Goal: Task Accomplishment & Management: Complete application form

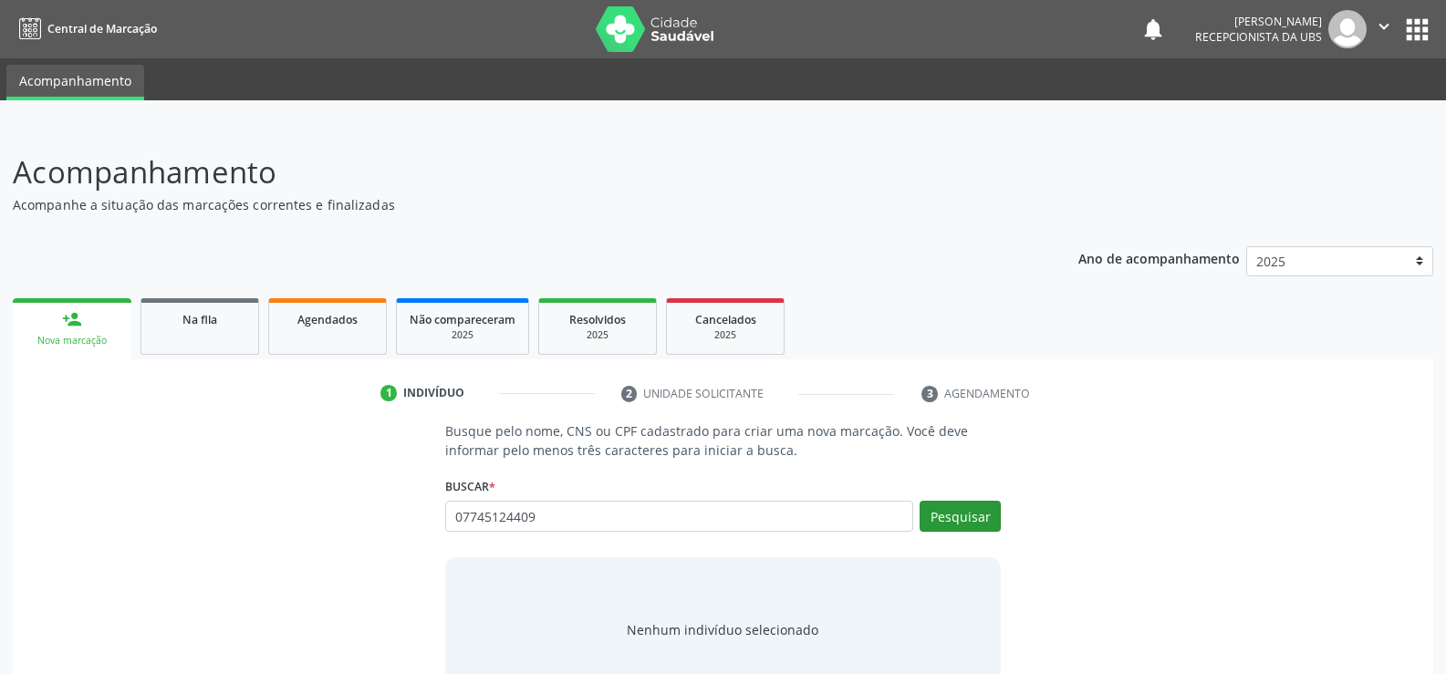
type input "07745124409"
click at [968, 516] on button "Pesquisar" at bounding box center [960, 516] width 81 height 31
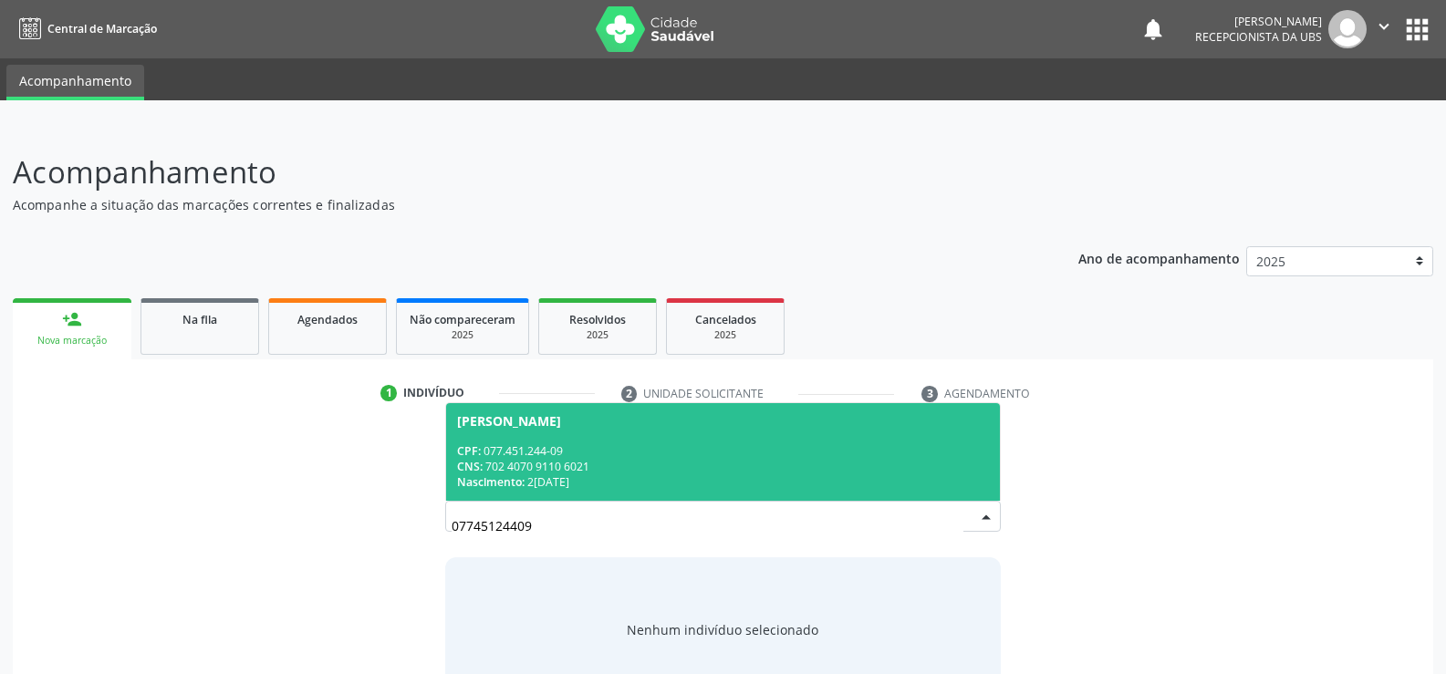
click at [594, 441] on span "[PERSON_NAME] CPF: 077.451.244-09 CNS: 702 4070 9110 6021 Nascimento: [DATE]" at bounding box center [723, 452] width 554 height 98
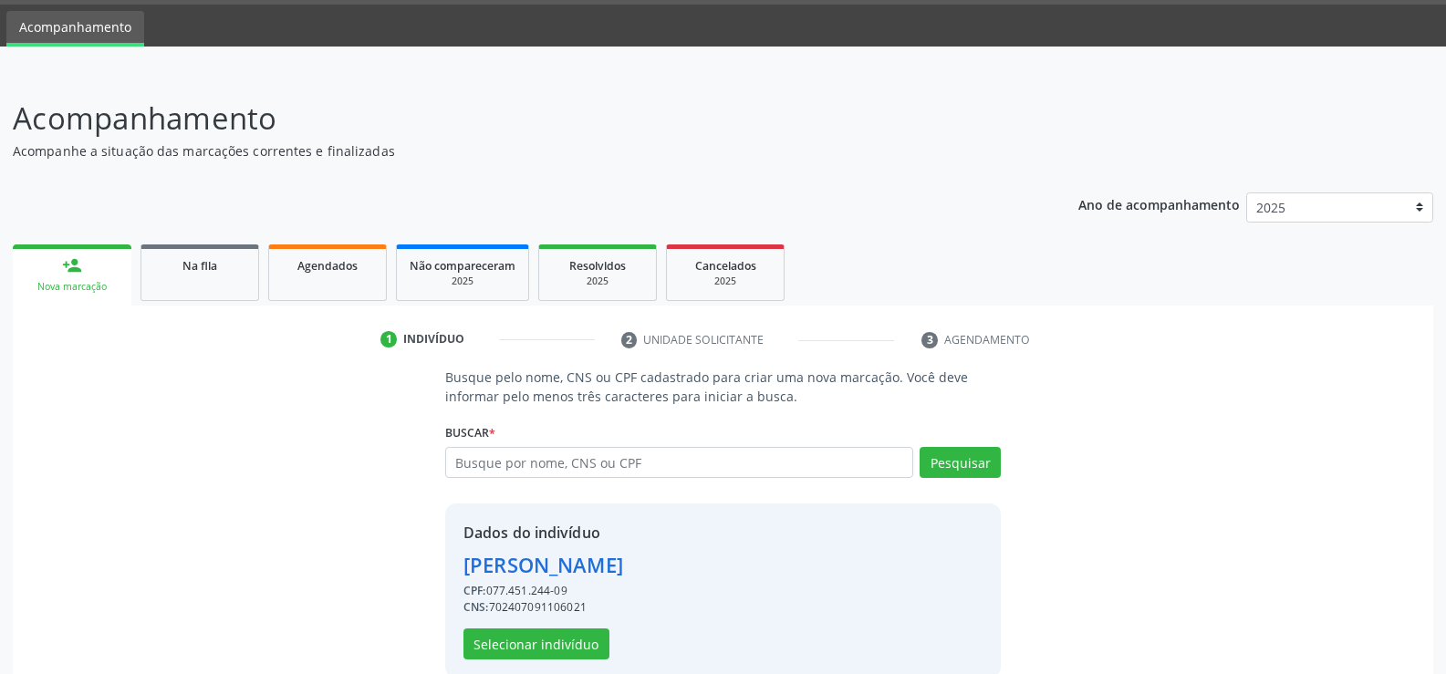
scroll to position [83, 0]
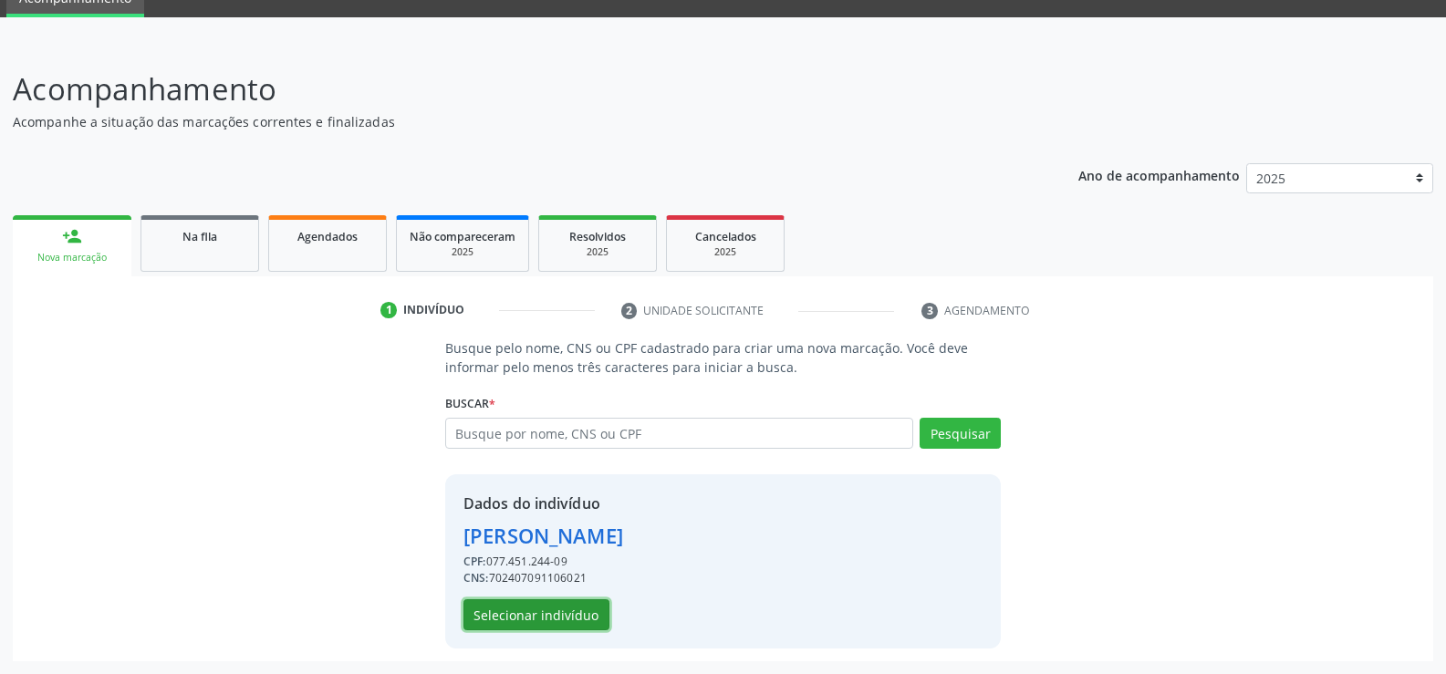
click at [509, 613] on button "Selecionar indivíduo" at bounding box center [537, 615] width 146 height 31
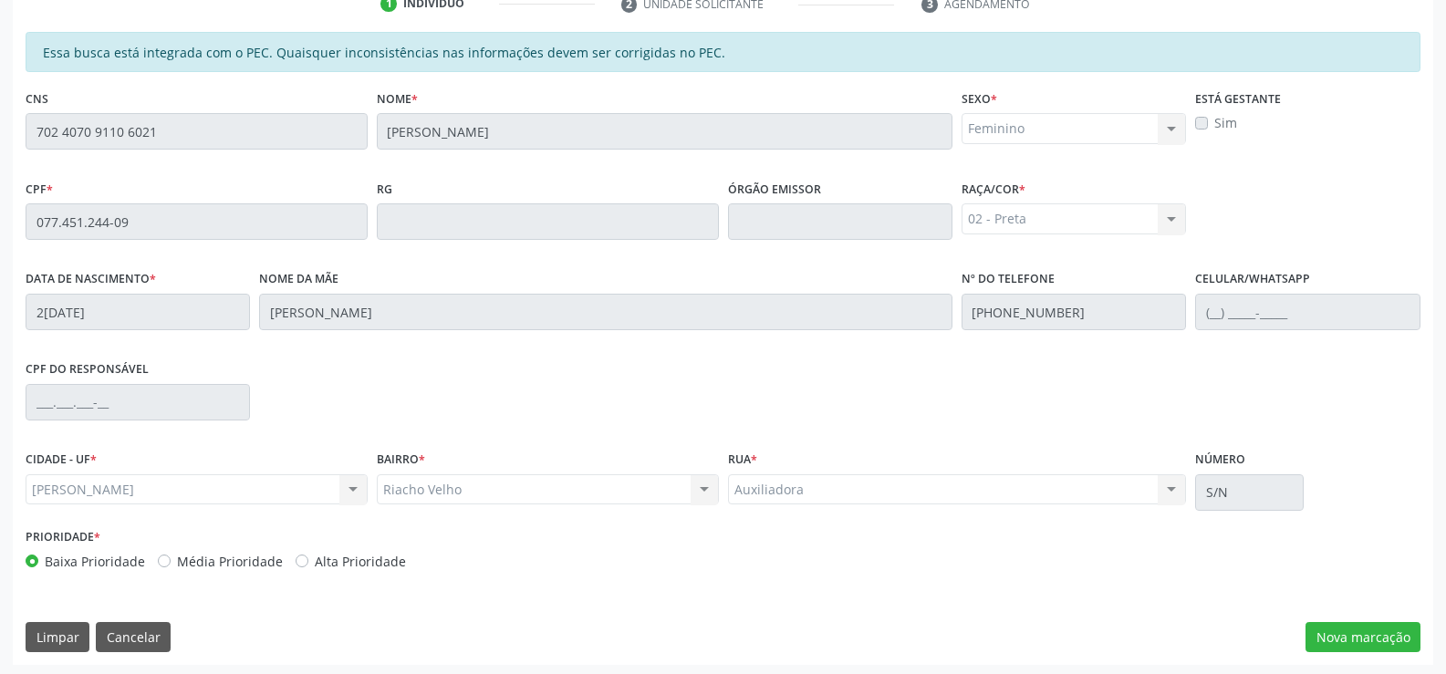
scroll to position [393, 0]
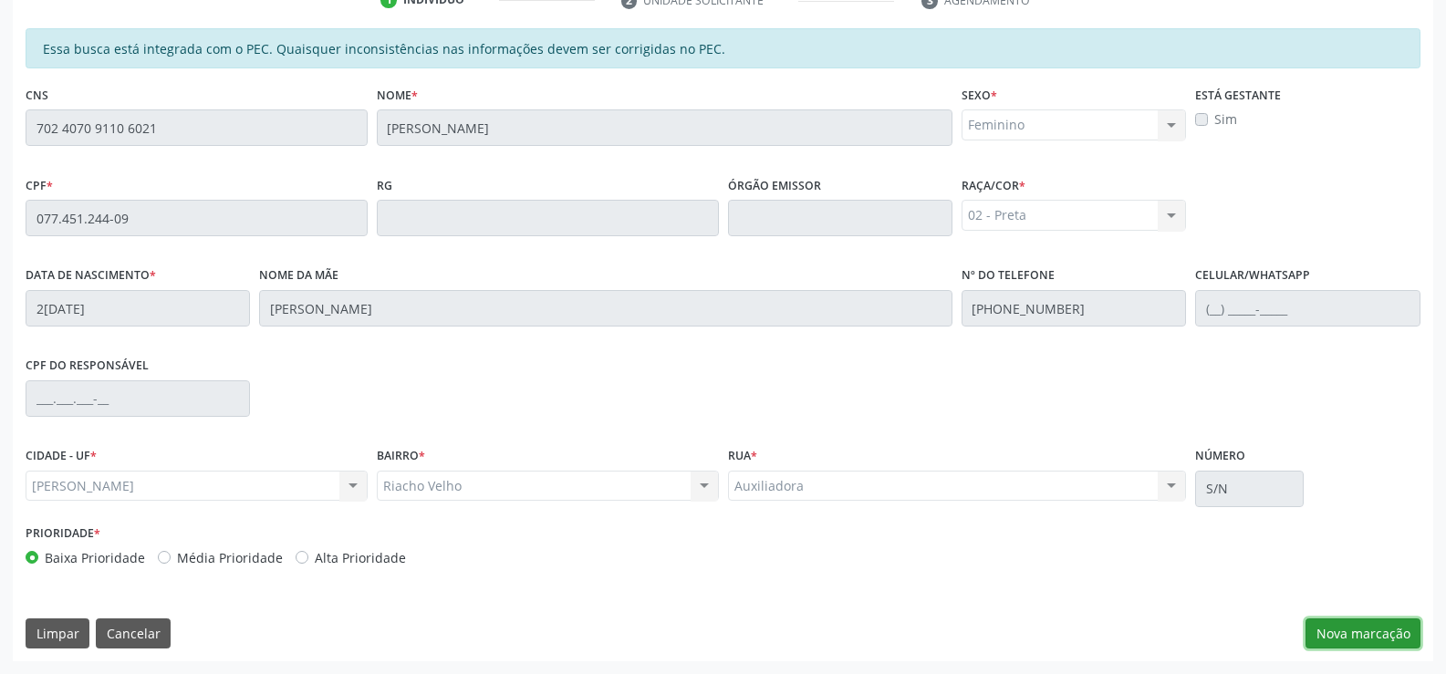
click at [1399, 632] on button "Nova marcação" at bounding box center [1363, 634] width 115 height 31
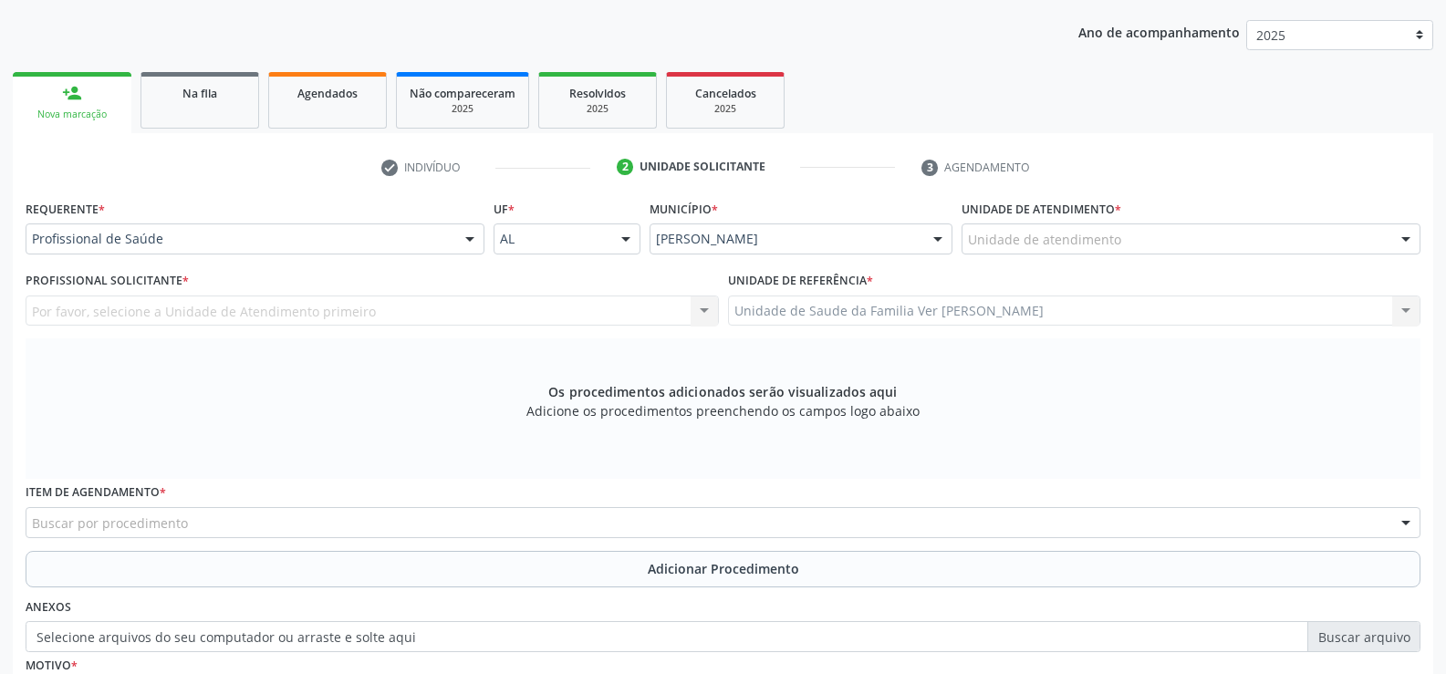
scroll to position [212, 0]
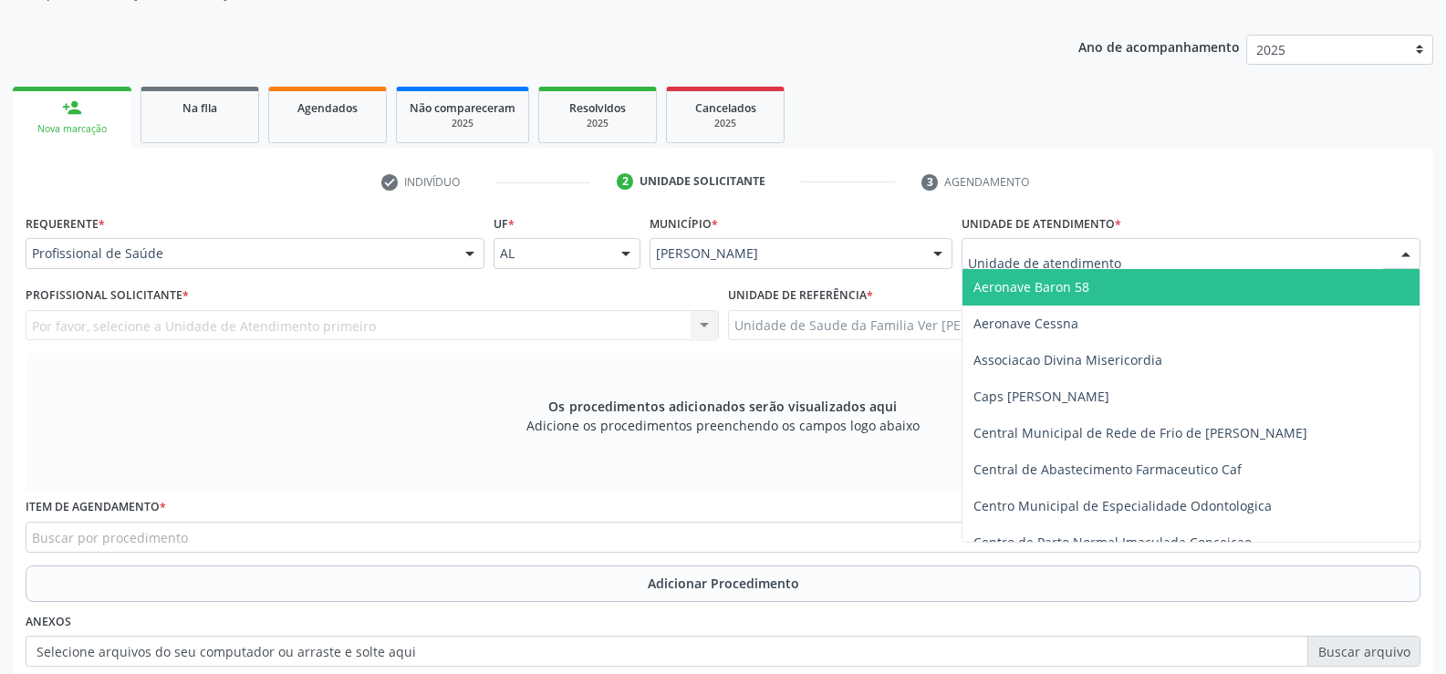
click at [1404, 250] on div at bounding box center [1406, 254] width 27 height 31
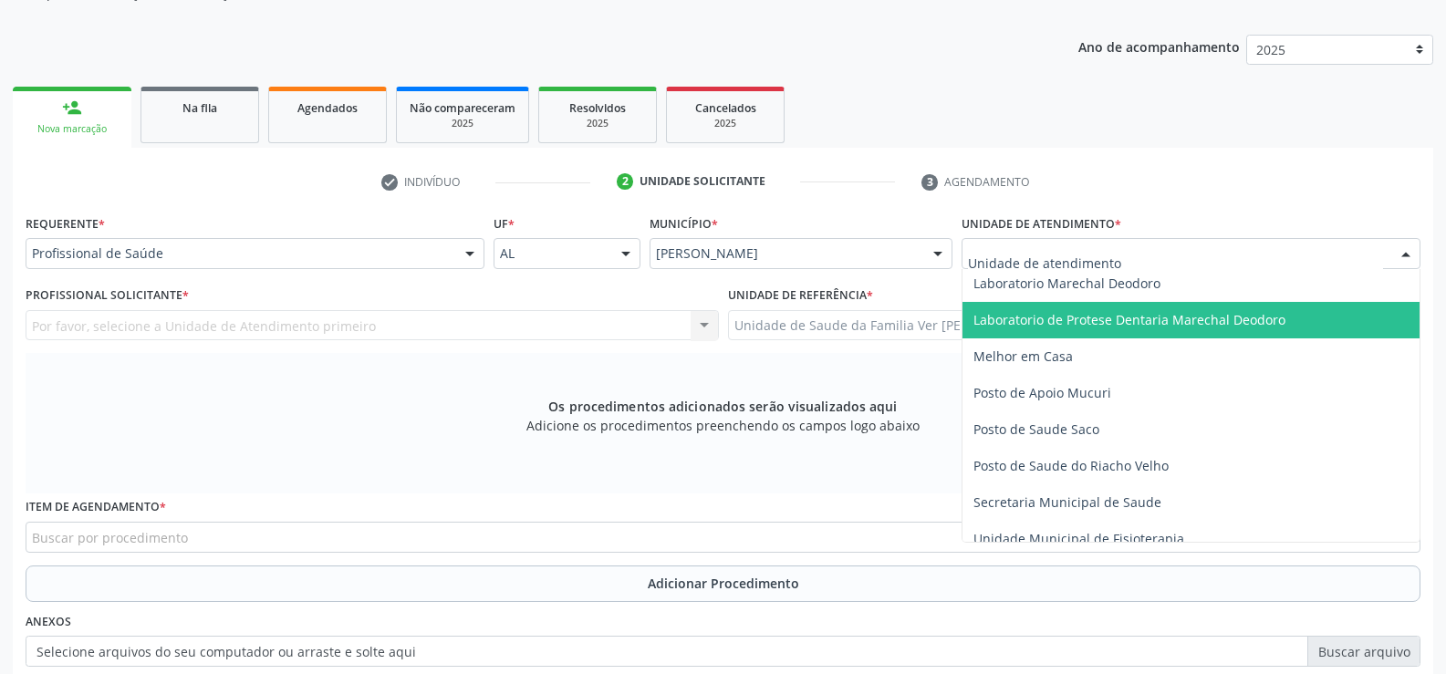
scroll to position [730, 0]
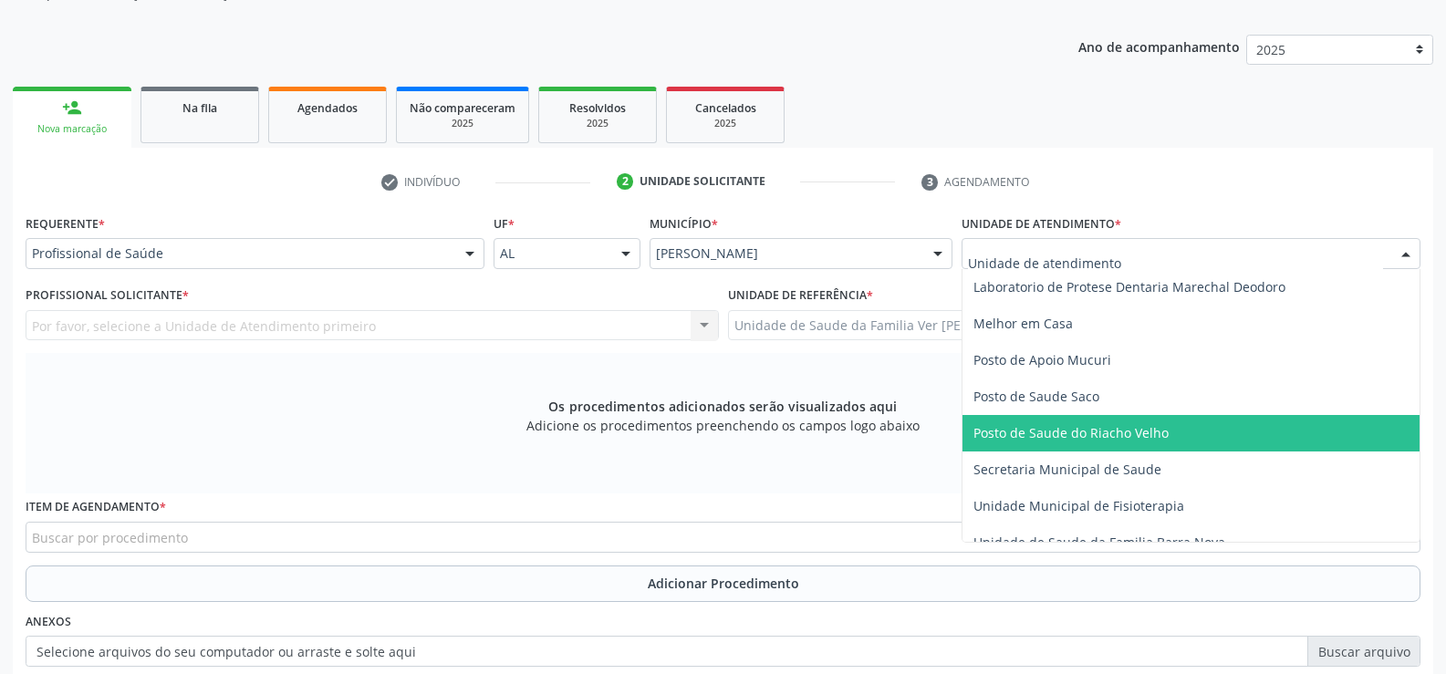
click at [1104, 422] on span "Posto de Saude do Riacho Velho" at bounding box center [1191, 433] width 457 height 37
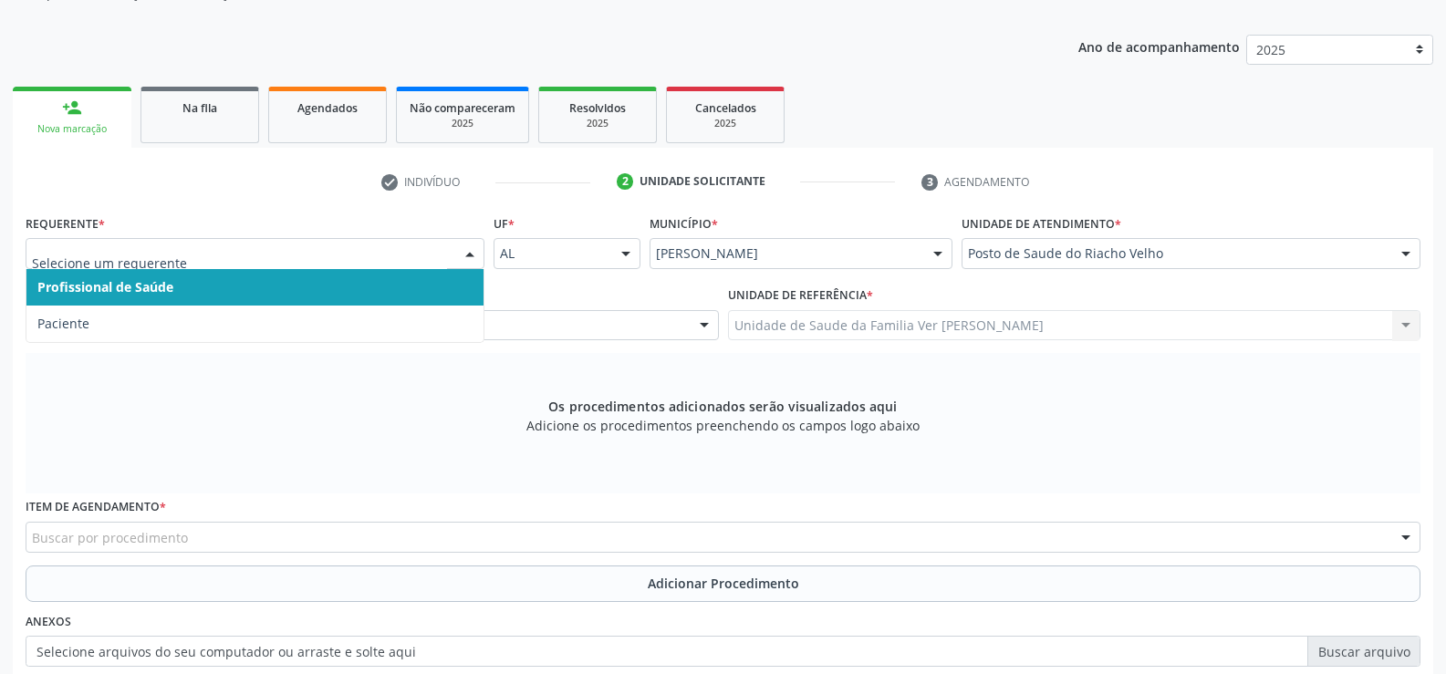
click at [475, 253] on div at bounding box center [469, 254] width 27 height 31
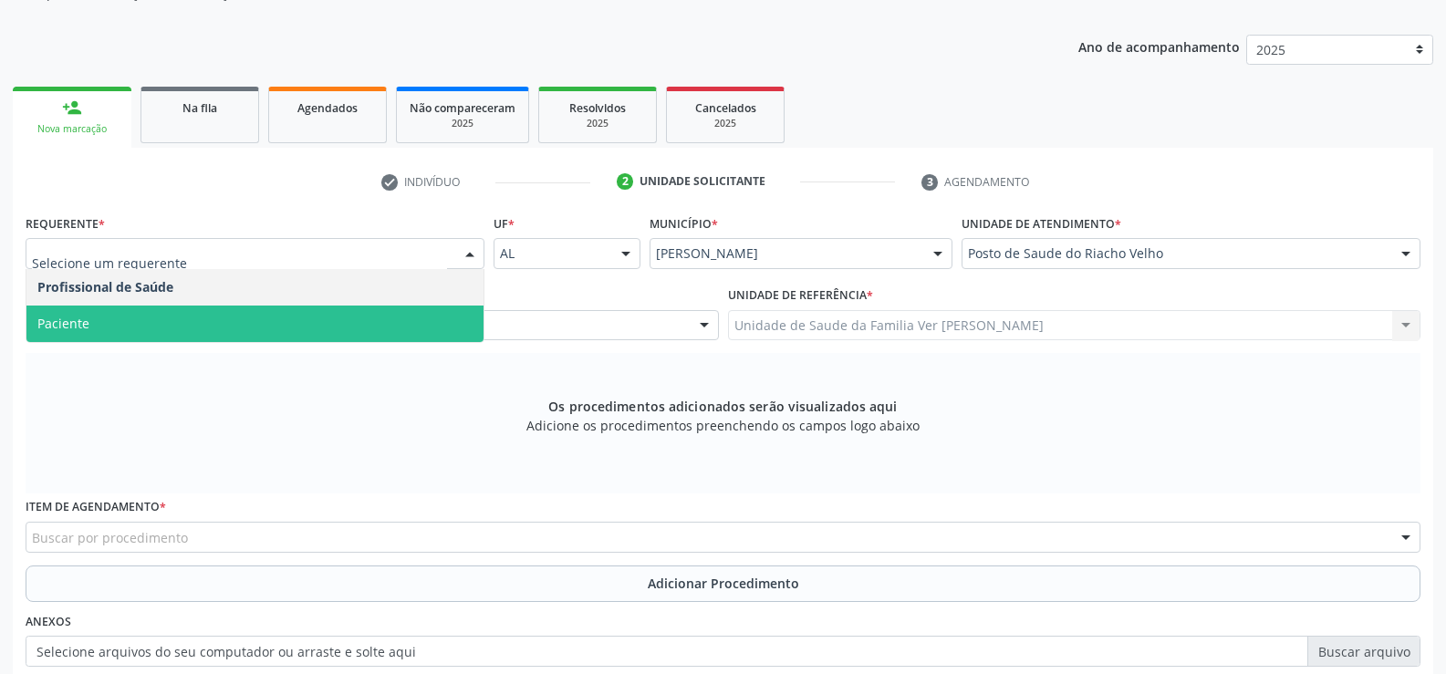
click at [252, 311] on span "Paciente" at bounding box center [254, 324] width 457 height 37
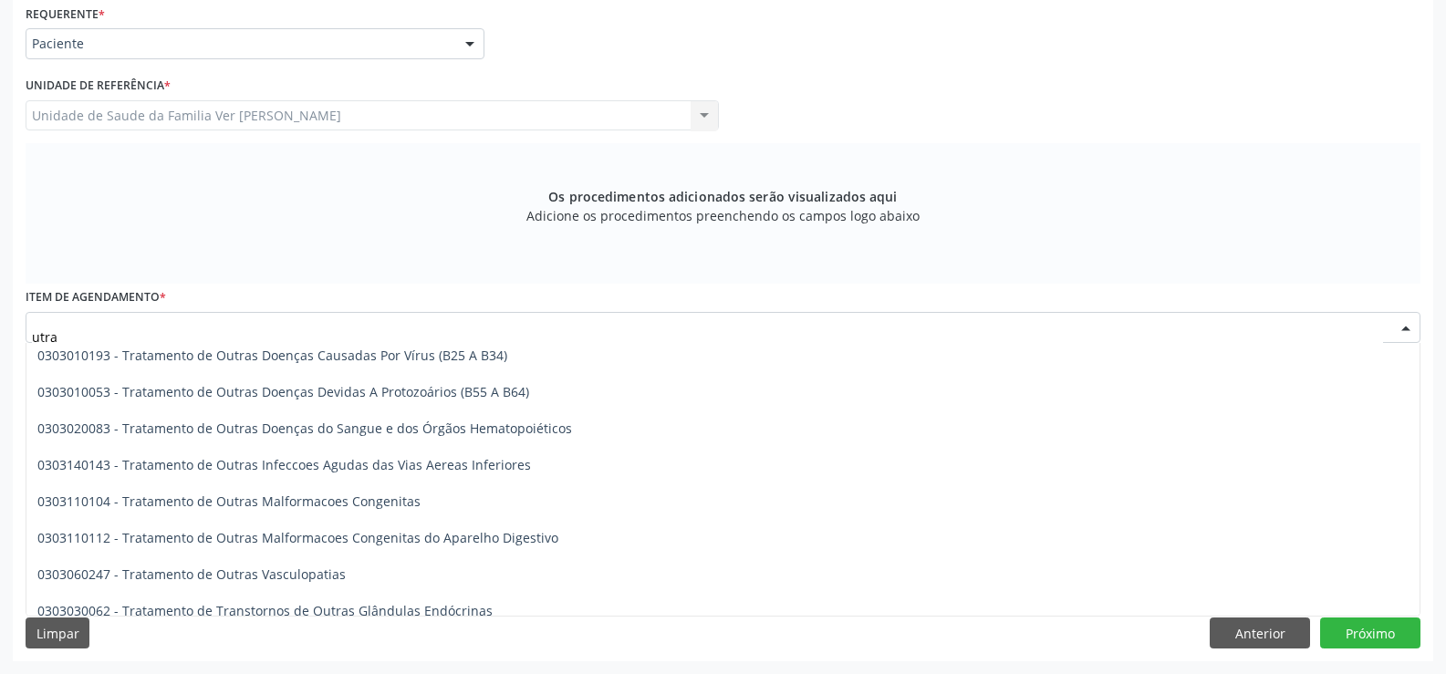
scroll to position [1091, 0]
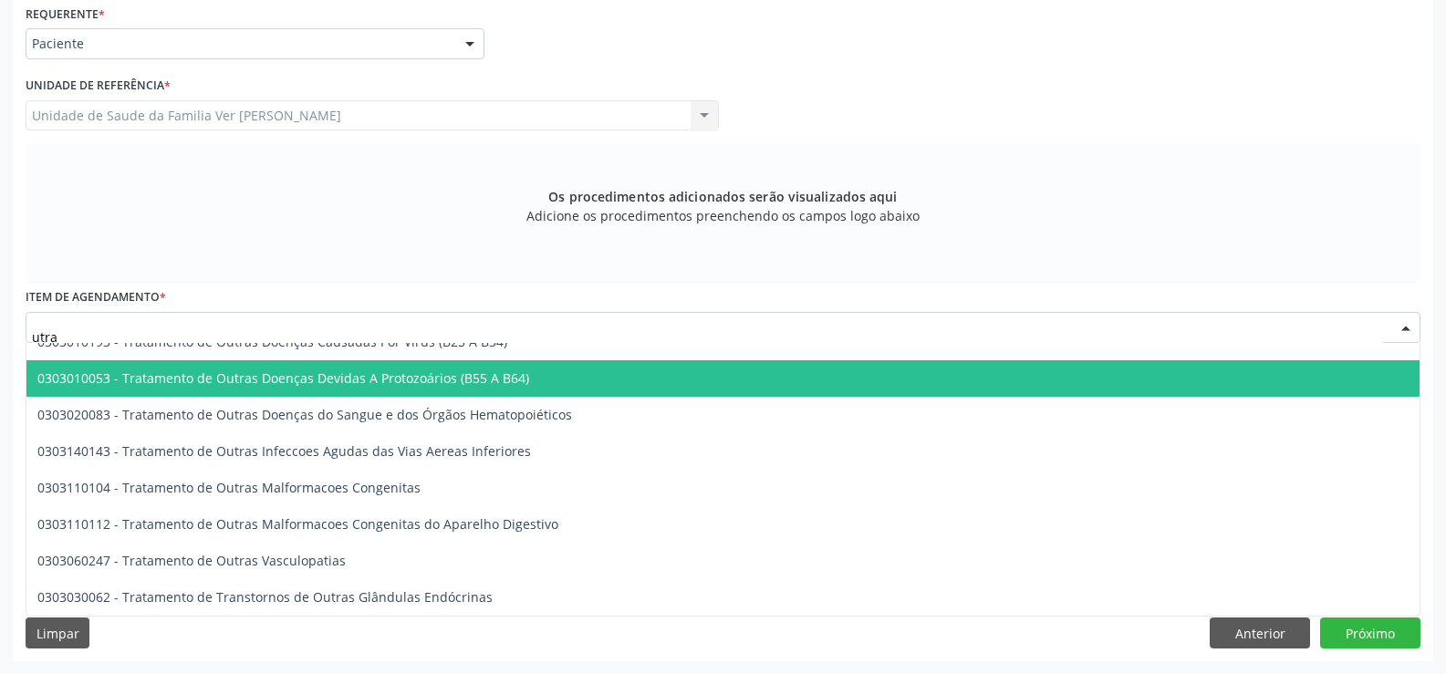
click at [72, 340] on input "utra" at bounding box center [708, 337] width 1352 height 37
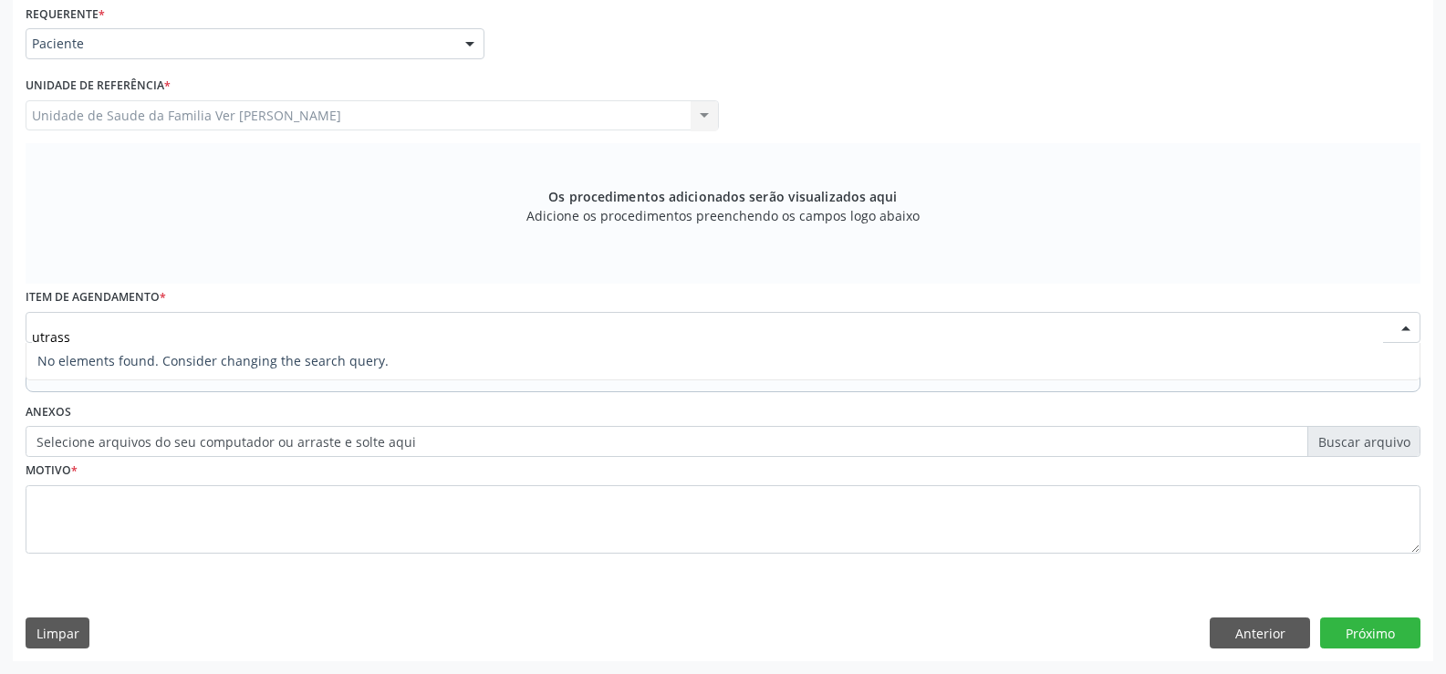
scroll to position [0, 0]
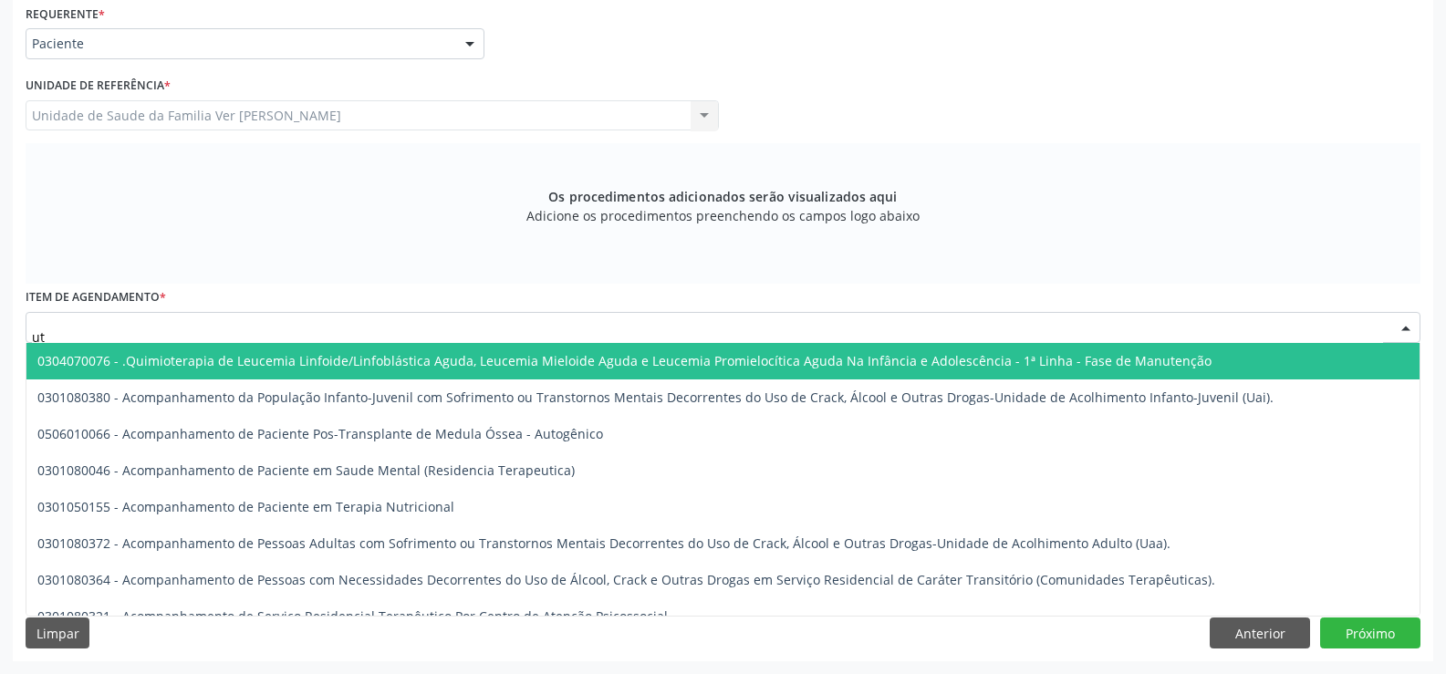
type input "u"
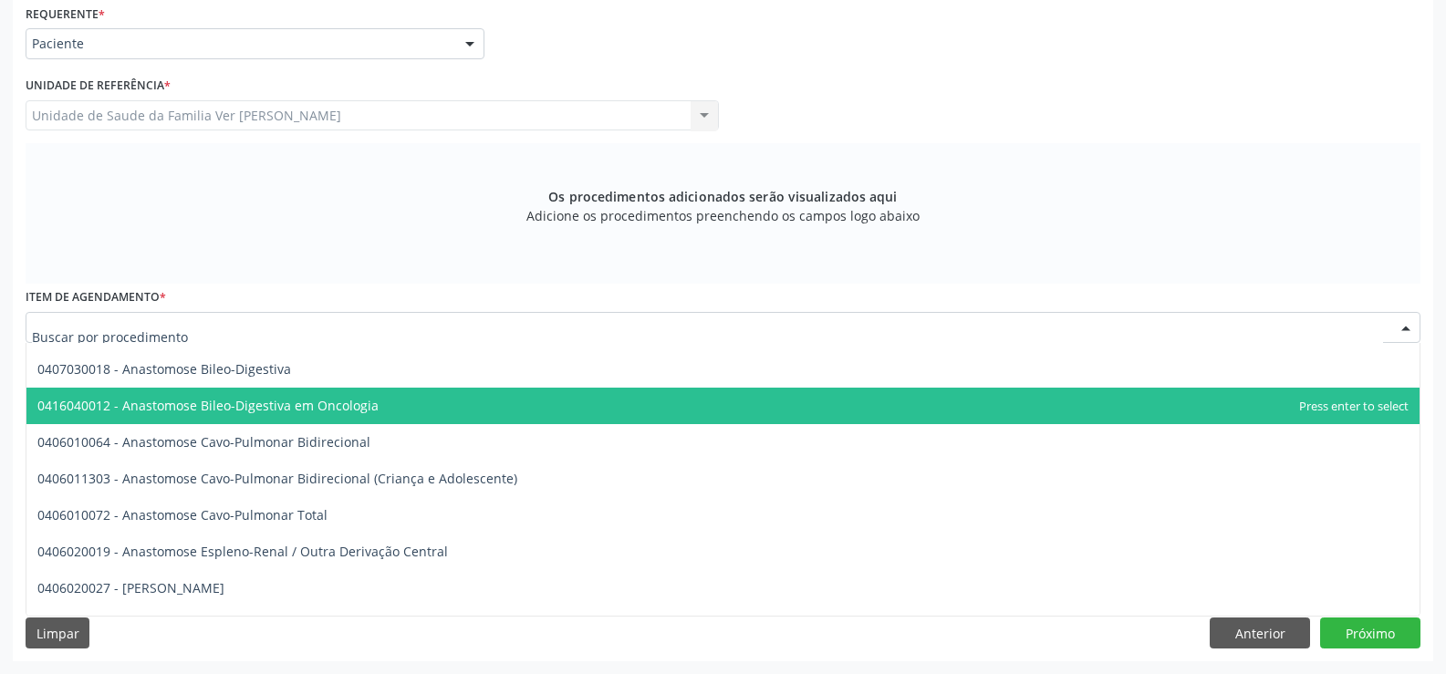
scroll to position [6571, 0]
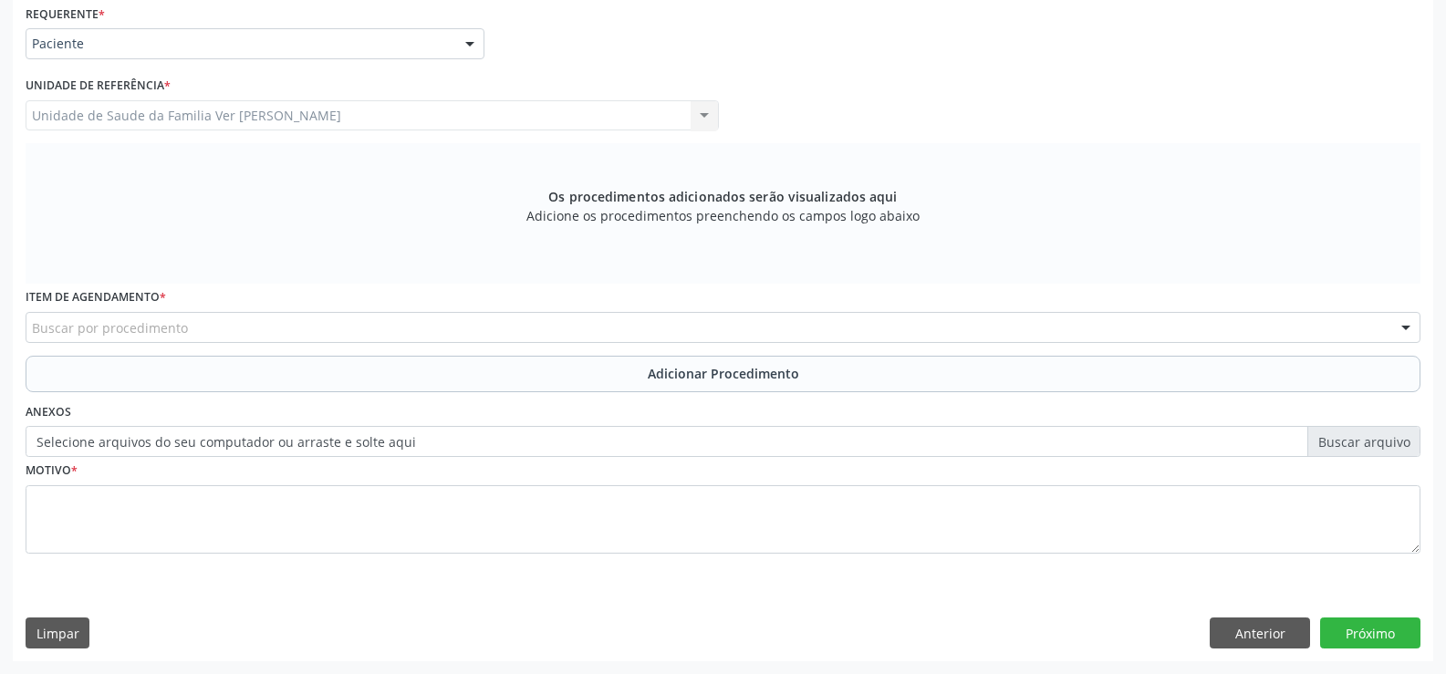
click at [85, 316] on div "Buscar por procedimento" at bounding box center [723, 327] width 1395 height 31
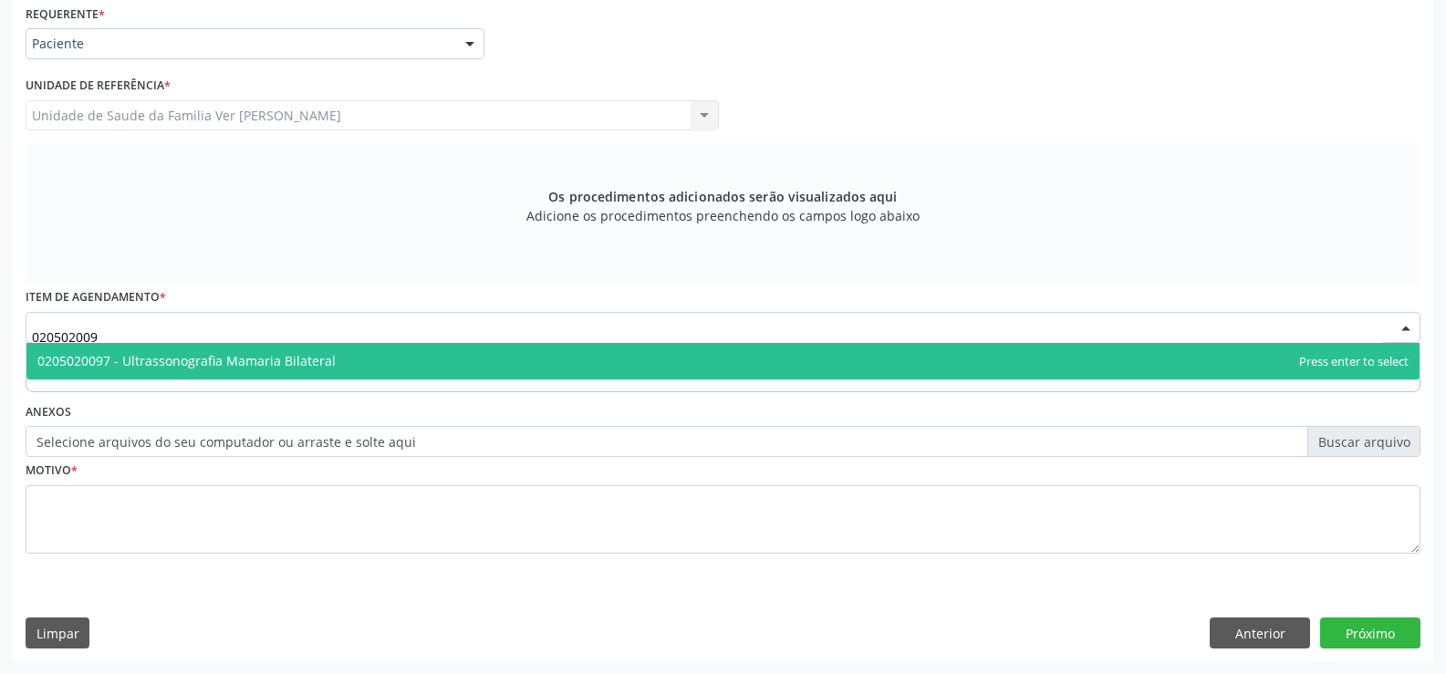
scroll to position [0, 0]
click at [162, 349] on span "0205020097 - Ultrassonografia Mamaria Bilateral" at bounding box center [723, 361] width 1394 height 37
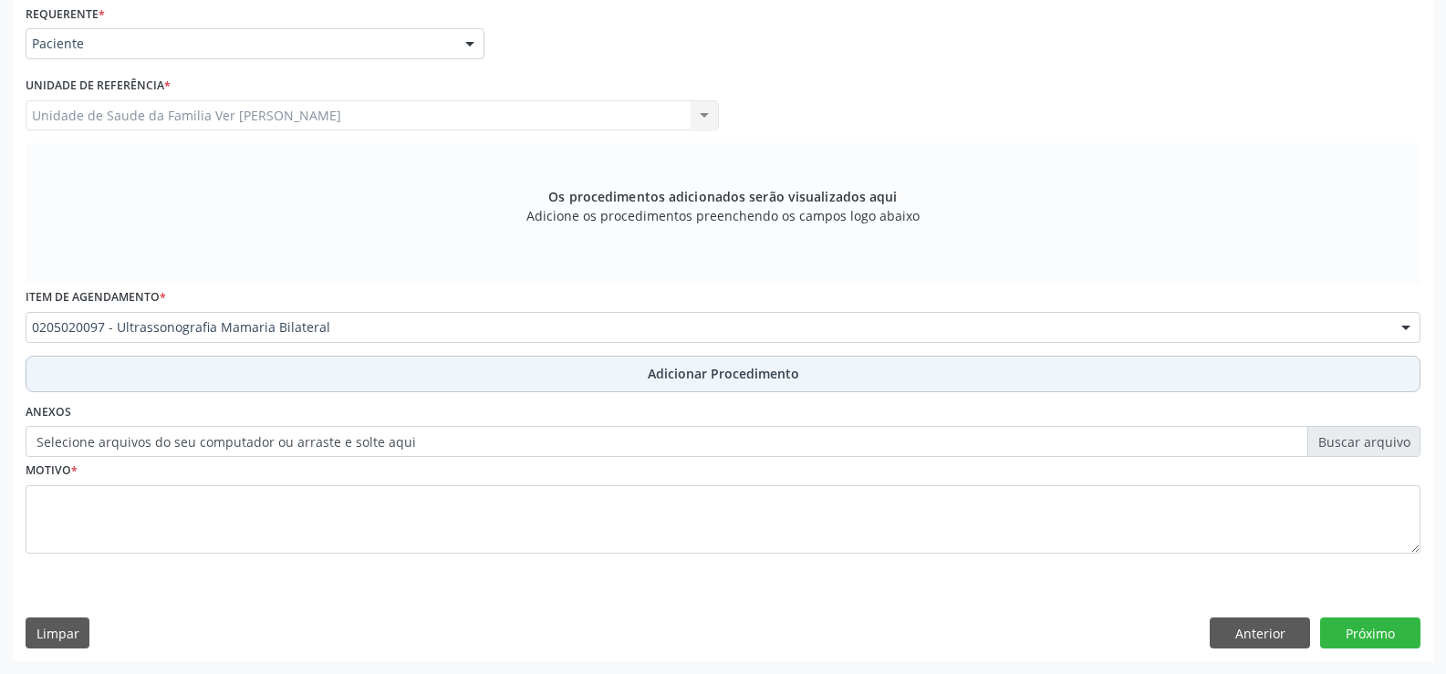
click at [700, 366] on span "Adicionar Procedimento" at bounding box center [723, 373] width 151 height 19
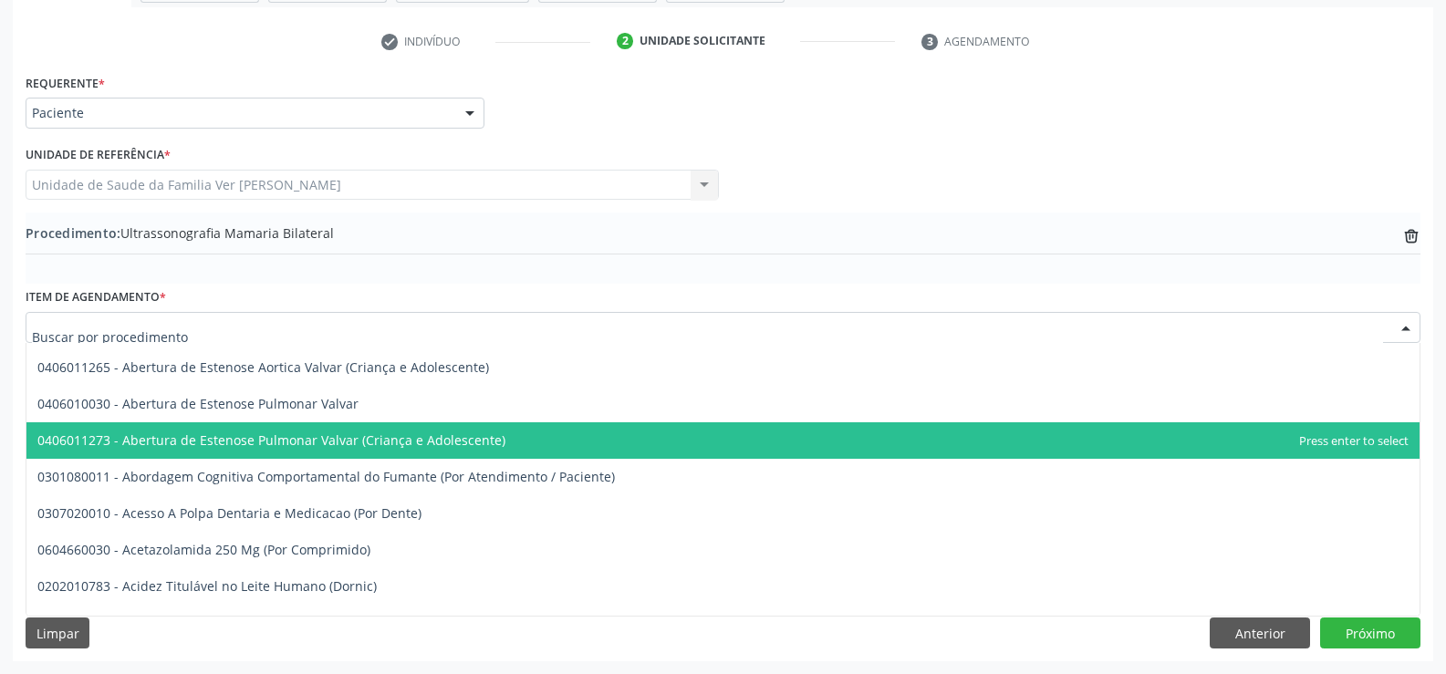
scroll to position [183, 0]
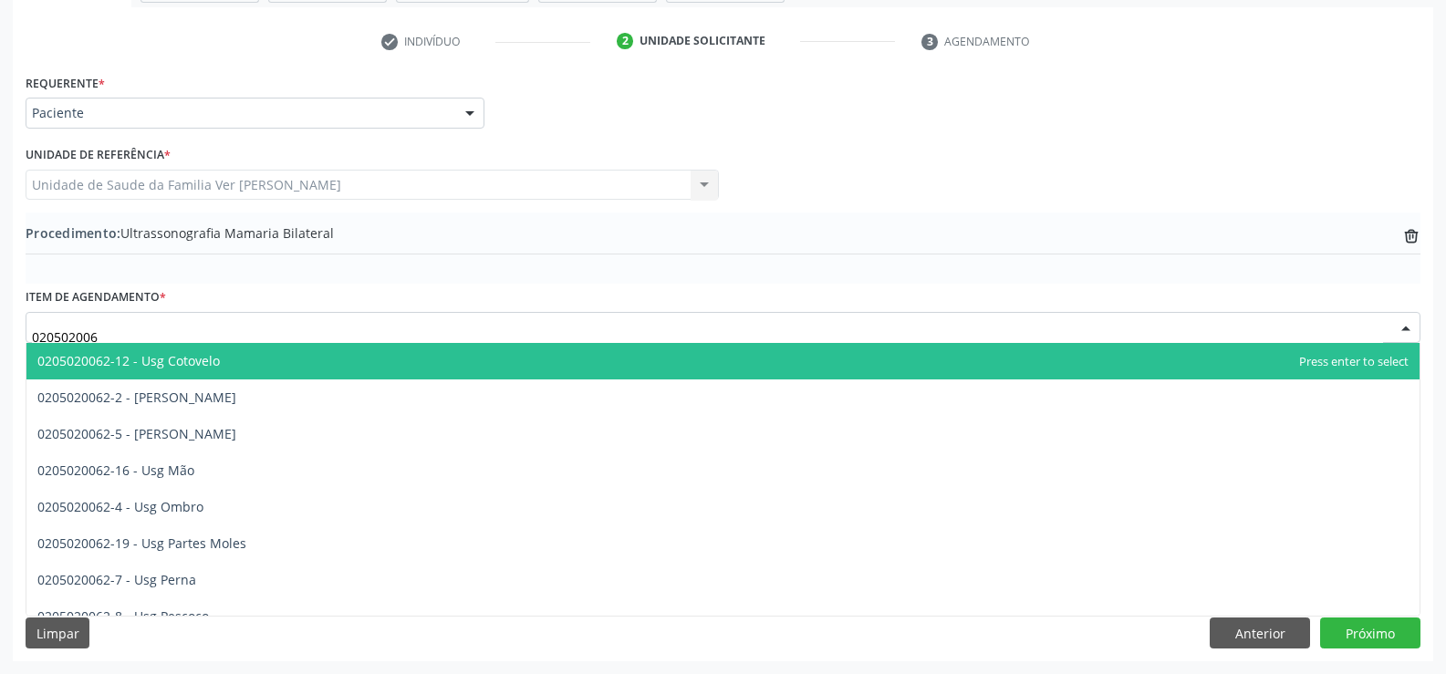
type input "0205020062"
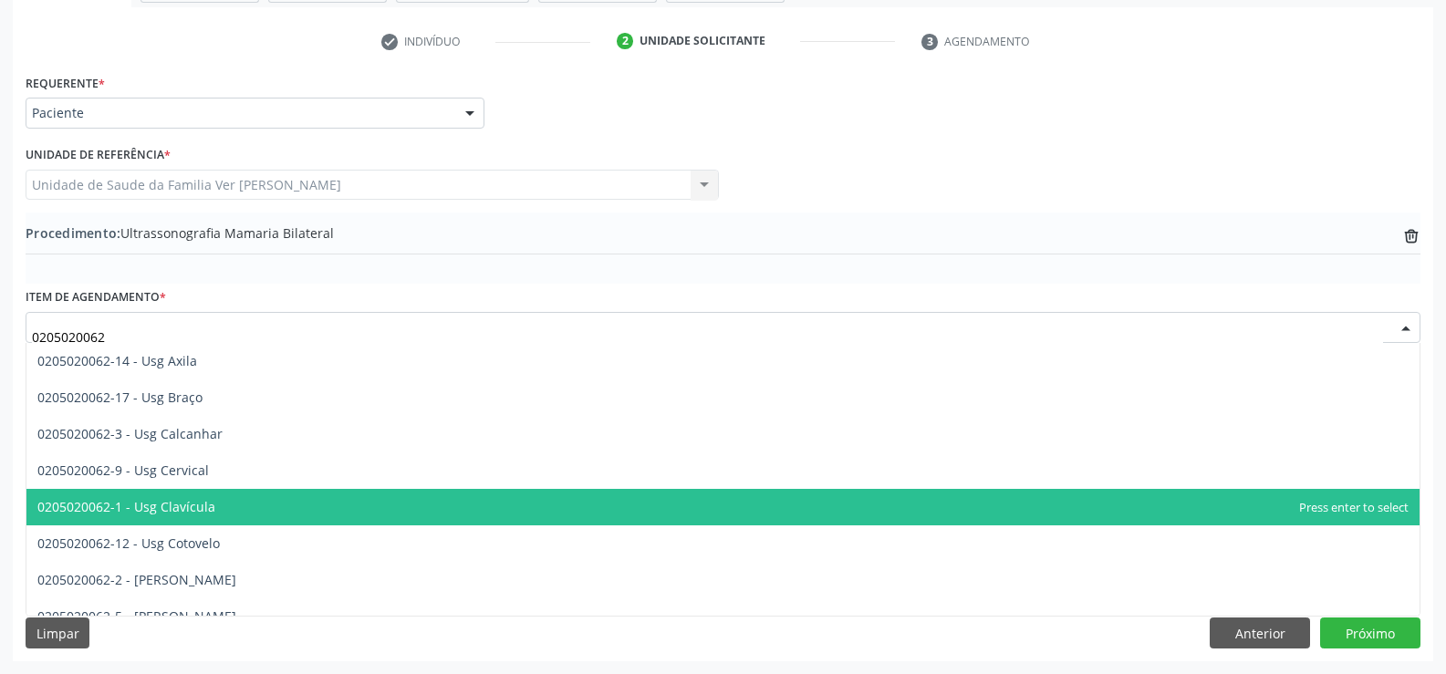
scroll to position [261, 0]
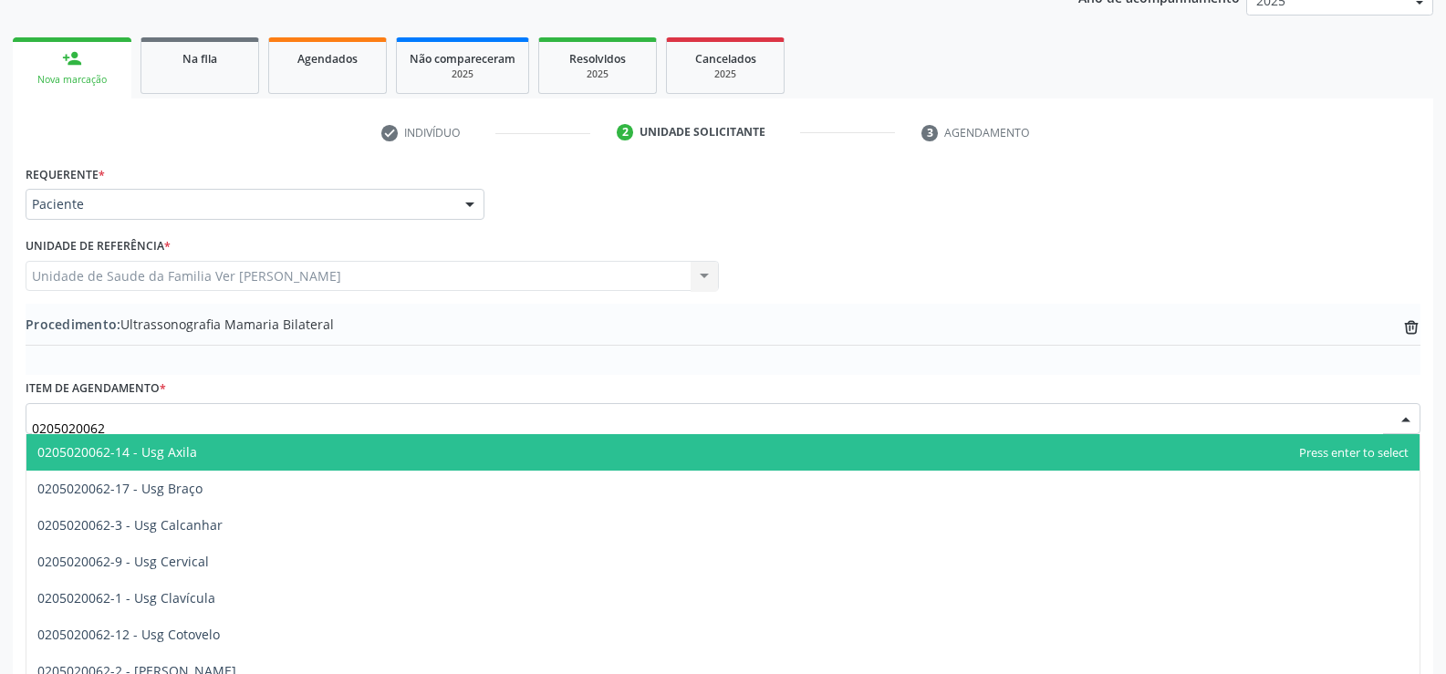
click at [232, 457] on span "0205020062-14 - Usg Axila" at bounding box center [723, 452] width 1394 height 37
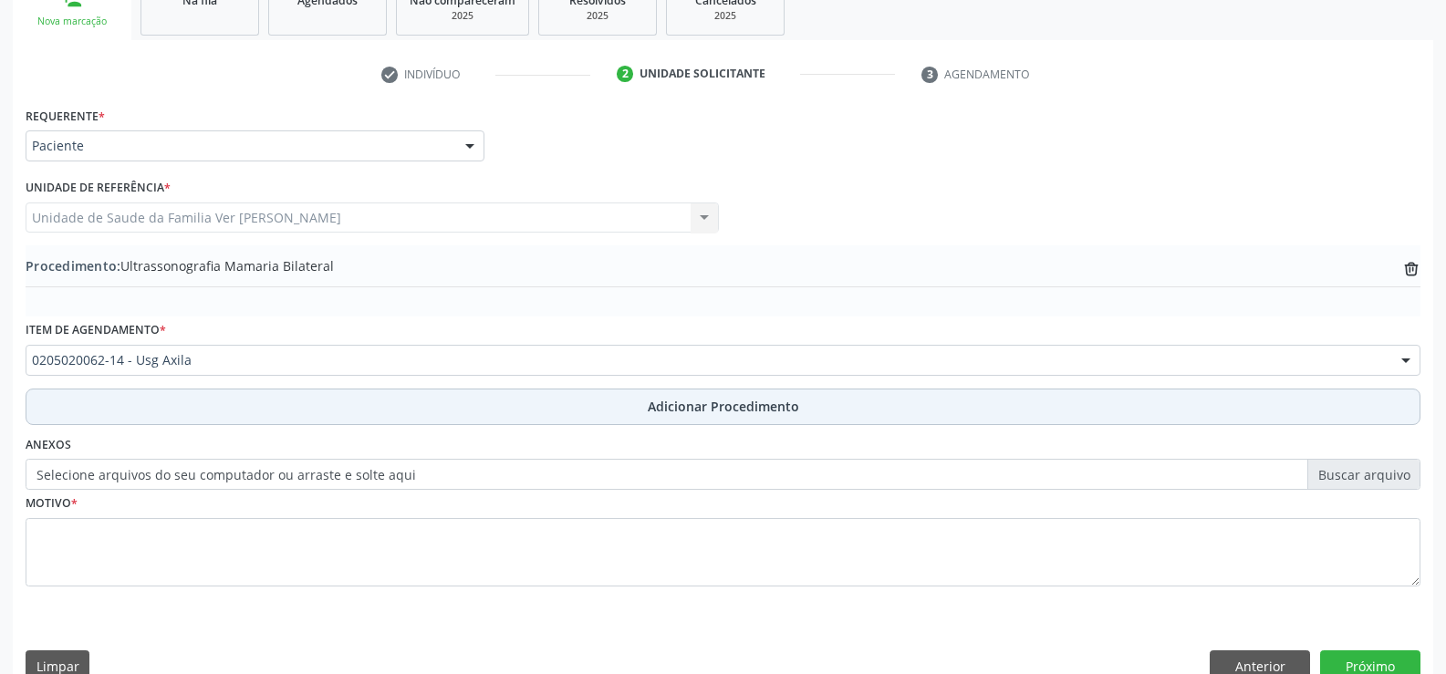
scroll to position [352, 0]
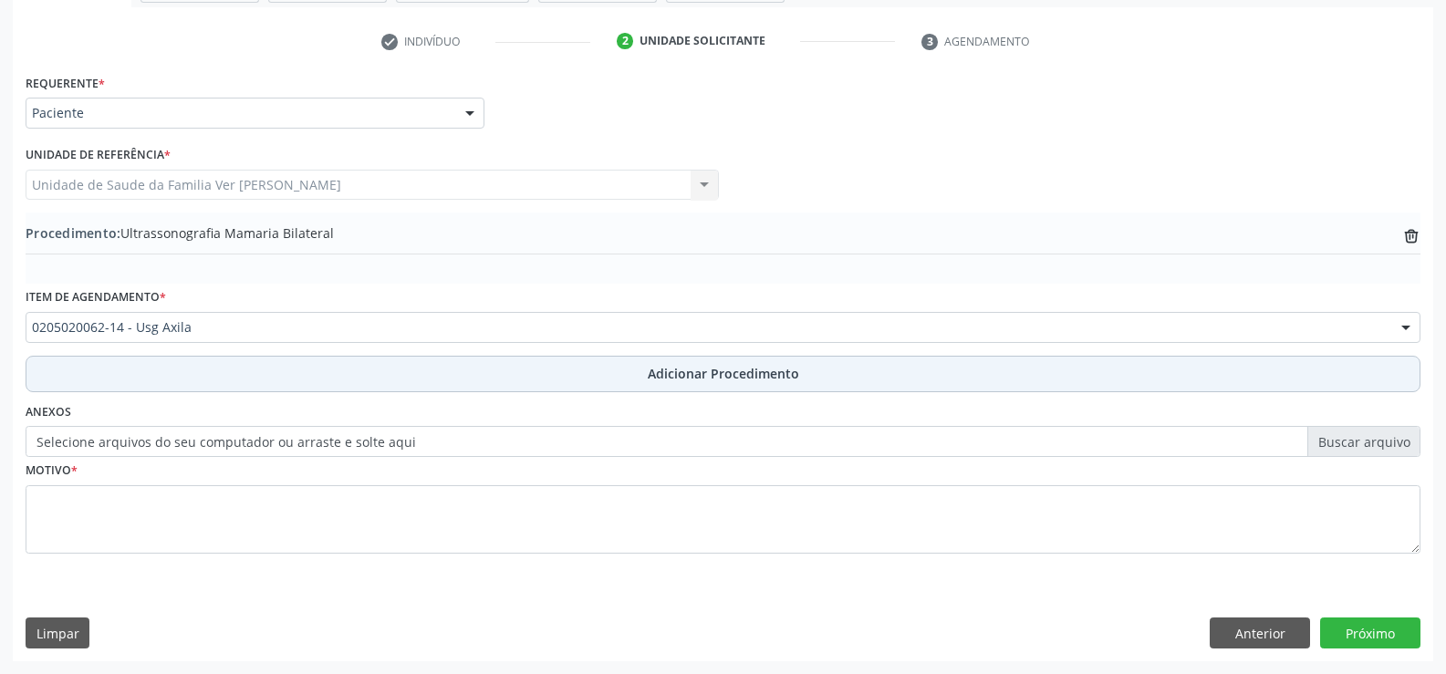
click at [766, 371] on span "Adicionar Procedimento" at bounding box center [723, 373] width 151 height 19
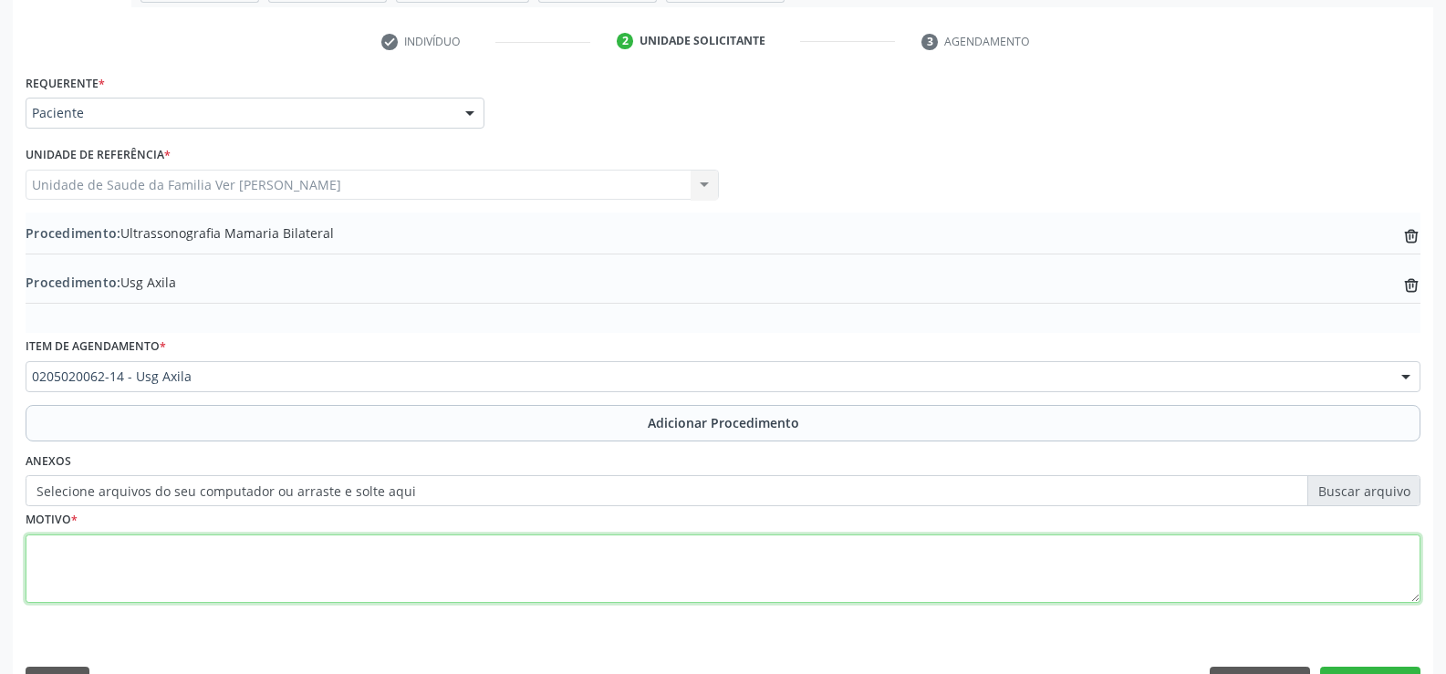
click at [124, 580] on textarea at bounding box center [723, 569] width 1395 height 69
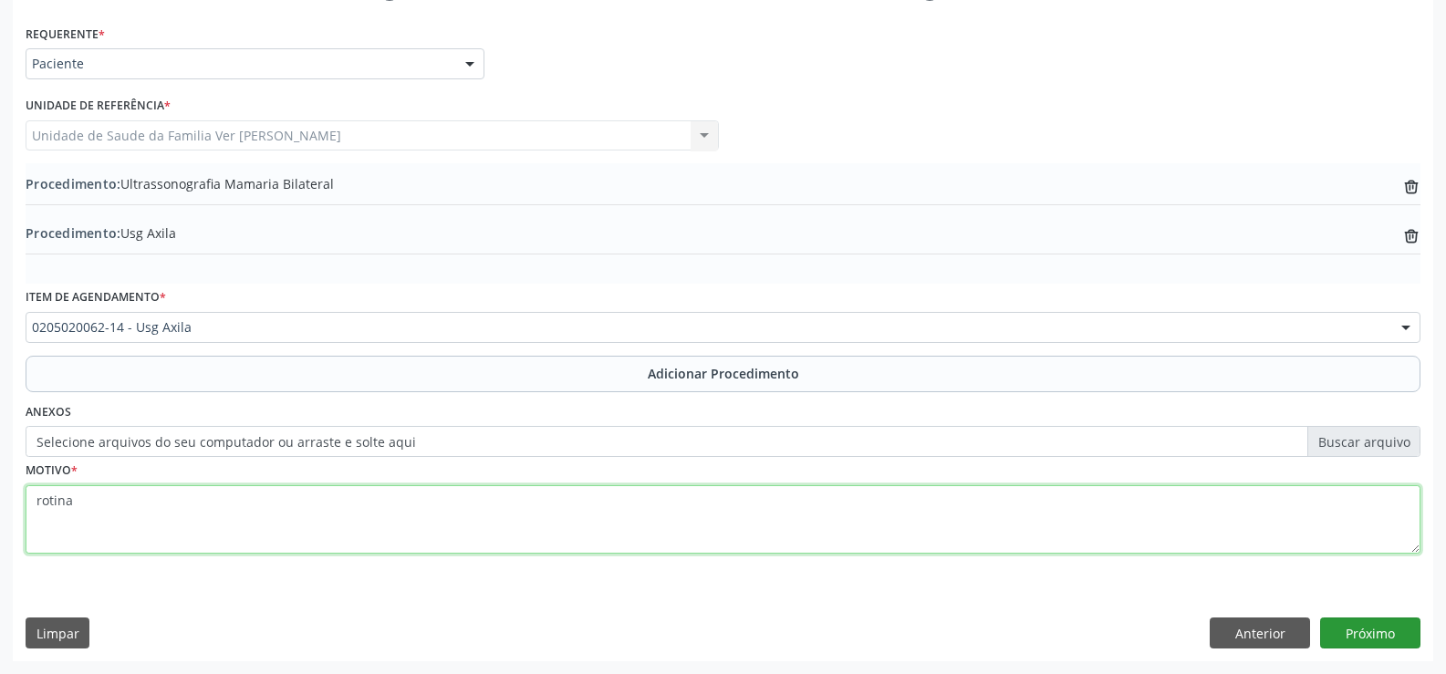
type textarea "rotina"
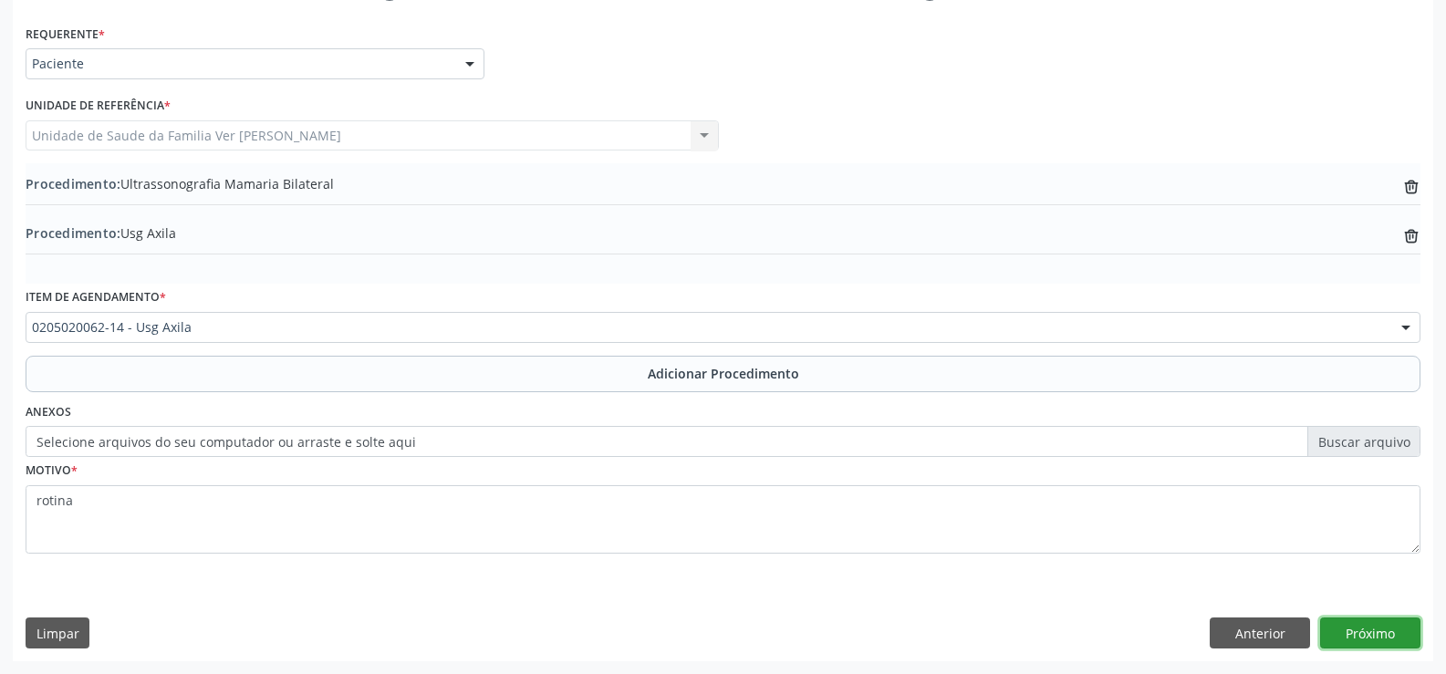
click at [1370, 642] on button "Próximo" at bounding box center [1371, 633] width 100 height 31
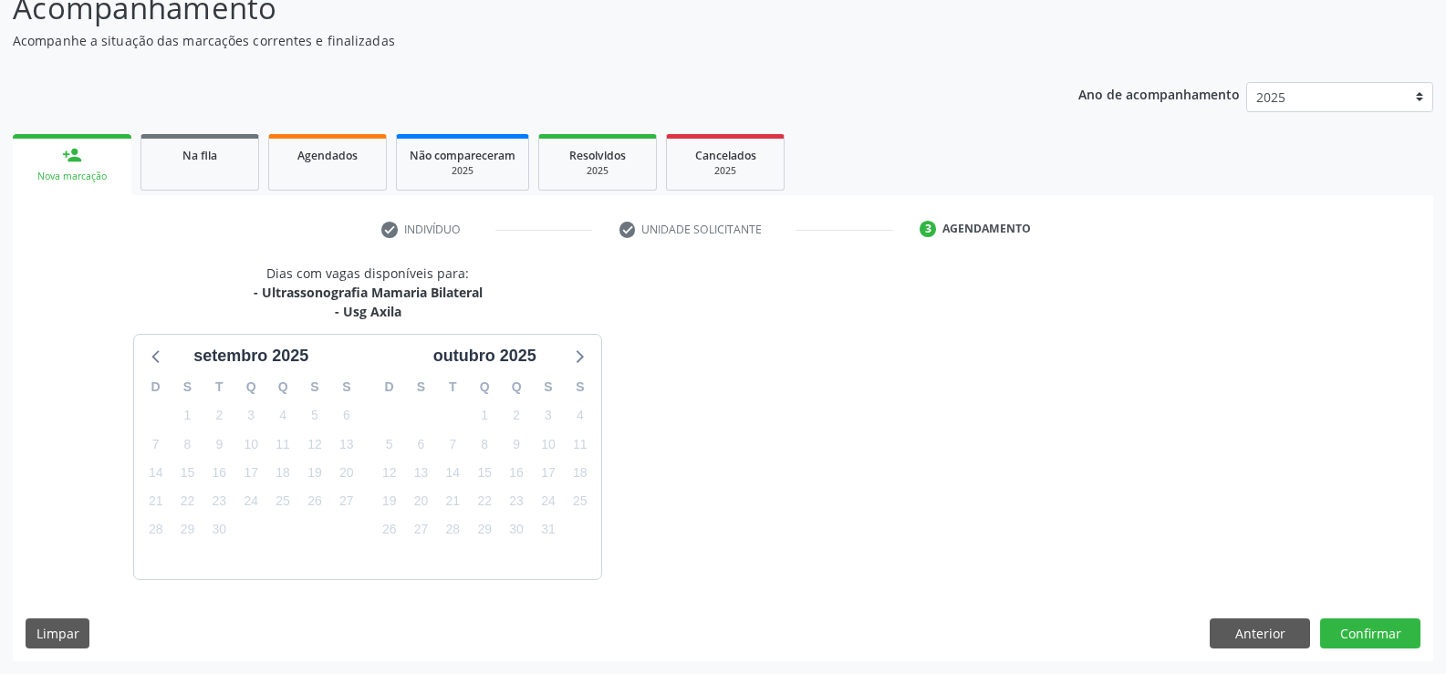
scroll to position [218, 0]
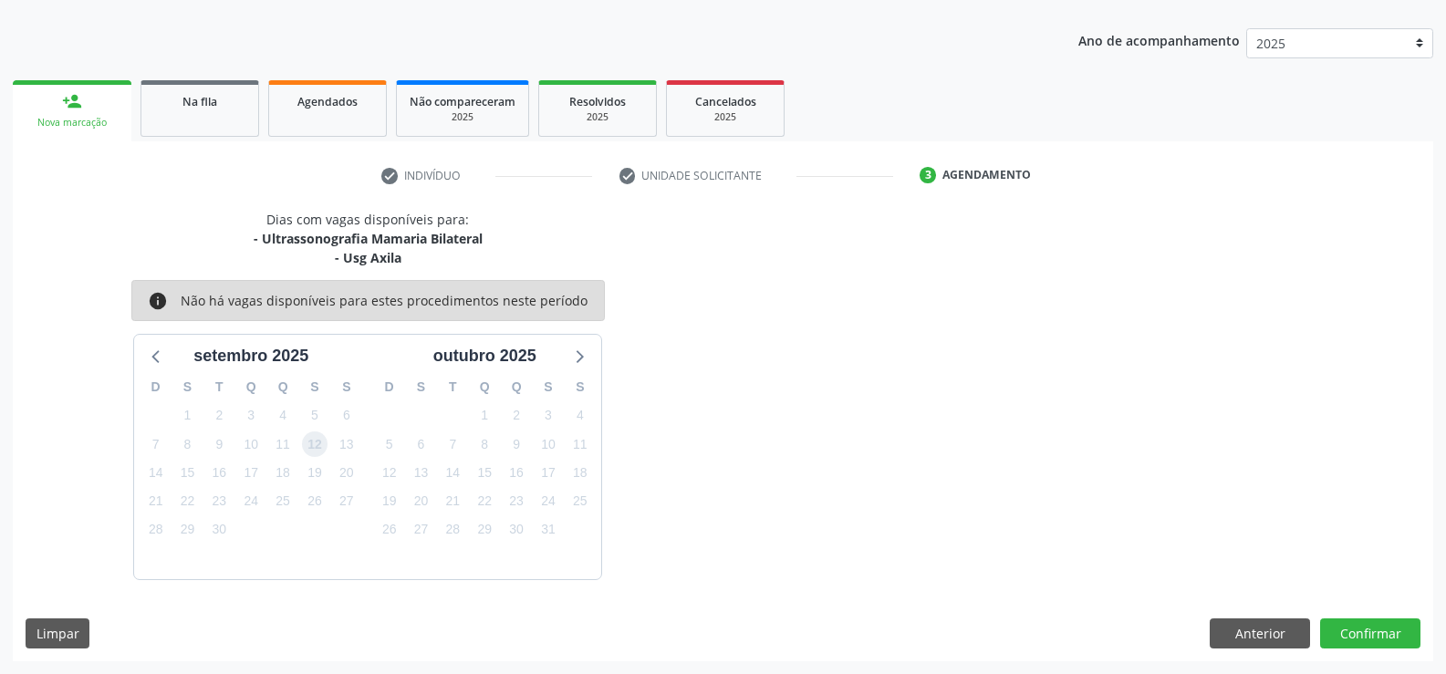
click at [309, 450] on span "12" at bounding box center [315, 445] width 26 height 26
click at [1358, 628] on button "Confirmar" at bounding box center [1371, 634] width 100 height 31
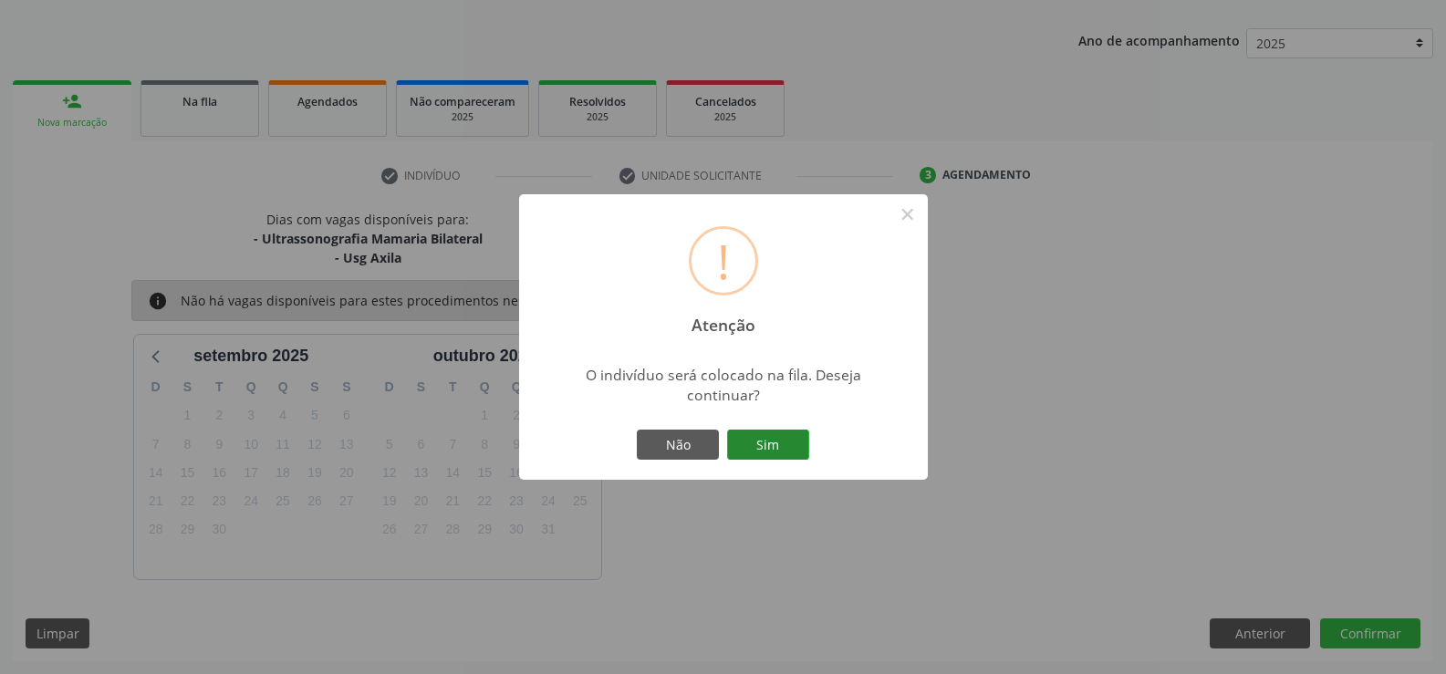
click at [763, 444] on button "Sim" at bounding box center [768, 445] width 82 height 31
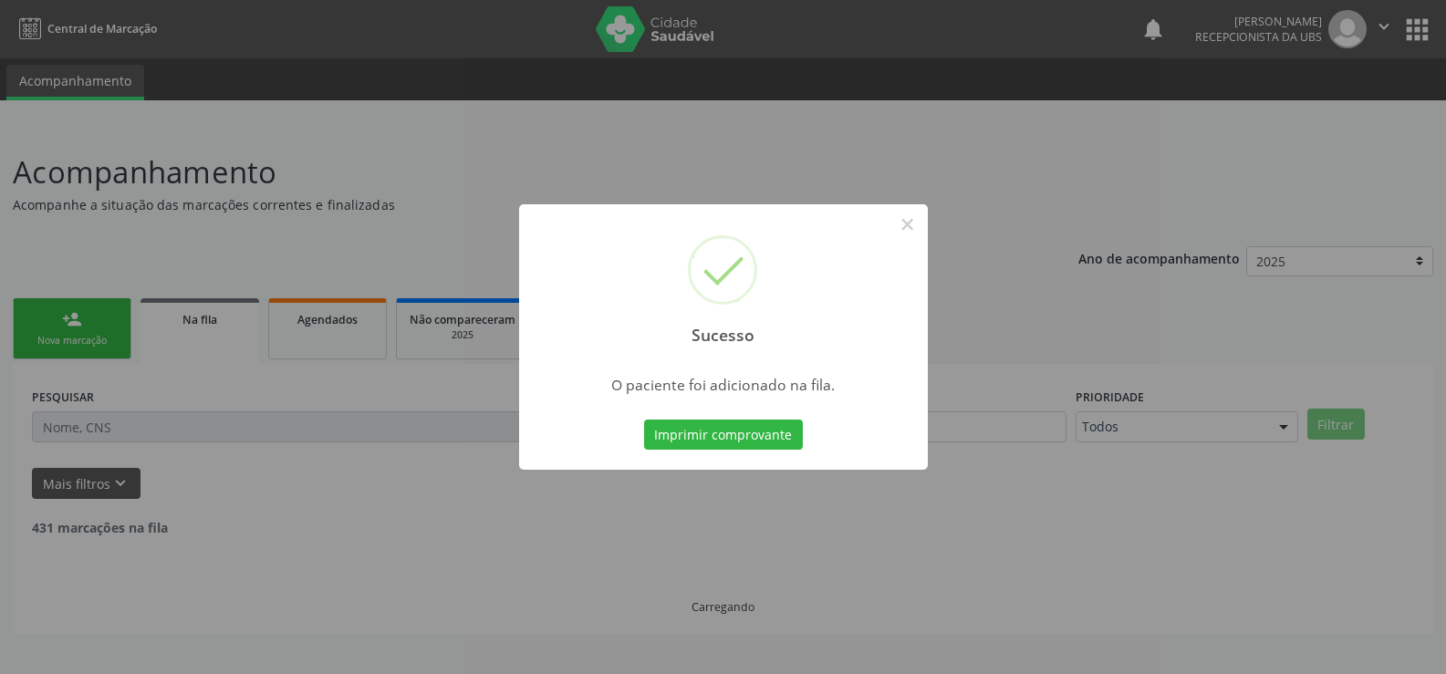
scroll to position [0, 0]
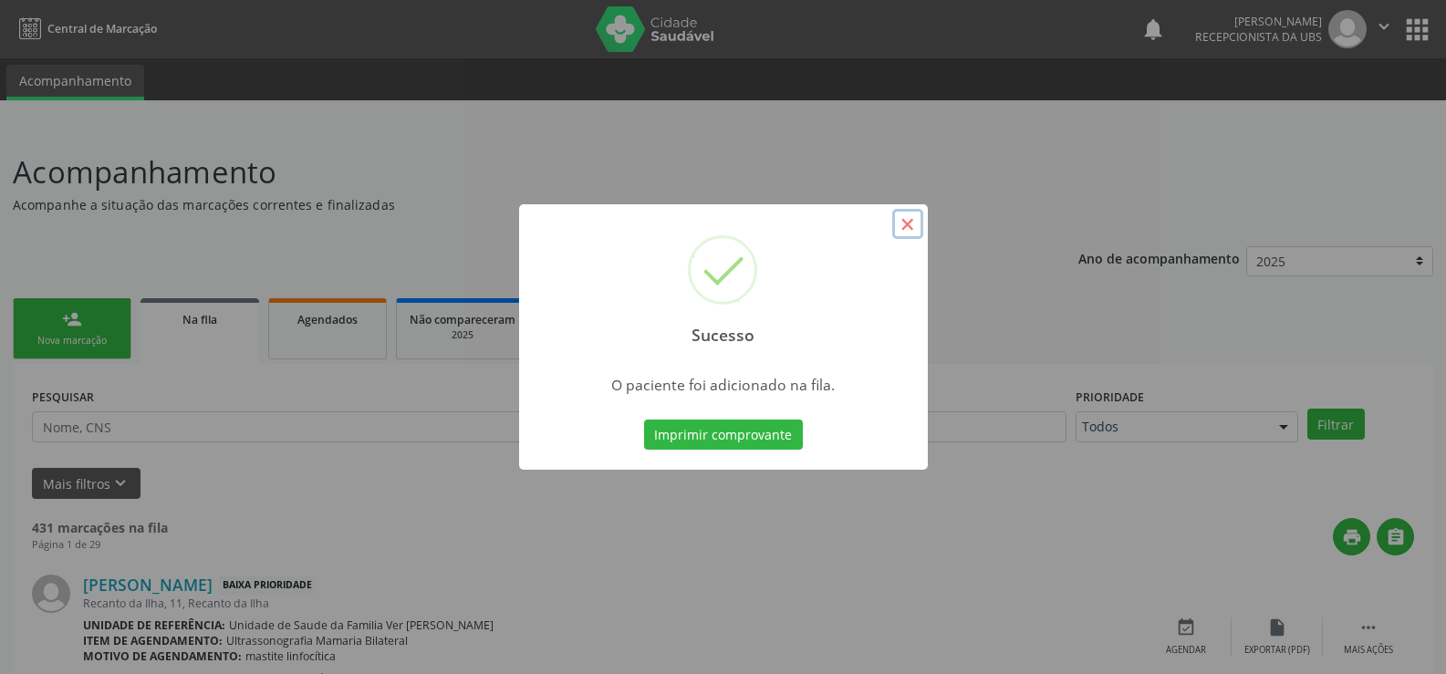
click at [916, 218] on button "×" at bounding box center [908, 224] width 31 height 31
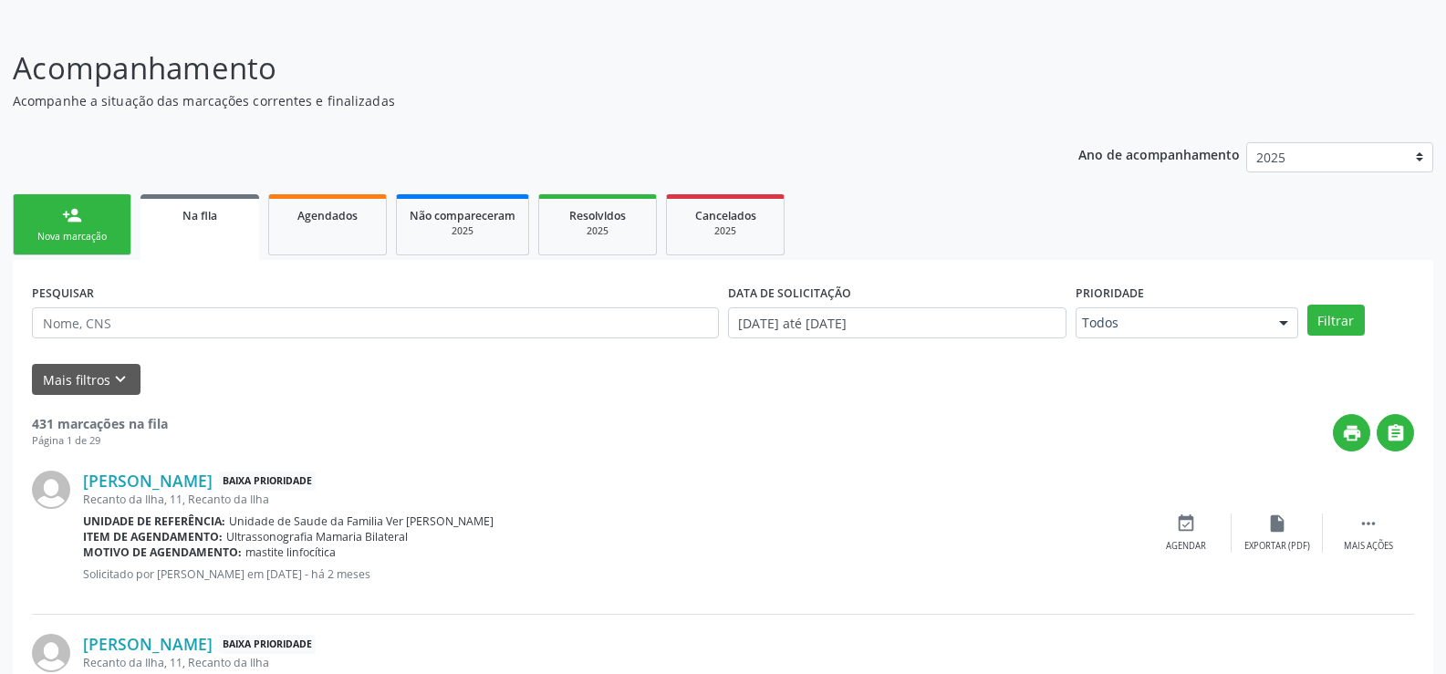
scroll to position [91, 0]
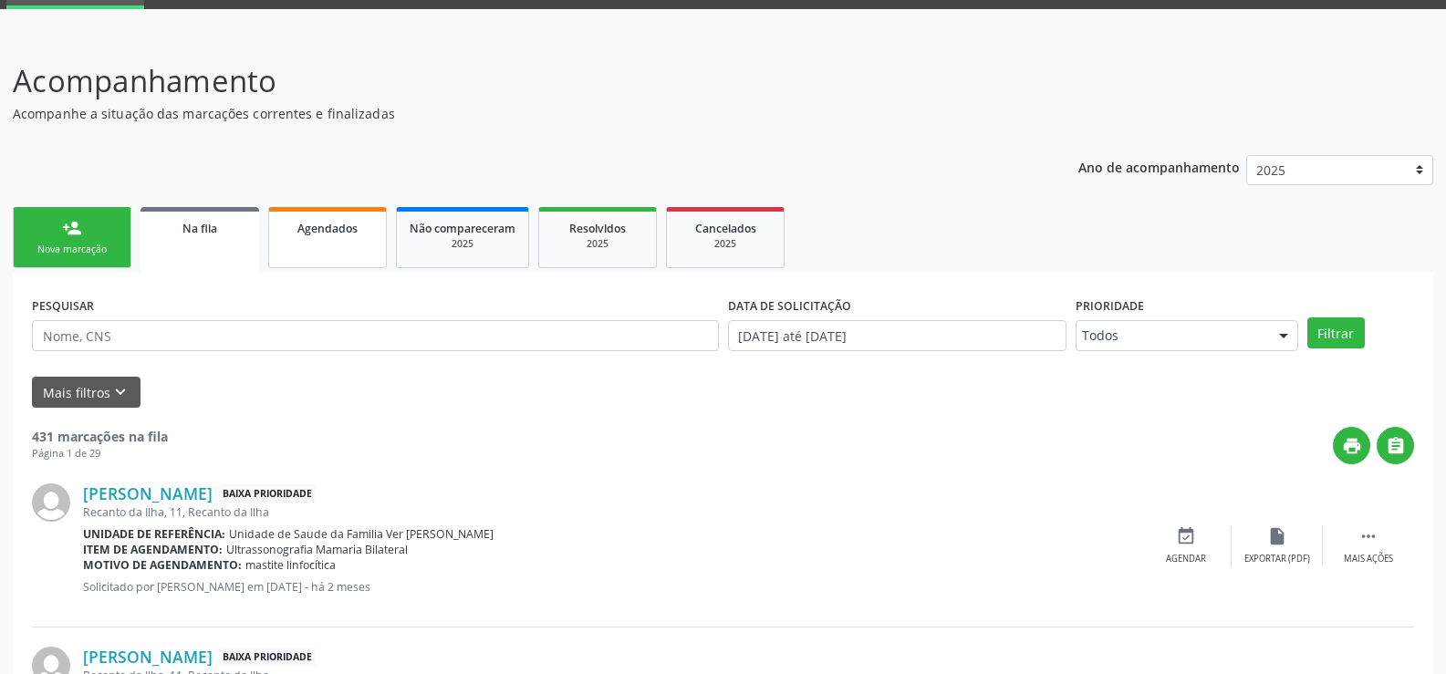
click at [321, 221] on span "Agendados" at bounding box center [328, 229] width 60 height 16
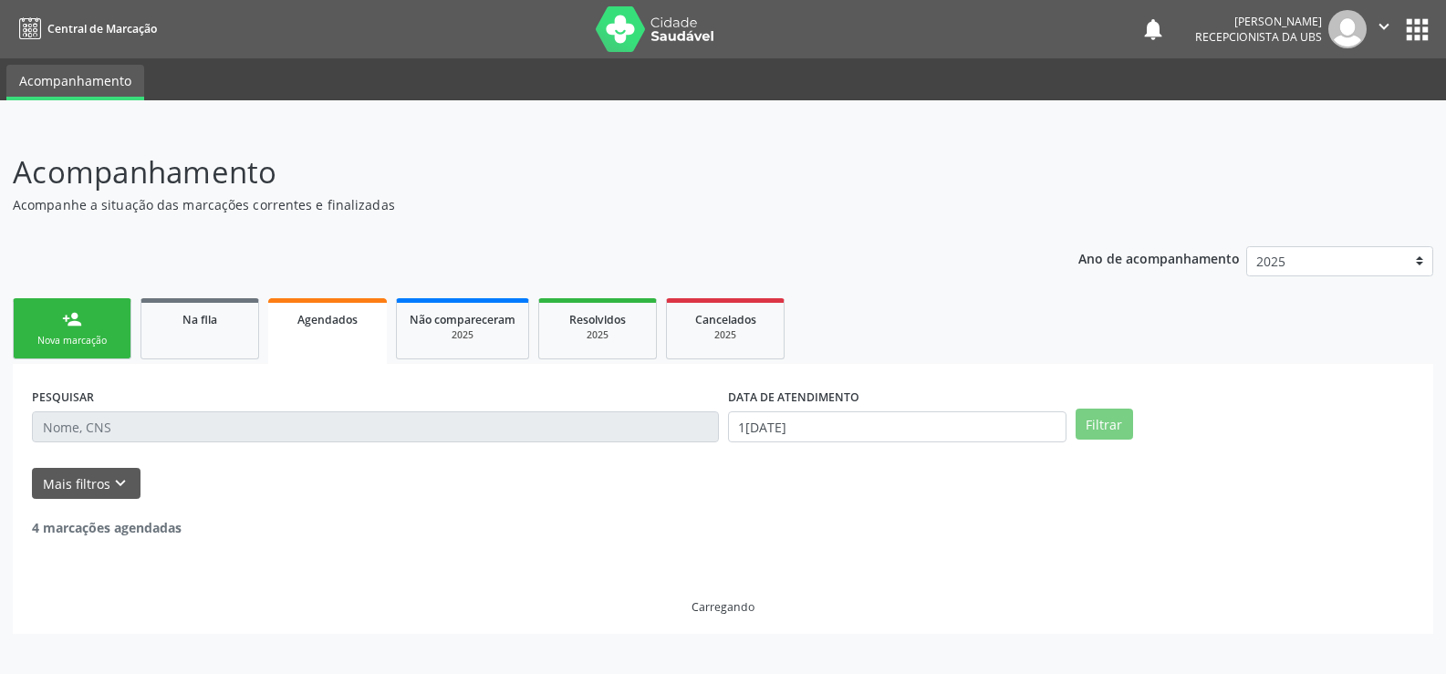
scroll to position [0, 0]
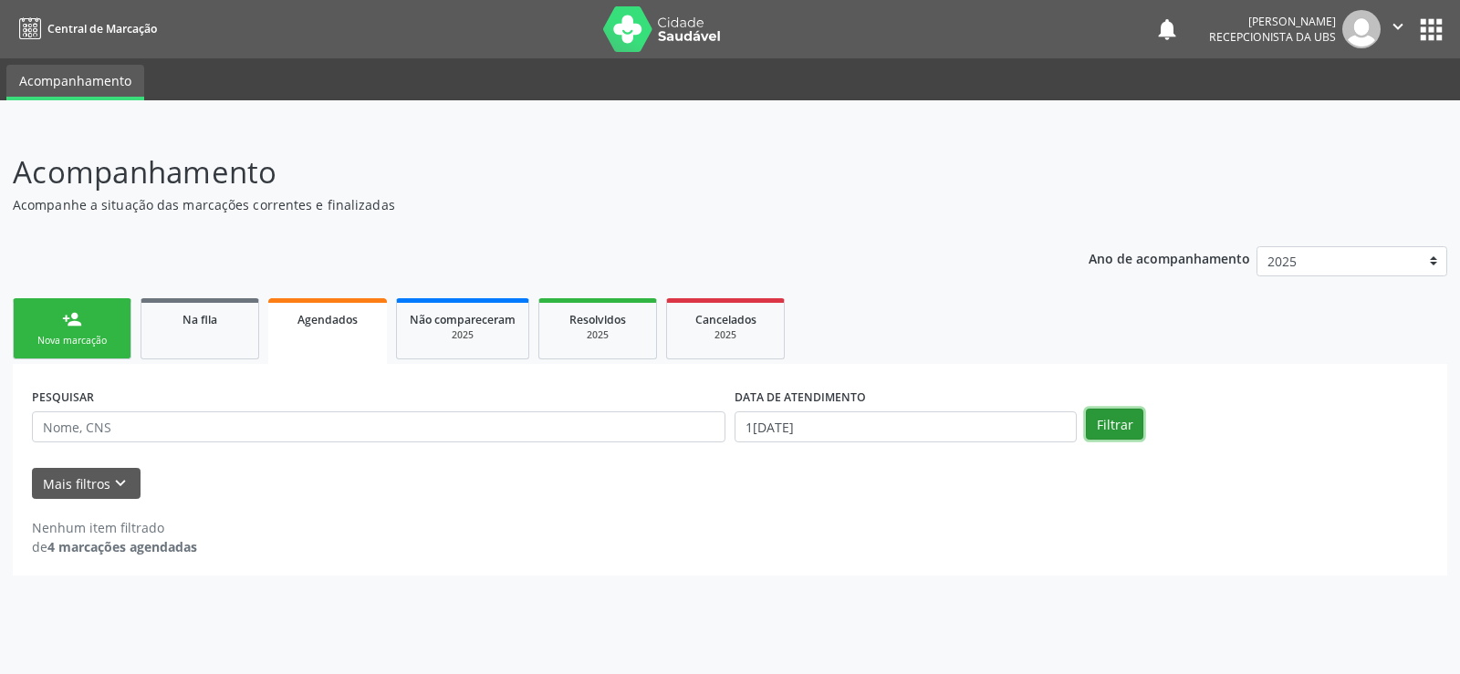
click at [1136, 429] on button "Filtrar" at bounding box center [1114, 424] width 57 height 31
click at [1118, 433] on button "Filtrar" at bounding box center [1114, 424] width 57 height 31
click at [99, 470] on button "Mais filtros keyboard_arrow_down" at bounding box center [86, 484] width 109 height 32
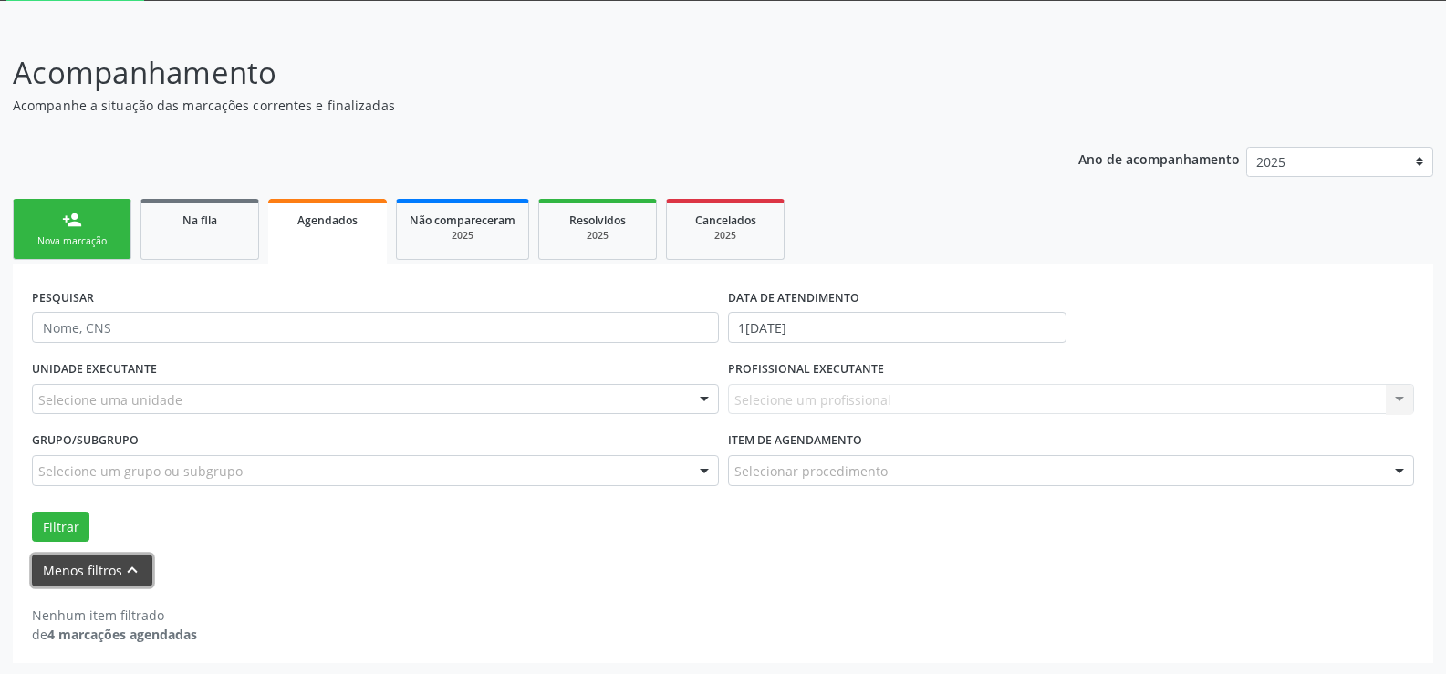
scroll to position [101, 0]
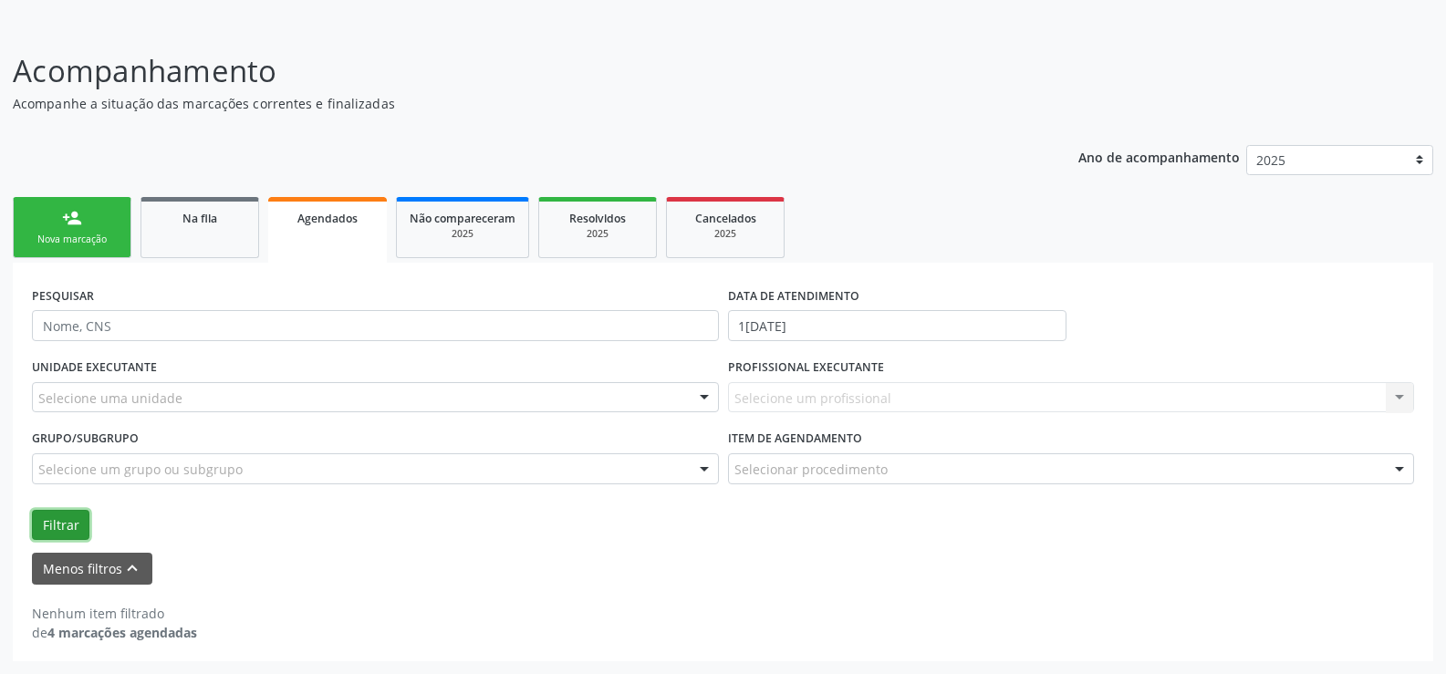
click at [80, 524] on button "Filtrar" at bounding box center [60, 525] width 57 height 31
click at [88, 567] on button "Menos filtros keyboard_arrow_up" at bounding box center [92, 569] width 120 height 32
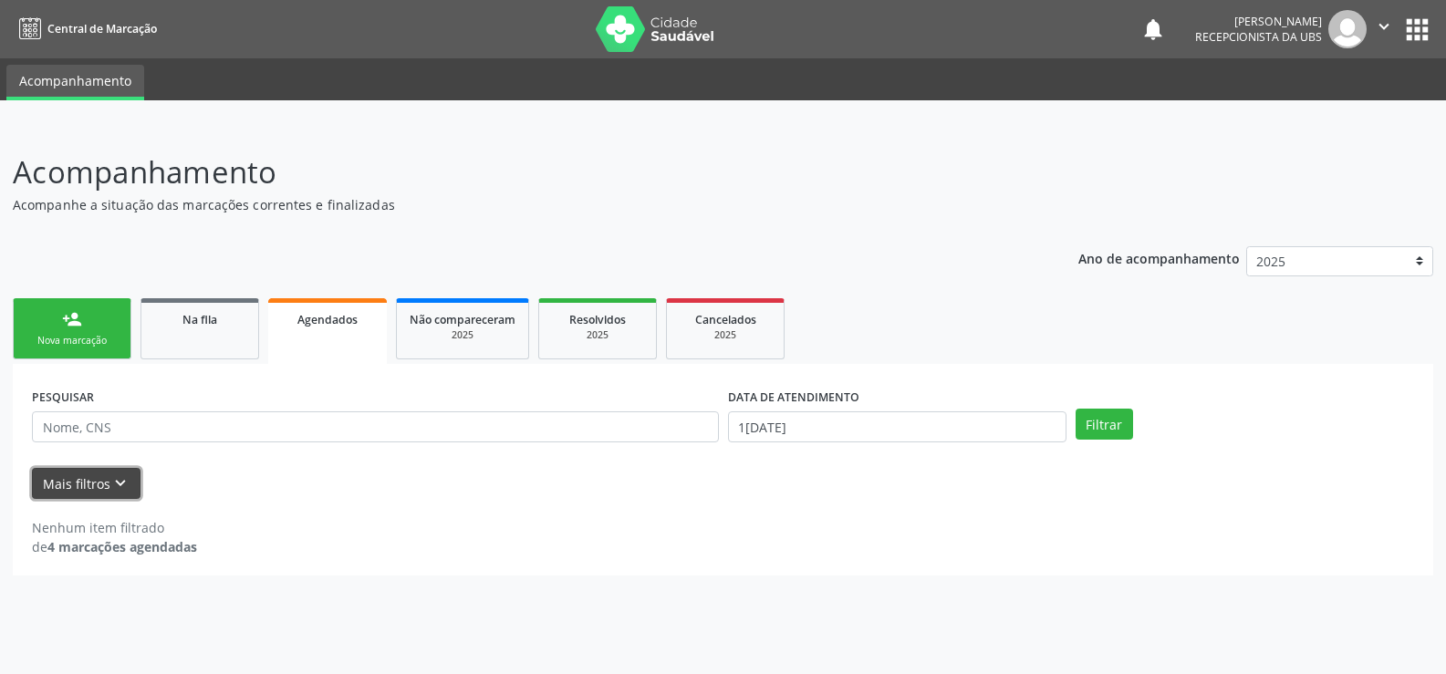
scroll to position [0, 0]
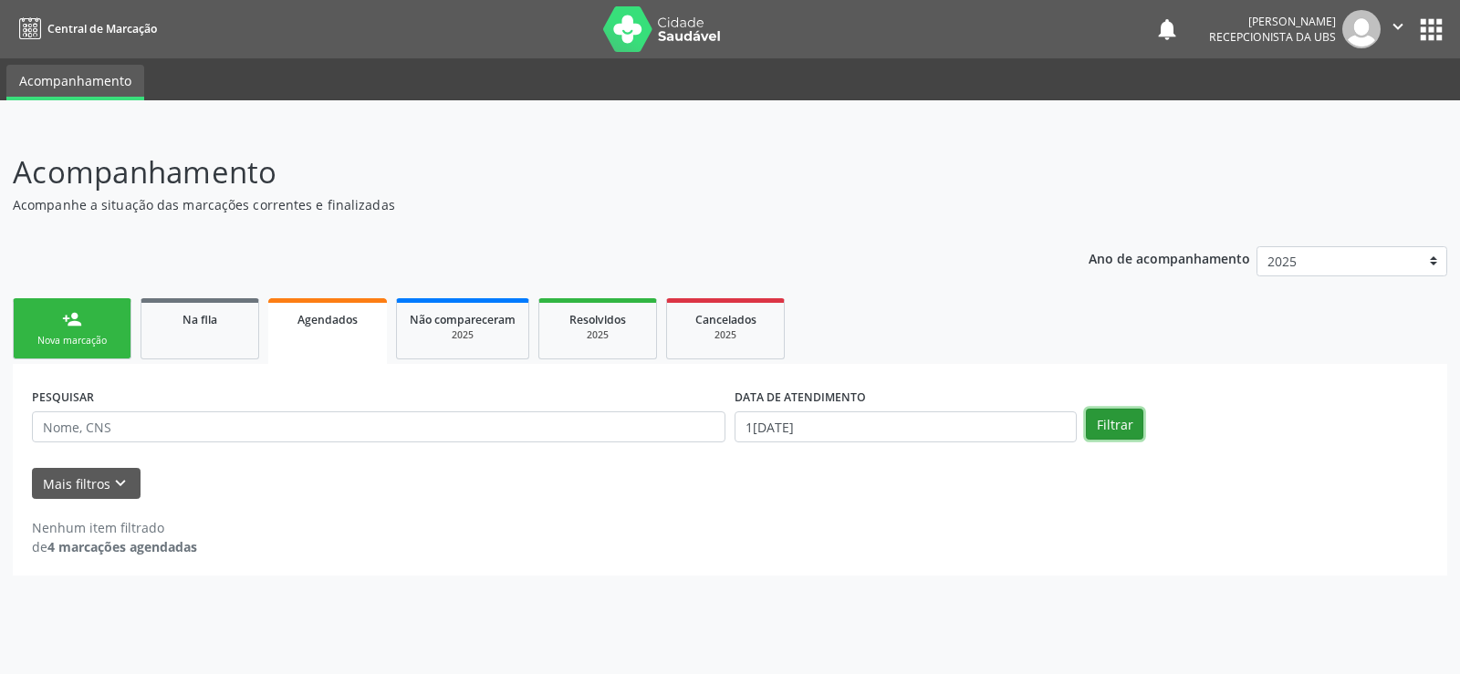
click at [1109, 439] on button "Filtrar" at bounding box center [1114, 424] width 57 height 31
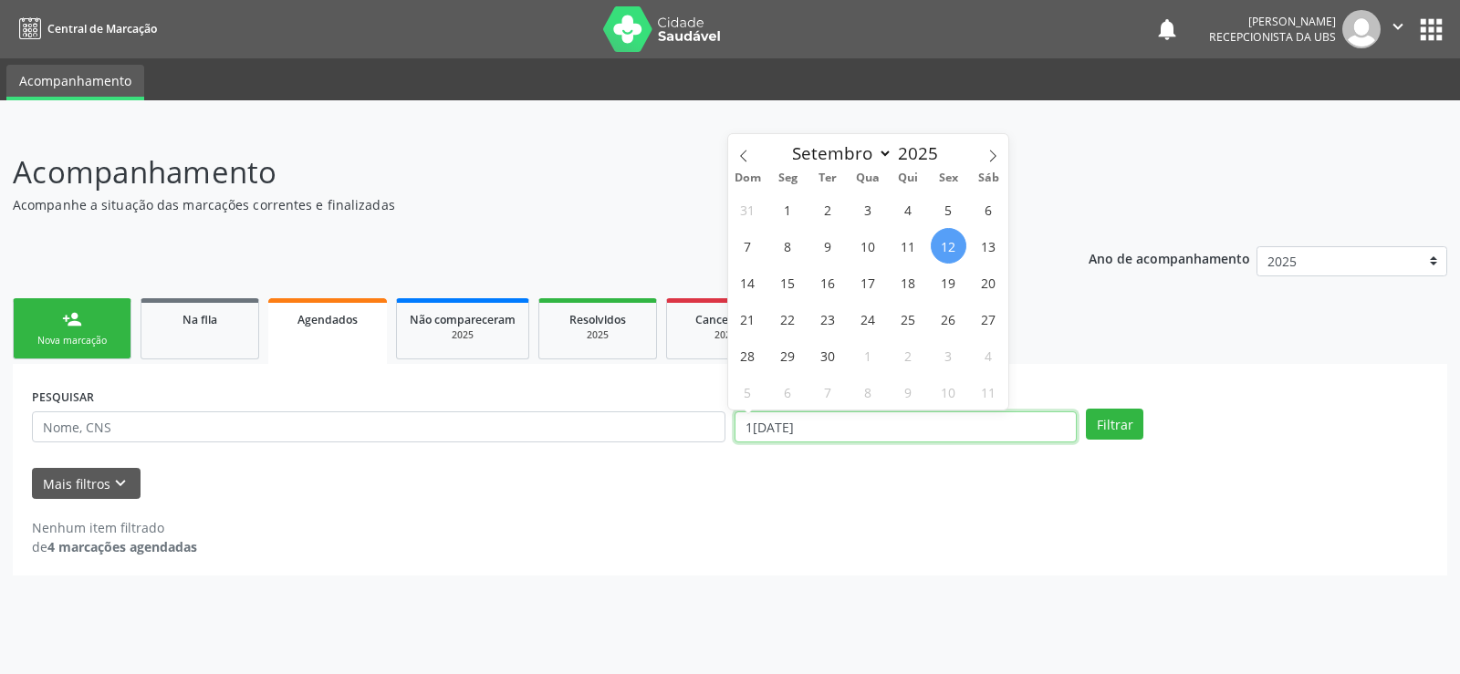
click at [846, 414] on input "1[DATE]" at bounding box center [906, 427] width 342 height 31
click at [832, 355] on span "30" at bounding box center [828, 356] width 36 height 36
type input "[DATE]"
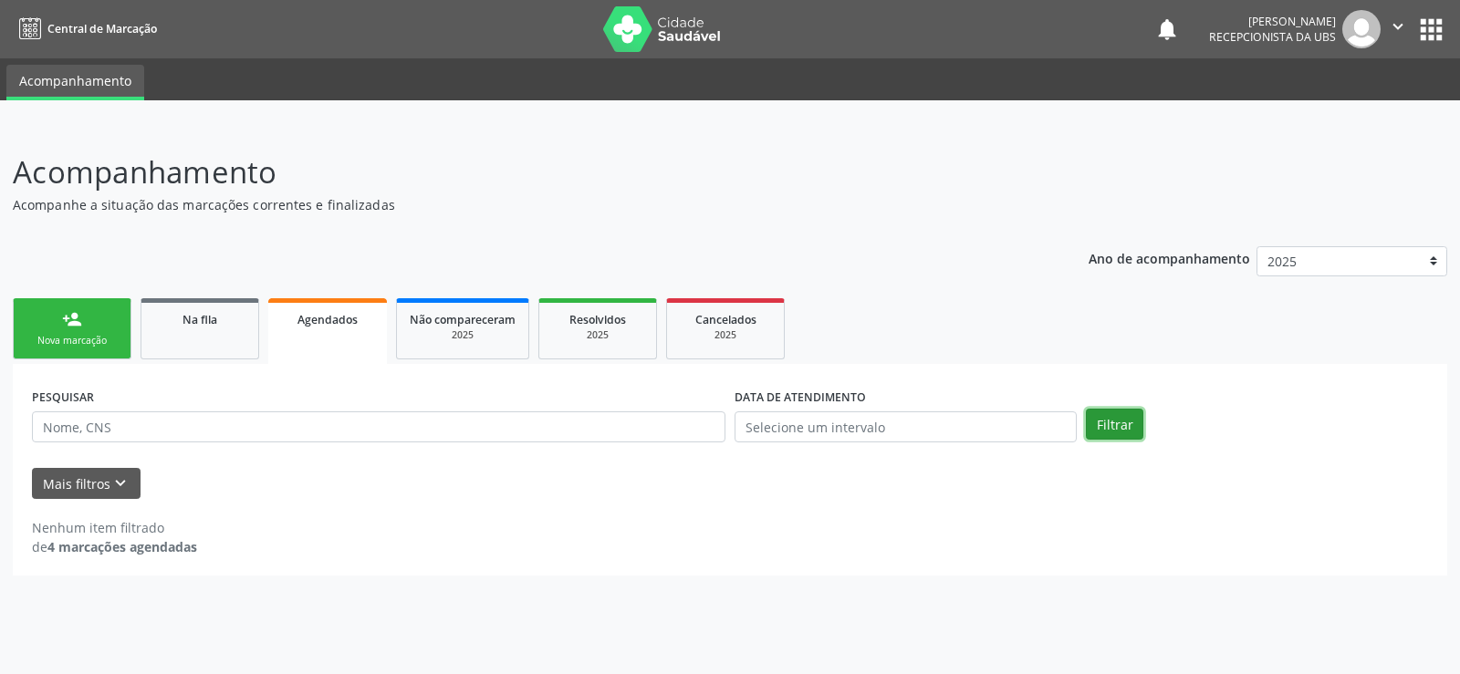
click at [1120, 426] on button "Filtrar" at bounding box center [1114, 424] width 57 height 31
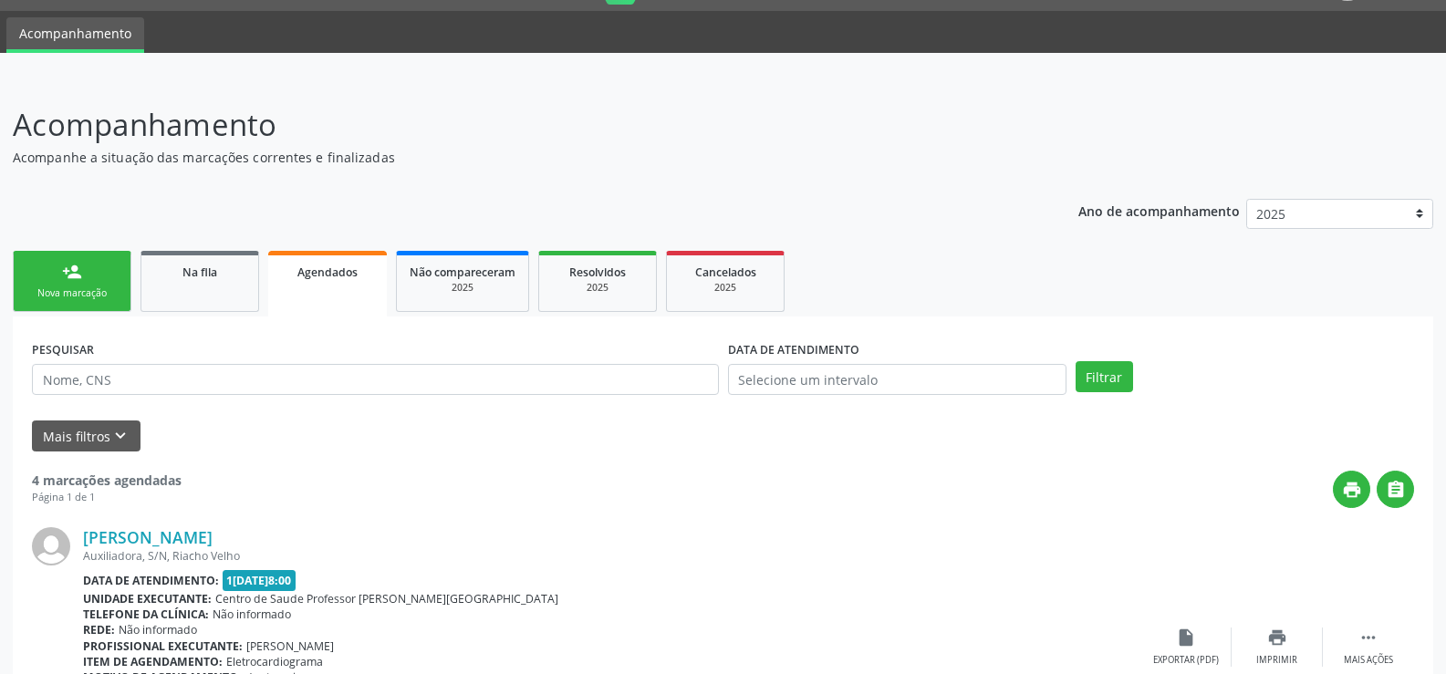
scroll to position [24, 0]
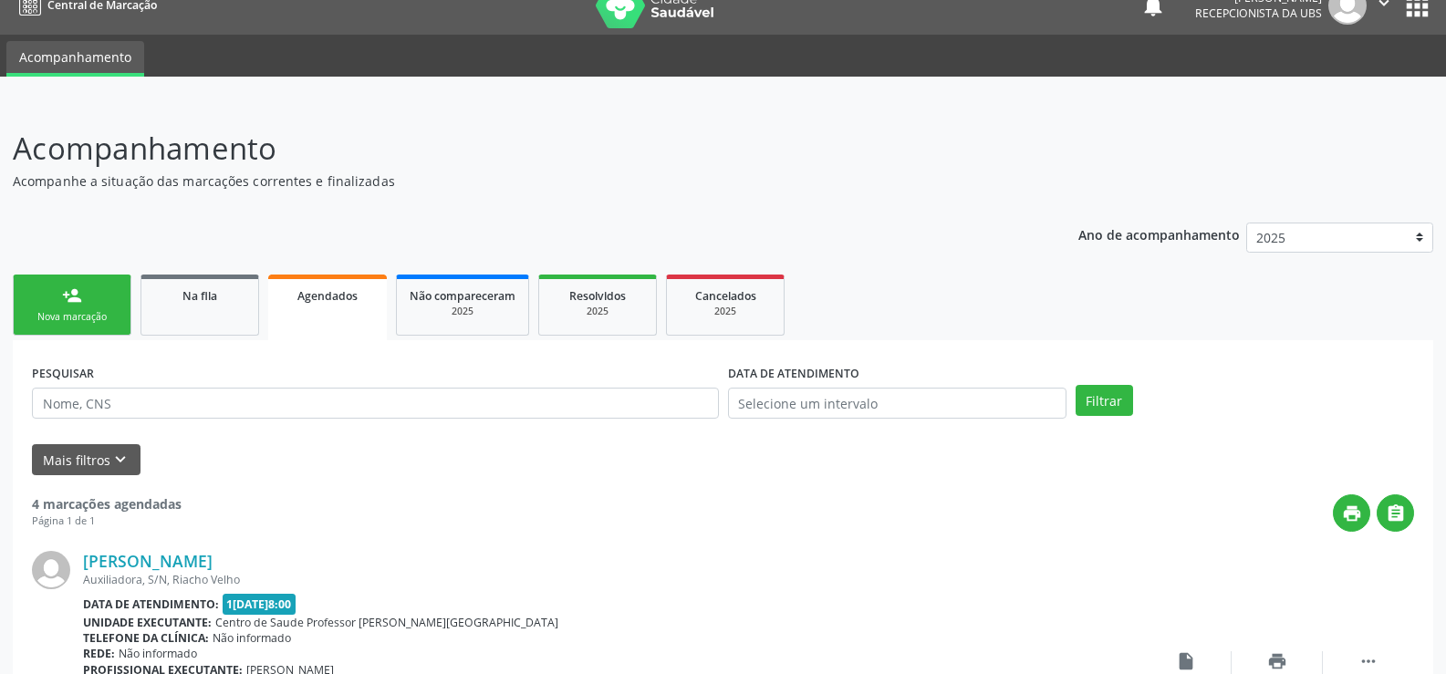
click at [96, 299] on link "person_add Nova marcação" at bounding box center [72, 305] width 119 height 61
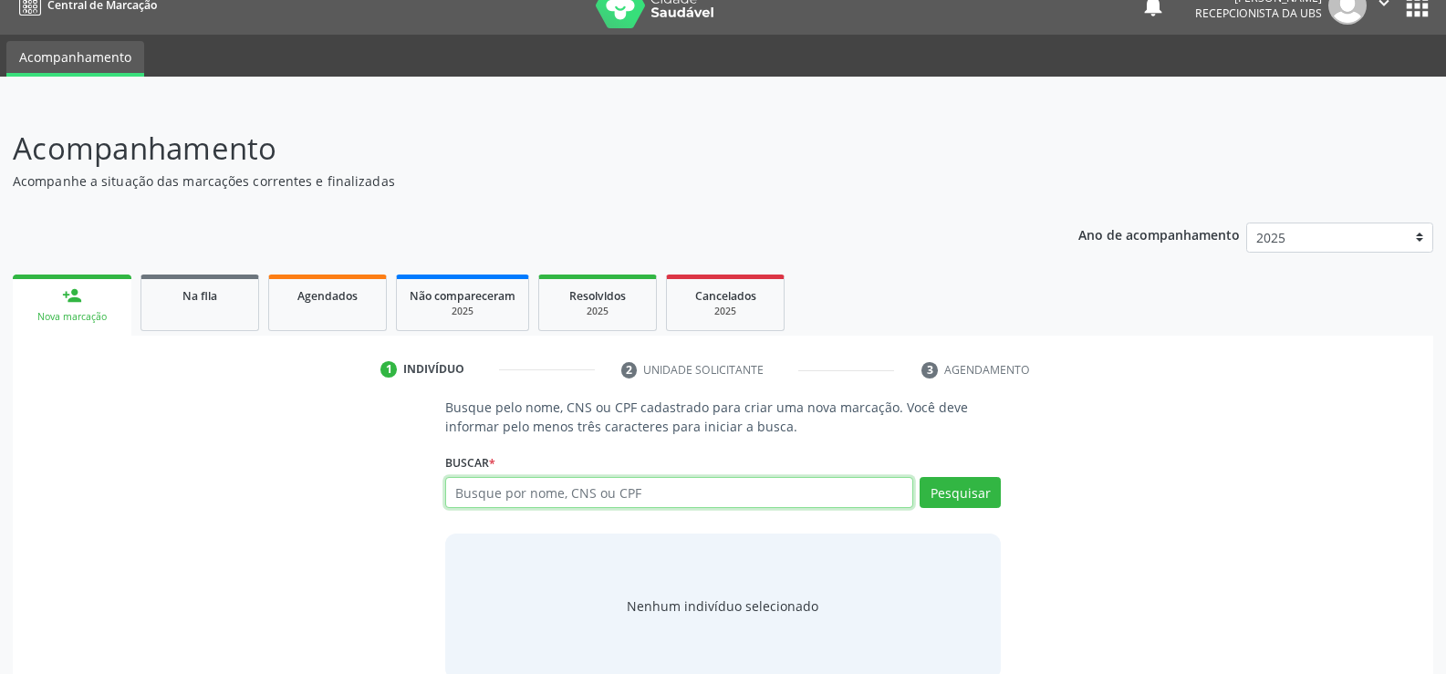
click at [538, 492] on input "text" at bounding box center [679, 492] width 468 height 31
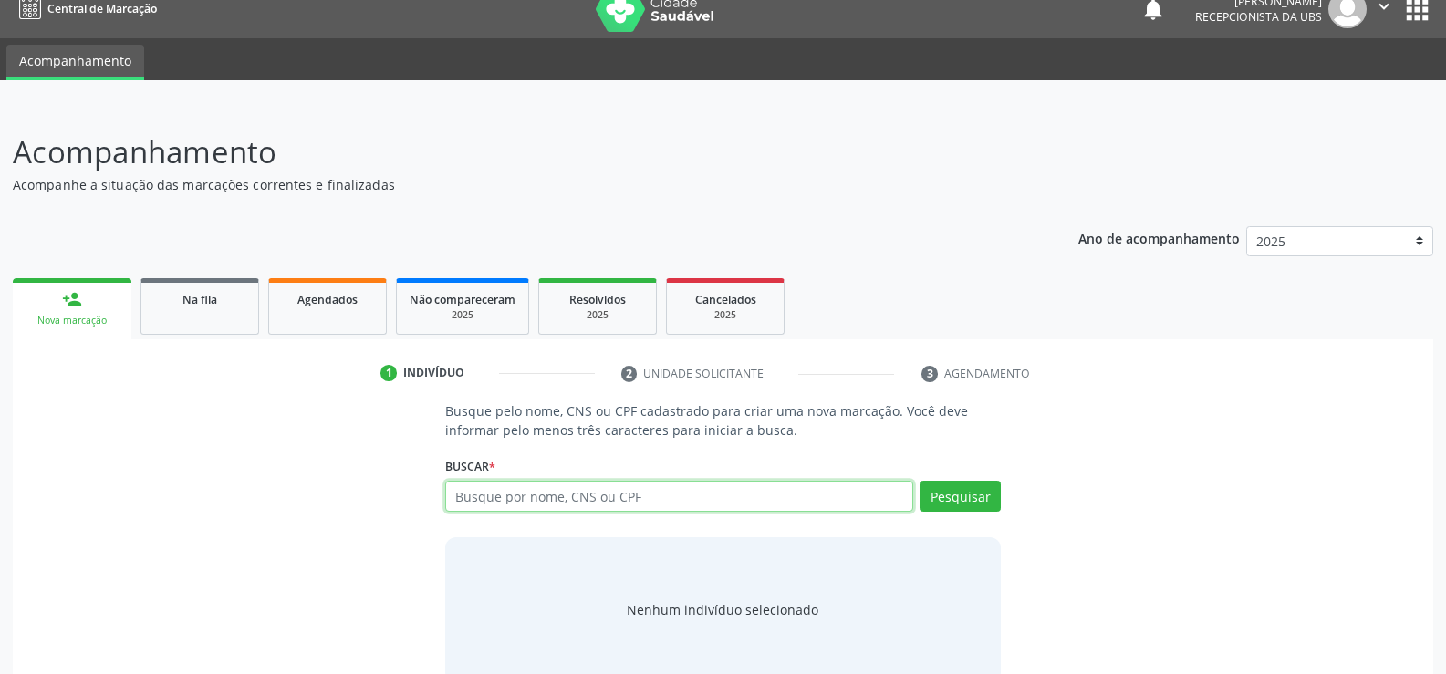
scroll to position [55, 0]
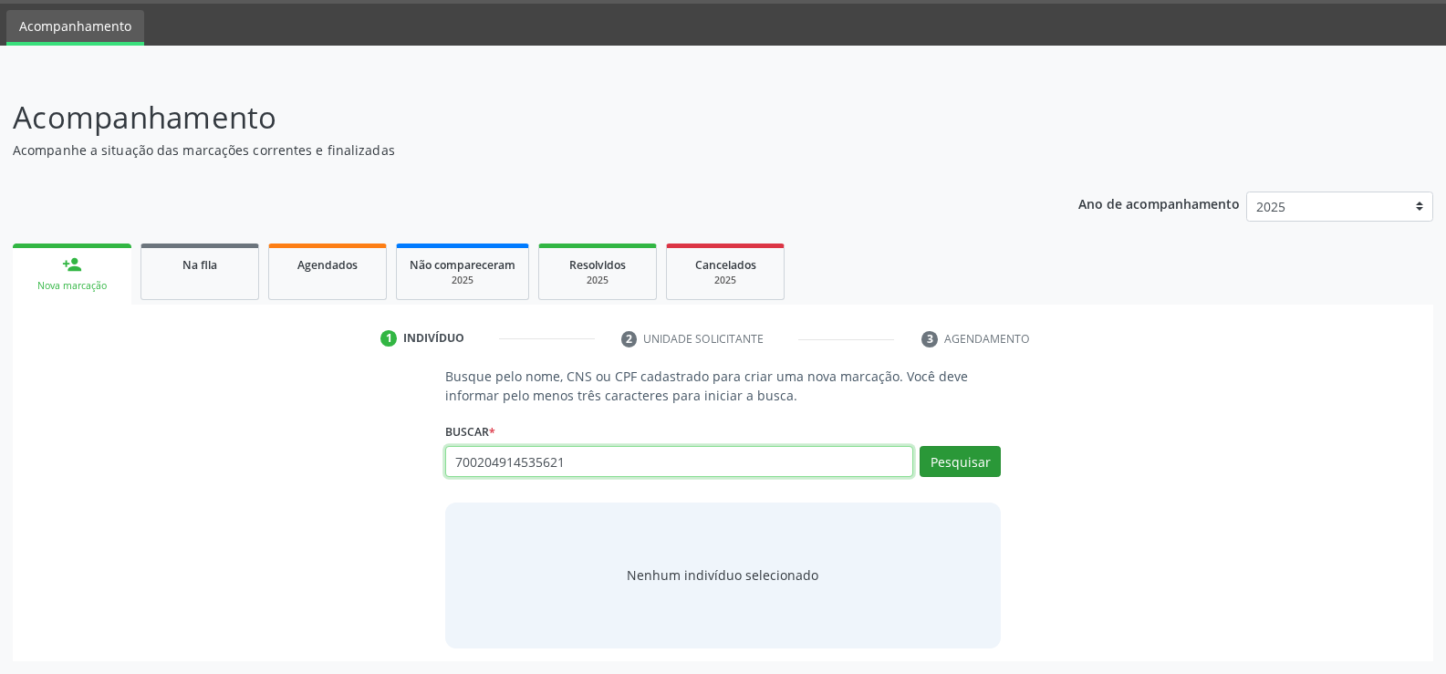
type input "700204914535621"
click at [972, 456] on button "Pesquisar" at bounding box center [960, 461] width 81 height 31
type input "700204914535621"
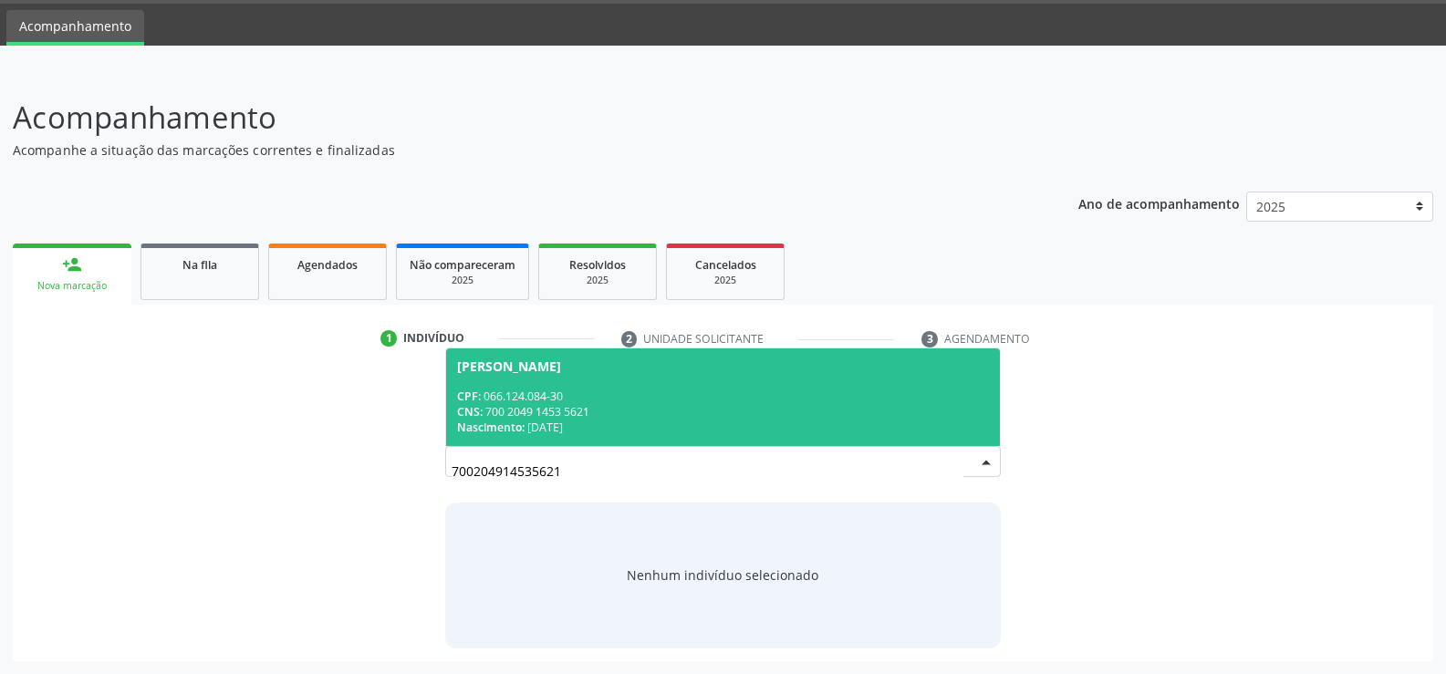
click at [544, 413] on div "CNS: 700 2049 1453 5621" at bounding box center [723, 412] width 532 height 16
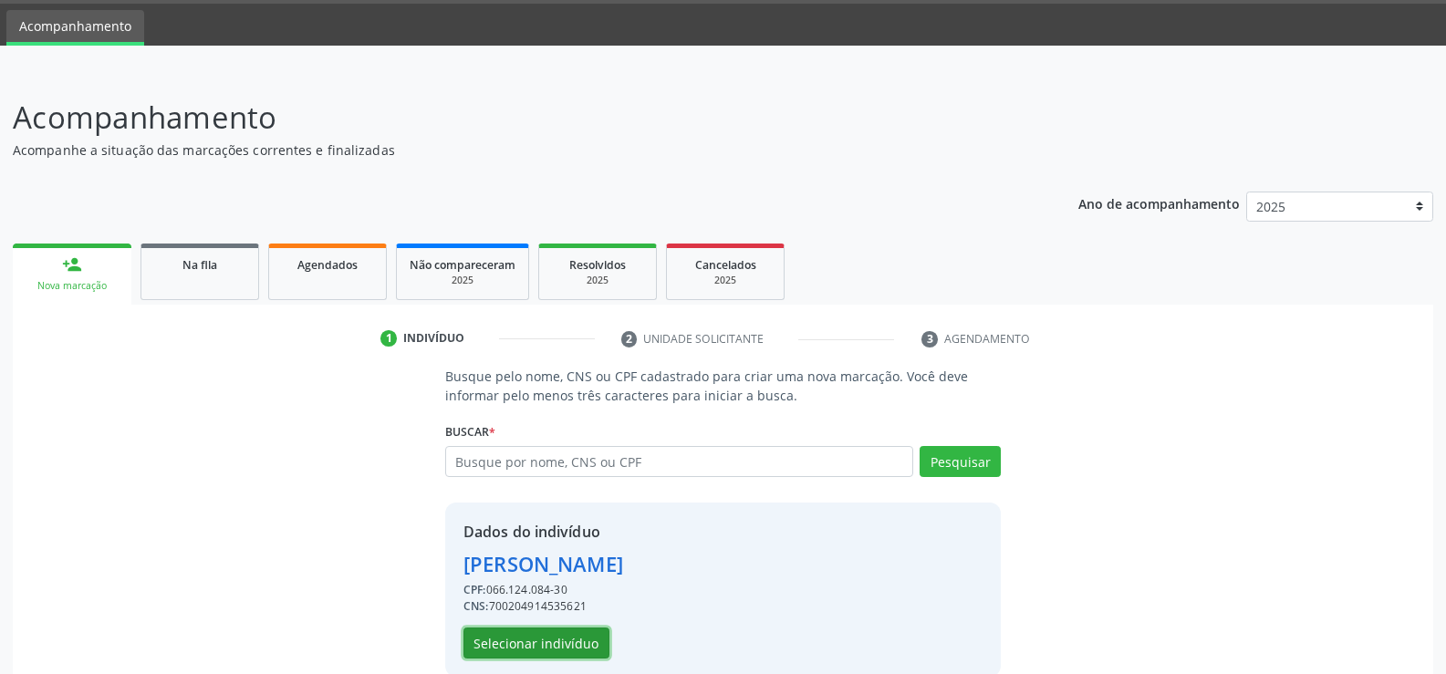
click at [545, 643] on button "Selecionar indivíduo" at bounding box center [537, 643] width 146 height 31
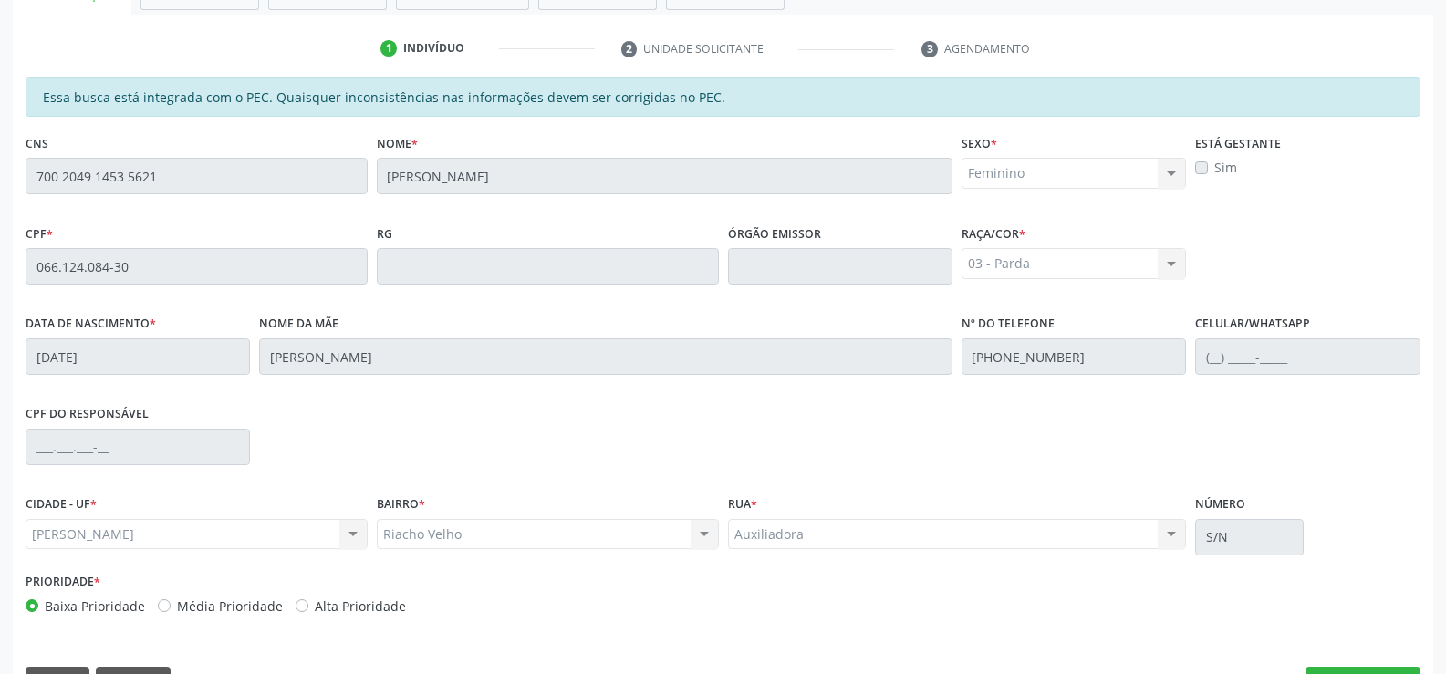
scroll to position [393, 0]
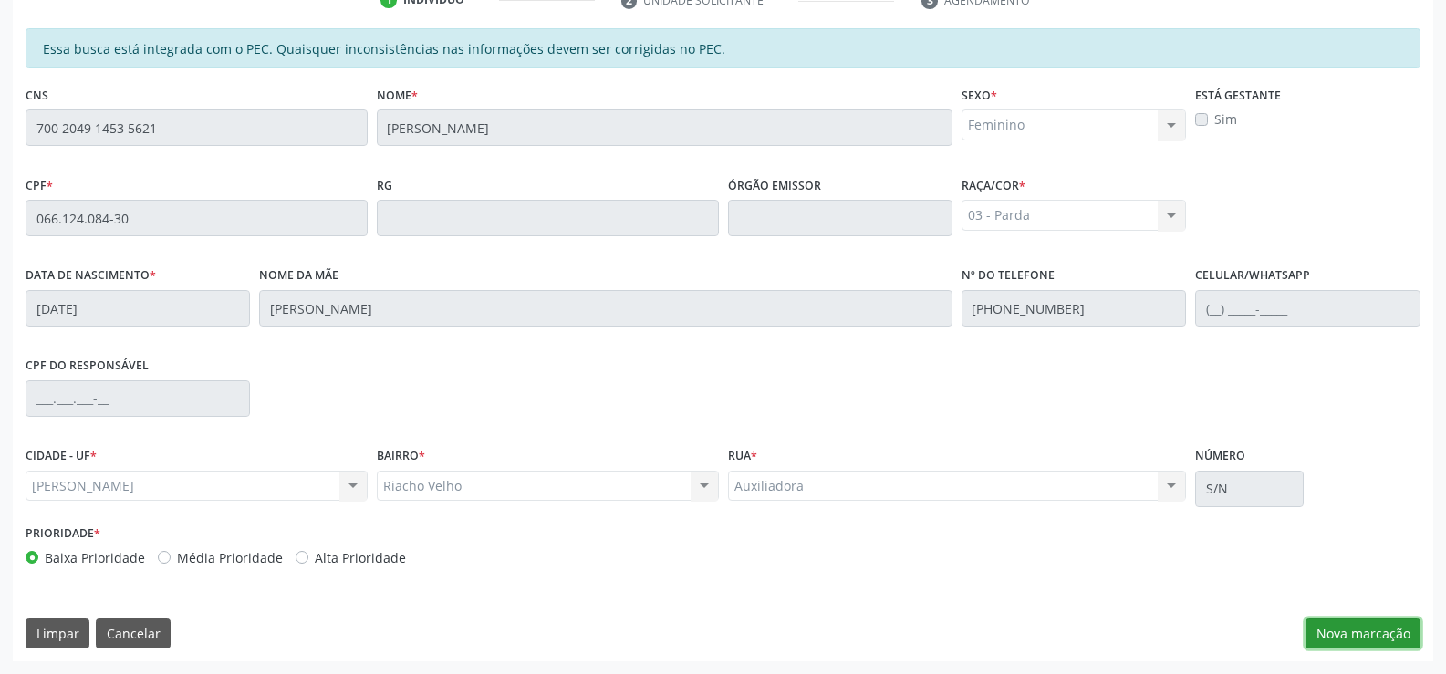
click at [1375, 636] on button "Nova marcação" at bounding box center [1363, 634] width 115 height 31
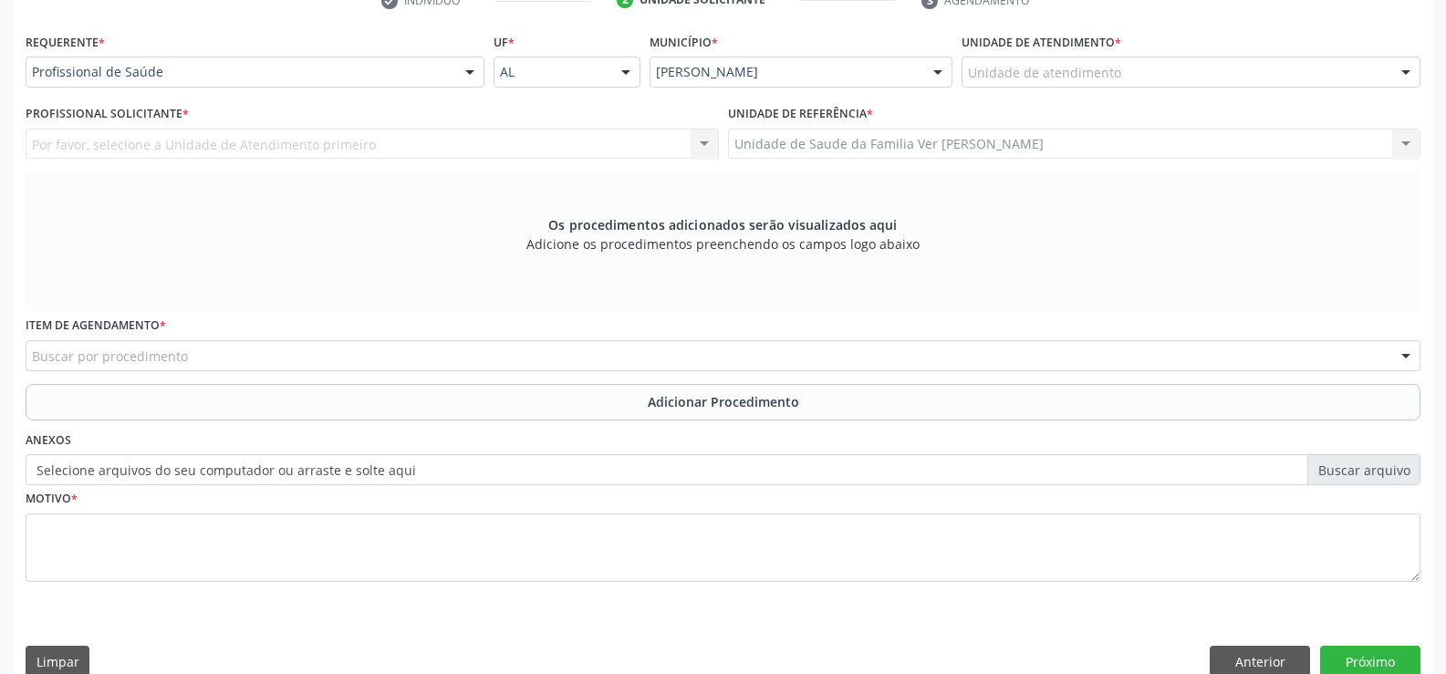
scroll to position [394, 0]
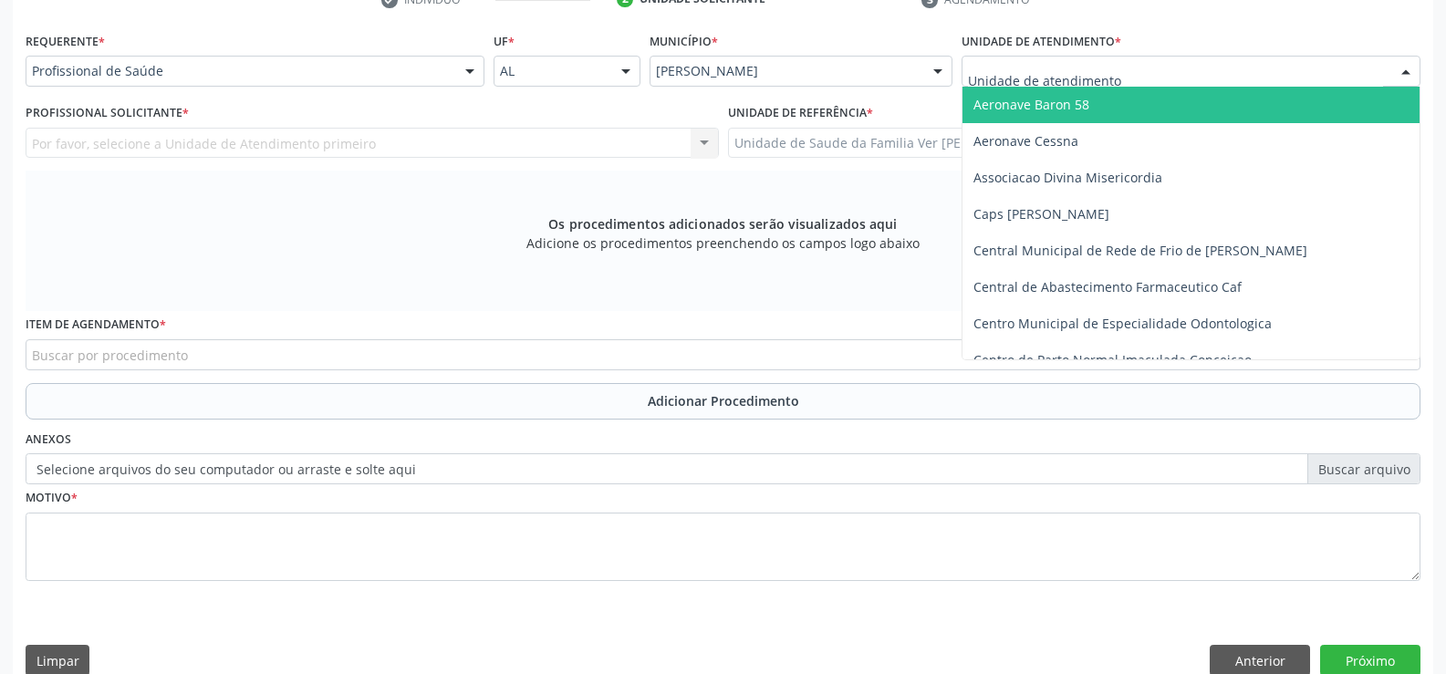
click at [1404, 69] on div at bounding box center [1406, 72] width 27 height 31
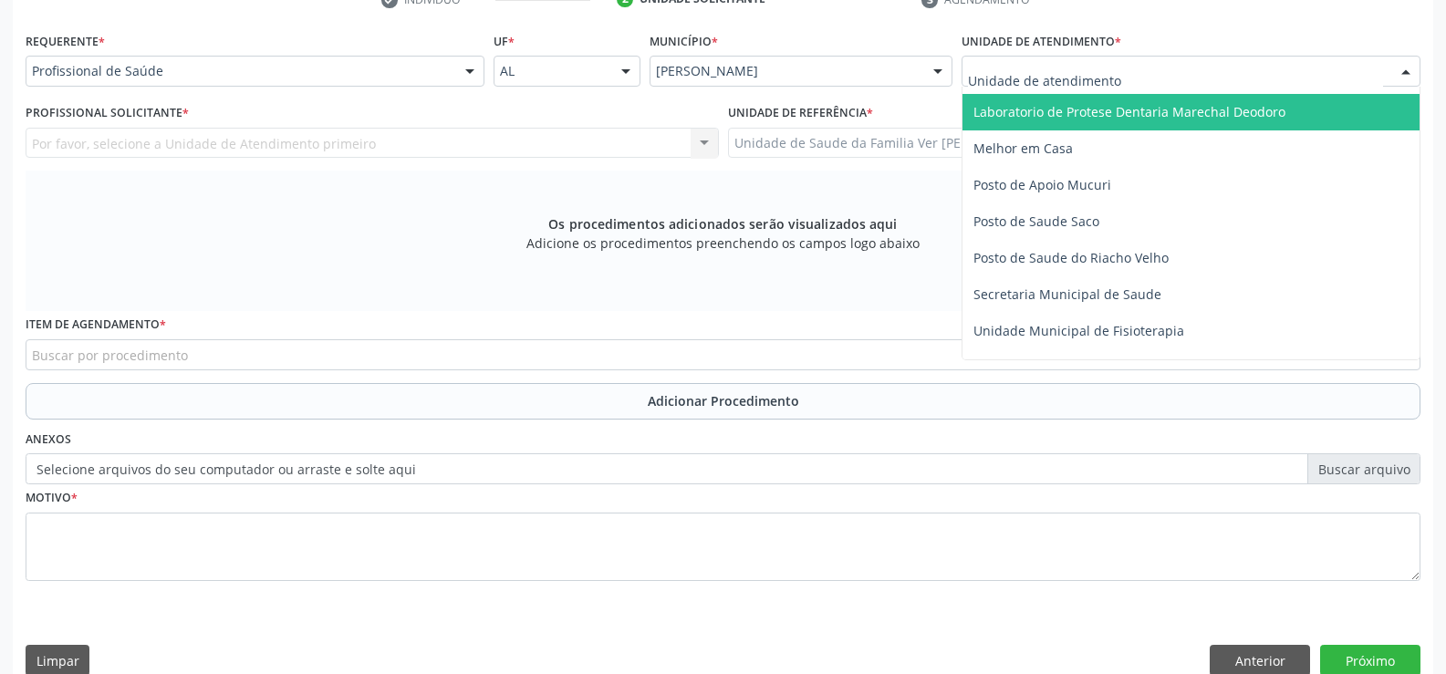
scroll to position [730, 0]
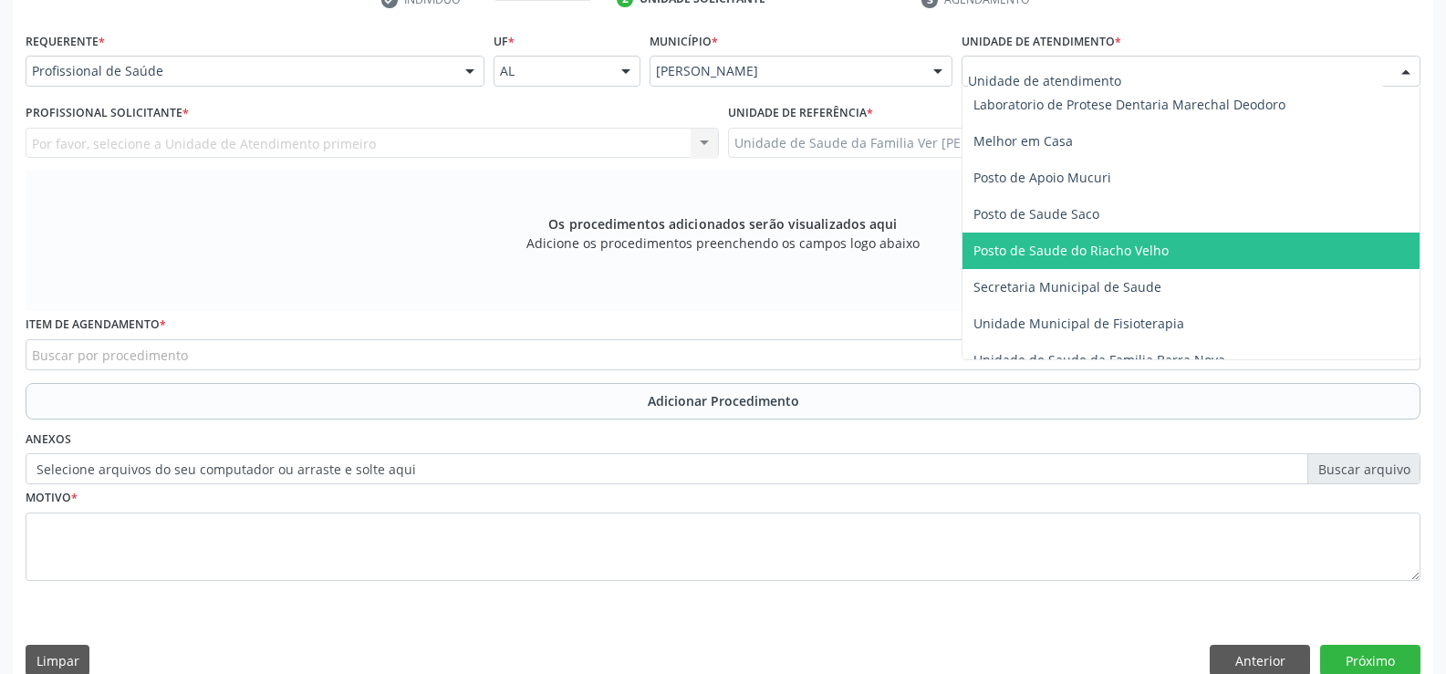
click at [1102, 255] on span "Posto de Saude do Riacho Velho" at bounding box center [1071, 250] width 195 height 17
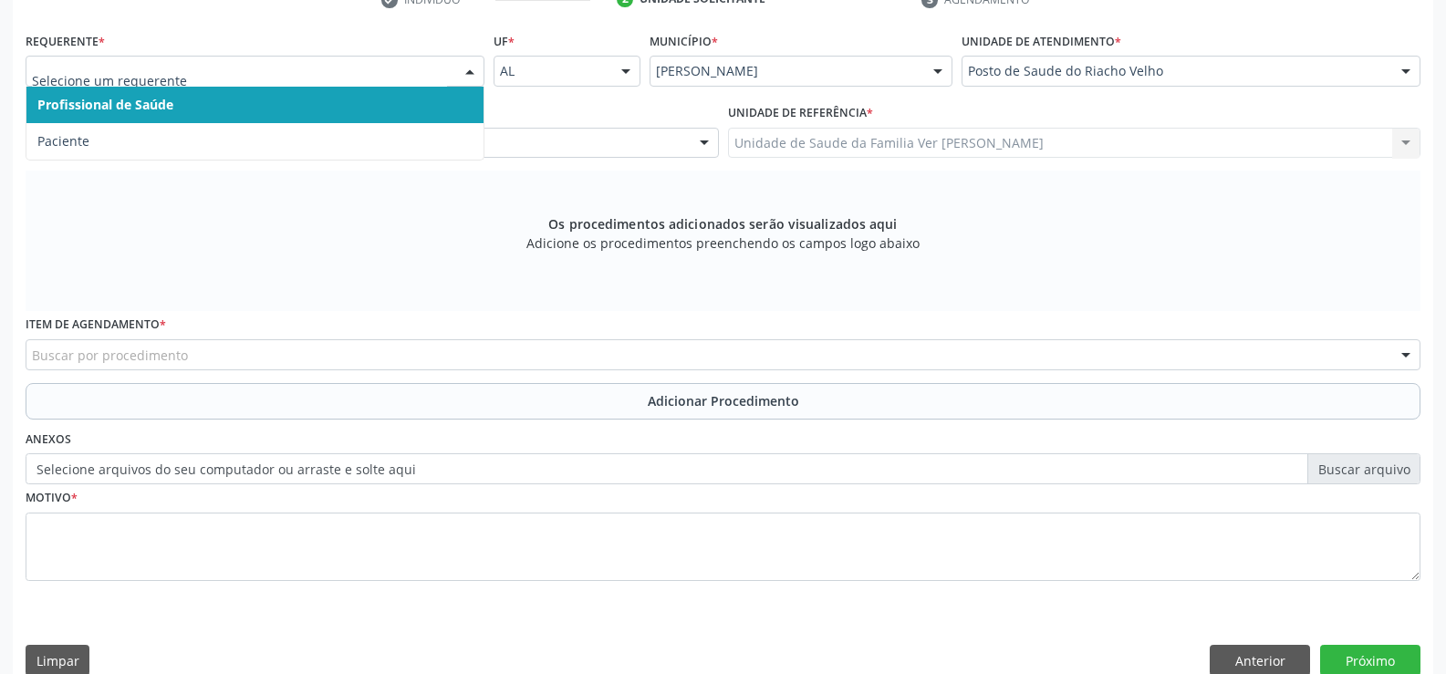
click at [467, 70] on div at bounding box center [469, 72] width 27 height 31
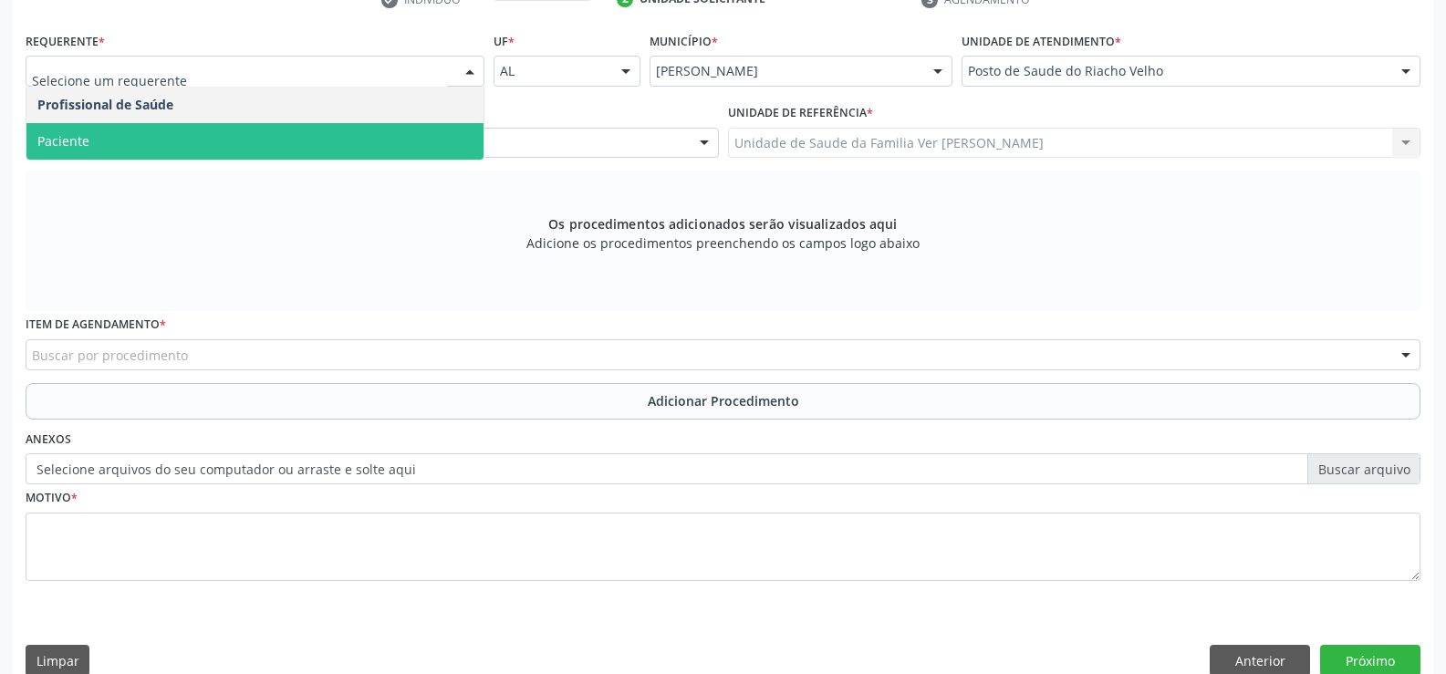
click at [291, 135] on span "Paciente" at bounding box center [254, 141] width 457 height 37
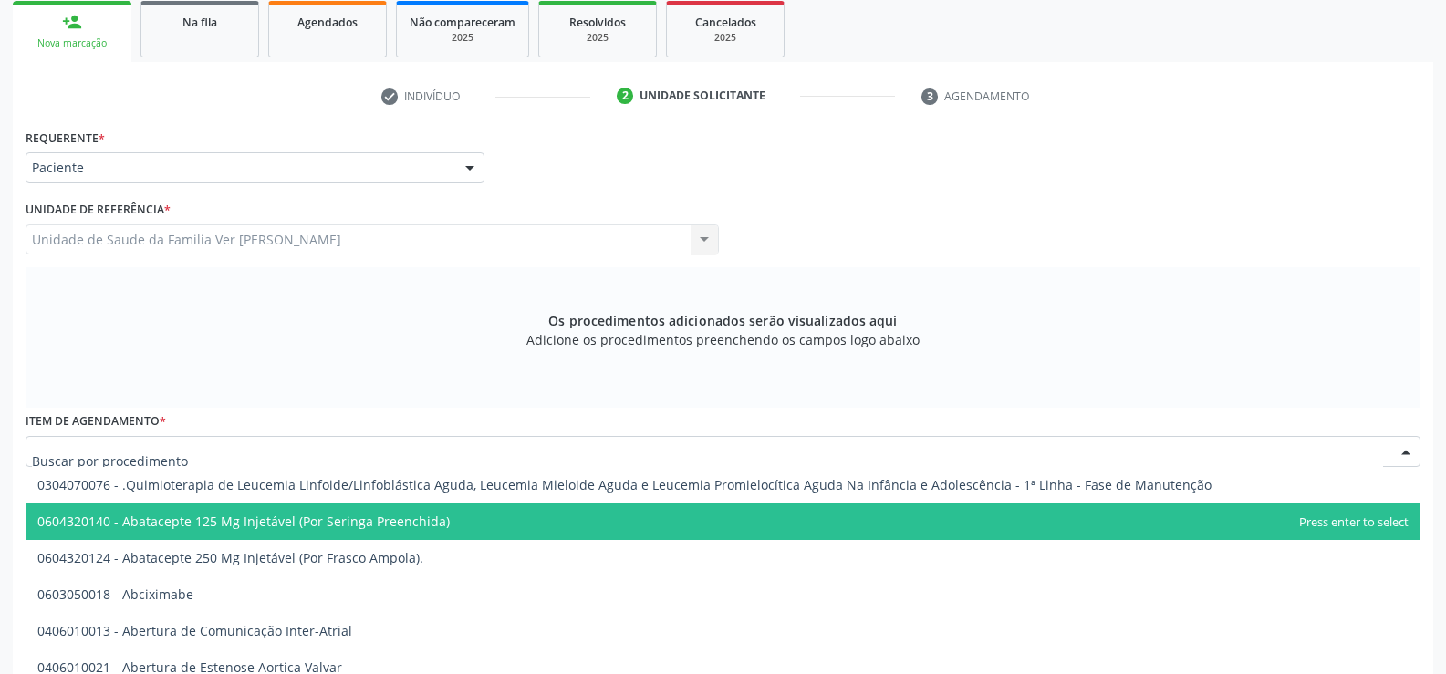
scroll to position [330, 0]
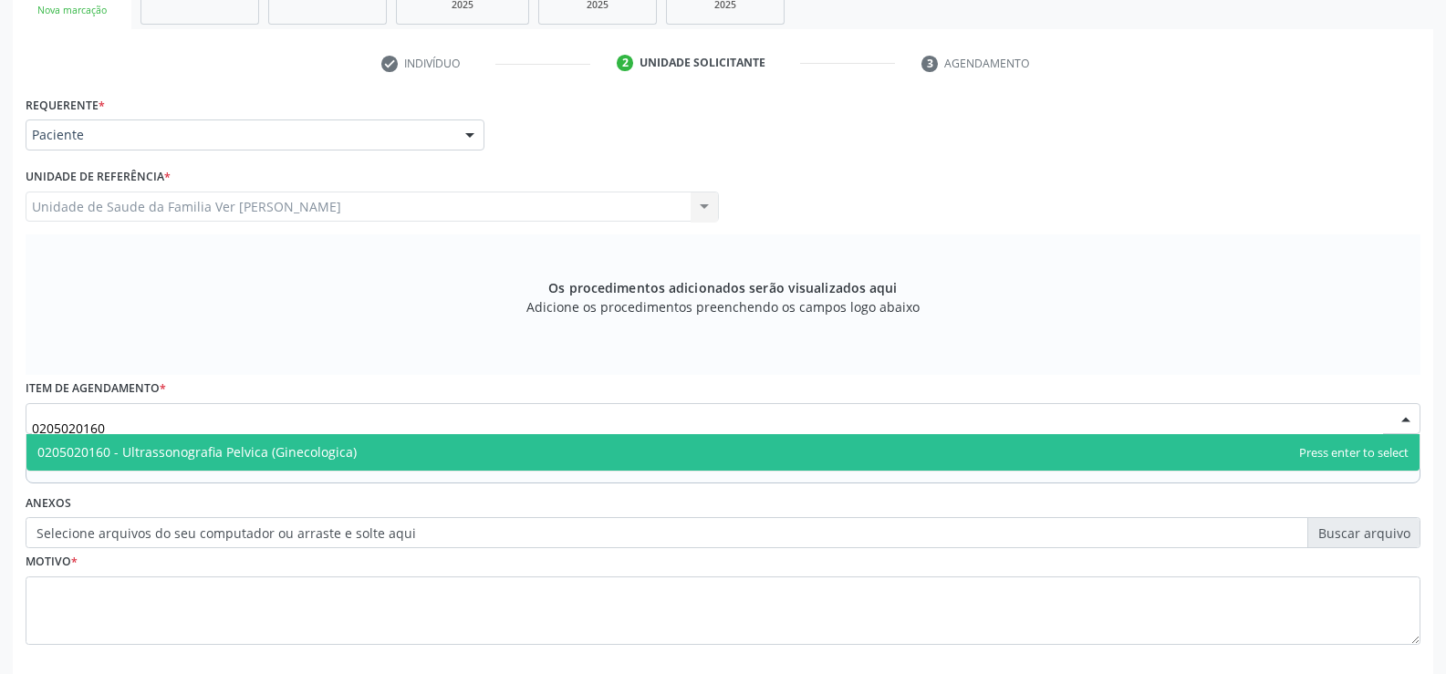
click at [274, 454] on span "0205020160 - Ultrassonografia Pelvica (Ginecologica)" at bounding box center [196, 452] width 319 height 17
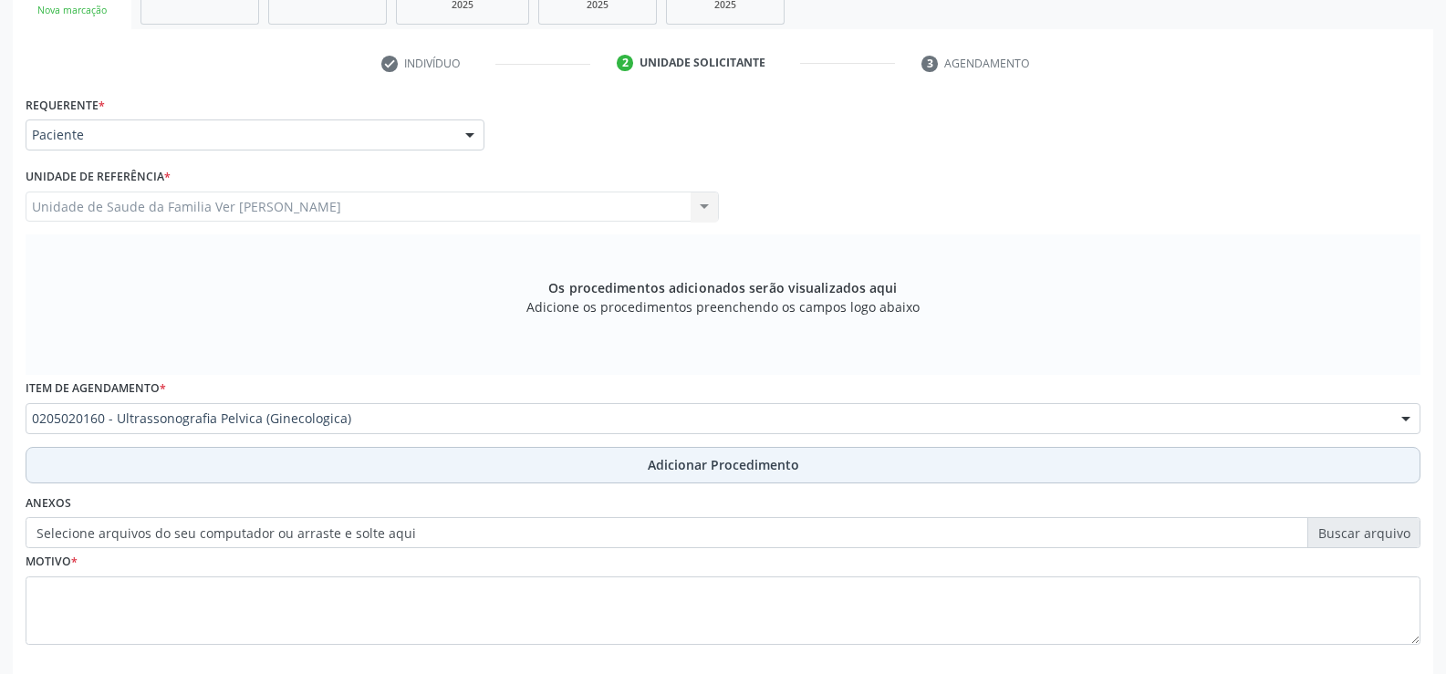
click at [661, 465] on span "Adicionar Procedimento" at bounding box center [723, 464] width 151 height 19
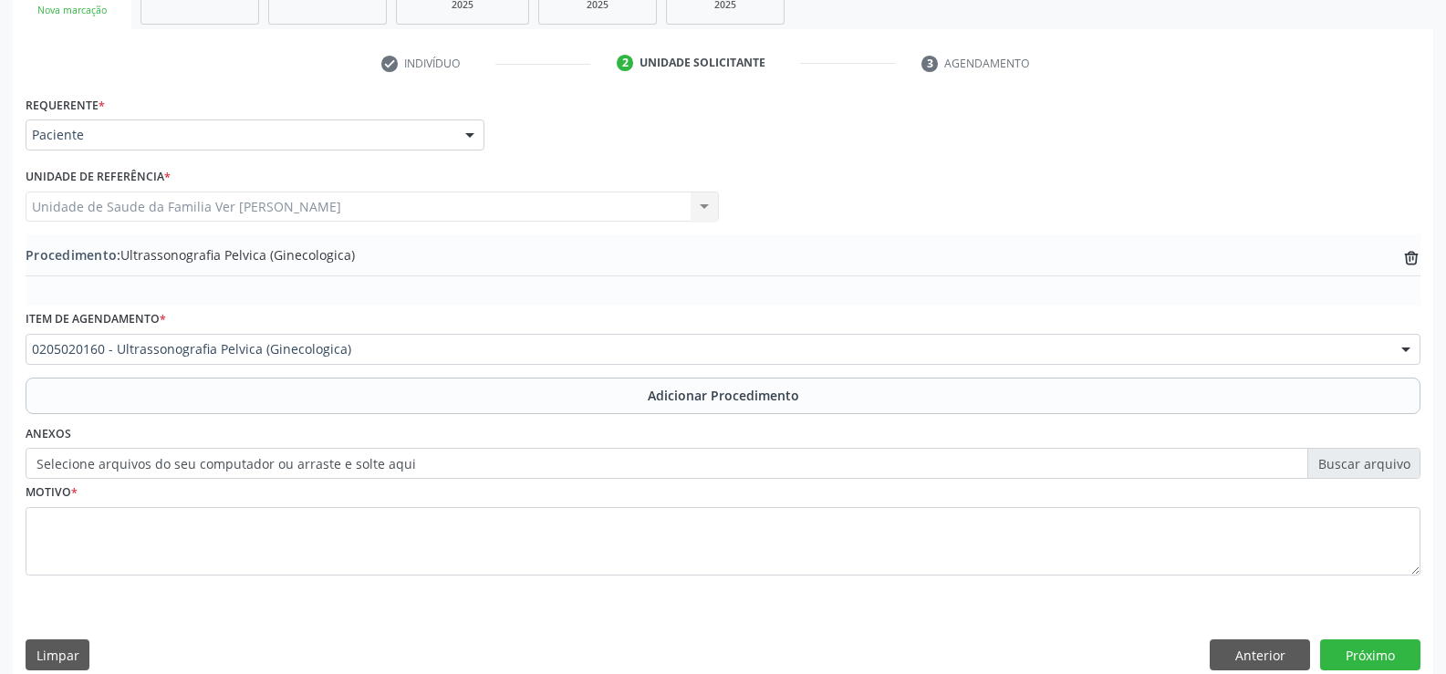
click at [58, 457] on label "Selecione arquivos do seu computador ou arraste e solte aqui" at bounding box center [723, 463] width 1395 height 31
click at [58, 457] on input "Selecione arquivos do seu computador ou arraste e solte aqui" at bounding box center [723, 463] width 1395 height 31
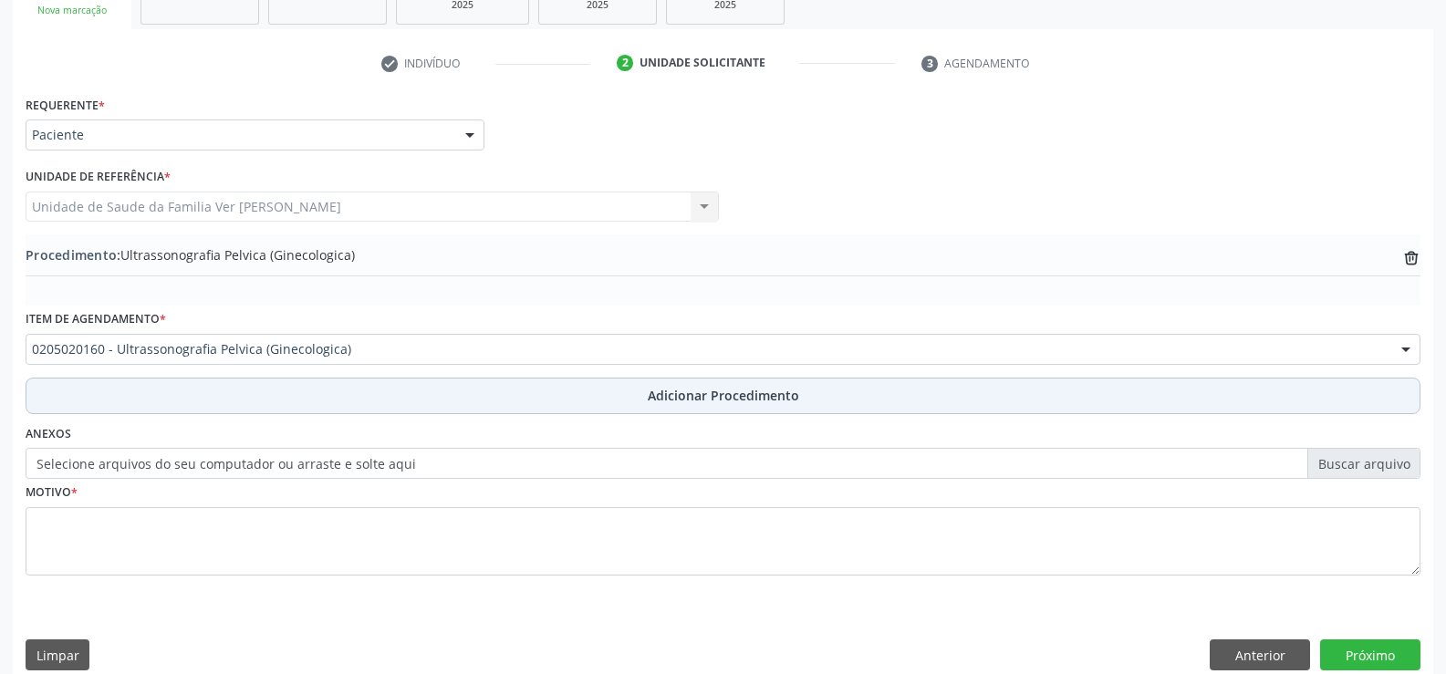
click at [102, 386] on button "Adicionar Procedimento" at bounding box center [723, 396] width 1395 height 37
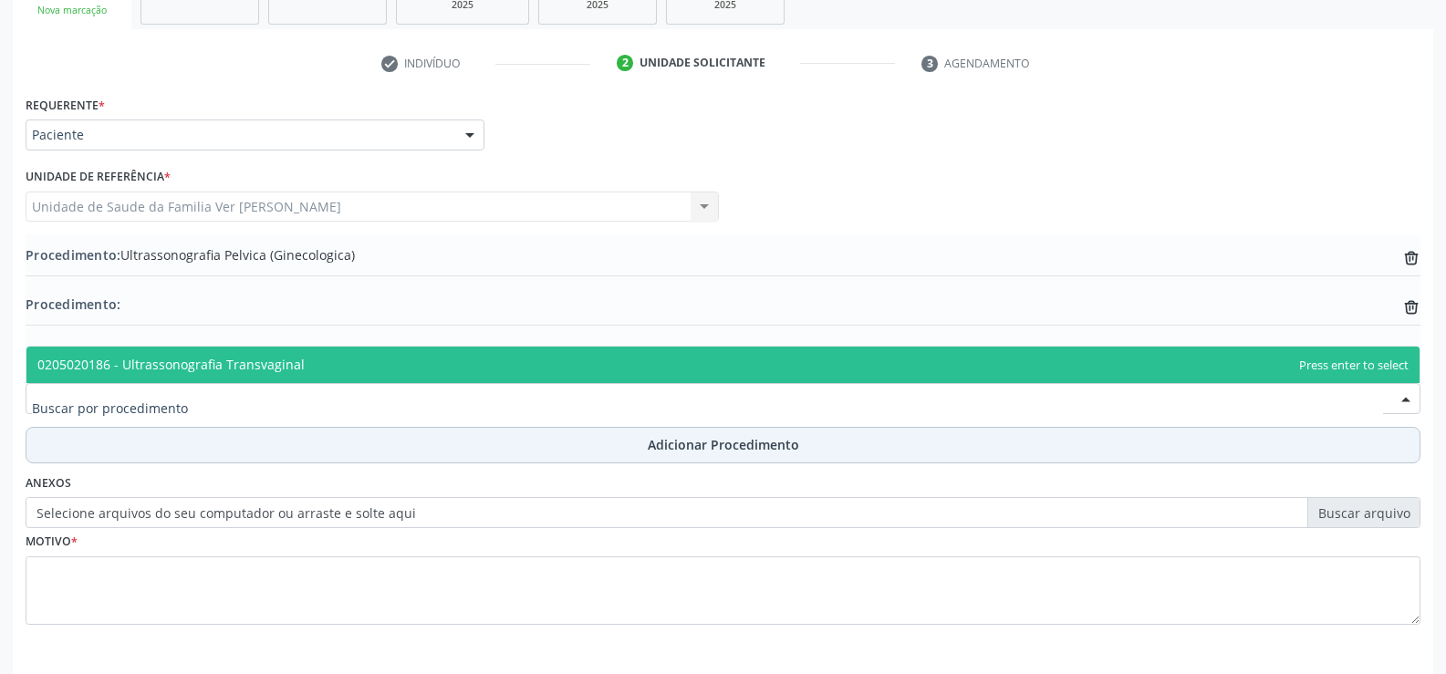
click at [734, 449] on span "Adicionar Procedimento" at bounding box center [723, 444] width 151 height 19
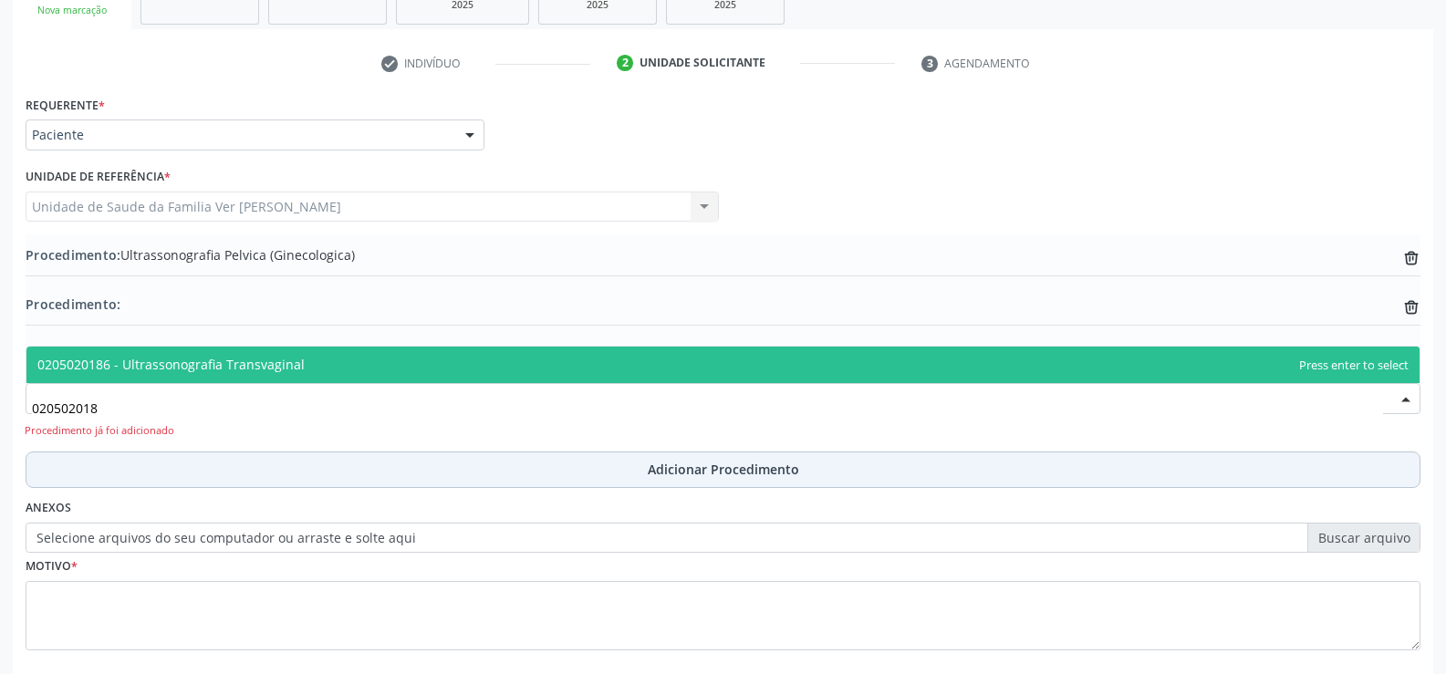
type input "0205020186"
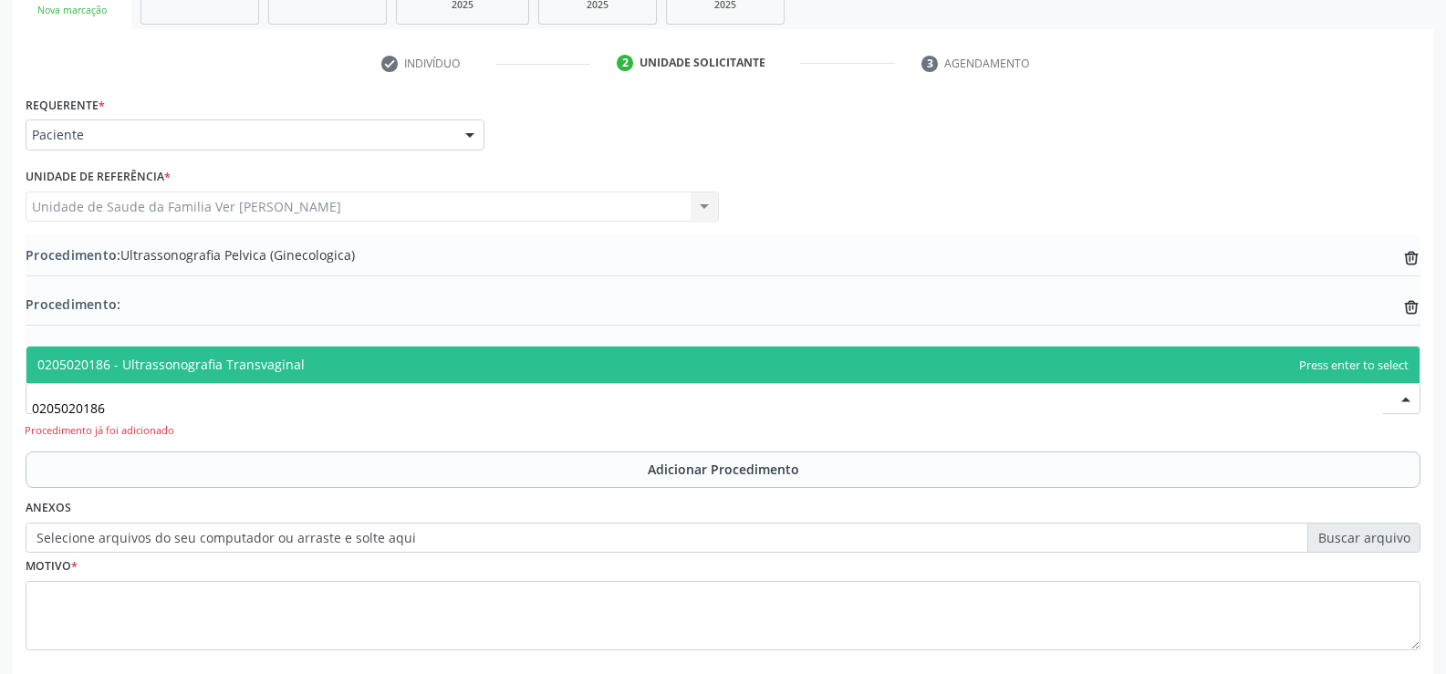
click at [274, 369] on span "0205020186 - Ultrassonografia Transvaginal" at bounding box center [170, 364] width 267 height 17
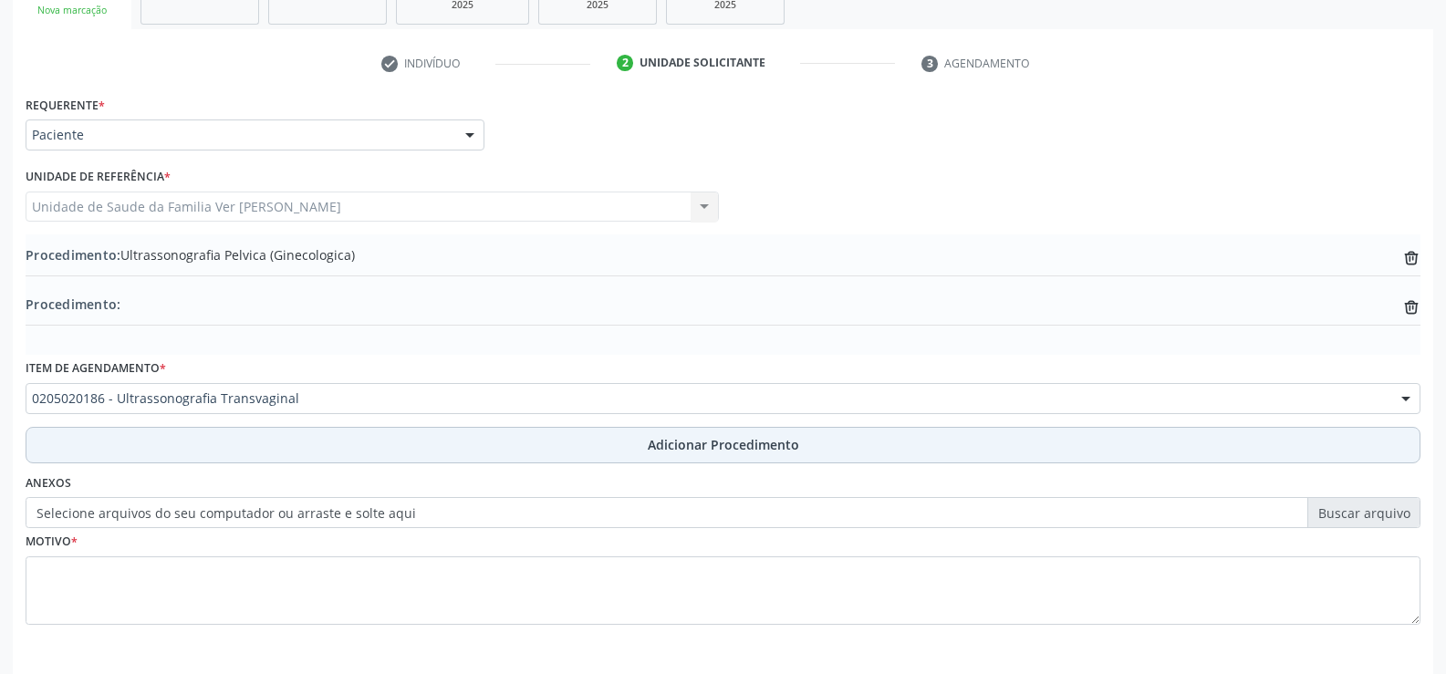
click at [665, 449] on span "Adicionar Procedimento" at bounding box center [723, 444] width 151 height 19
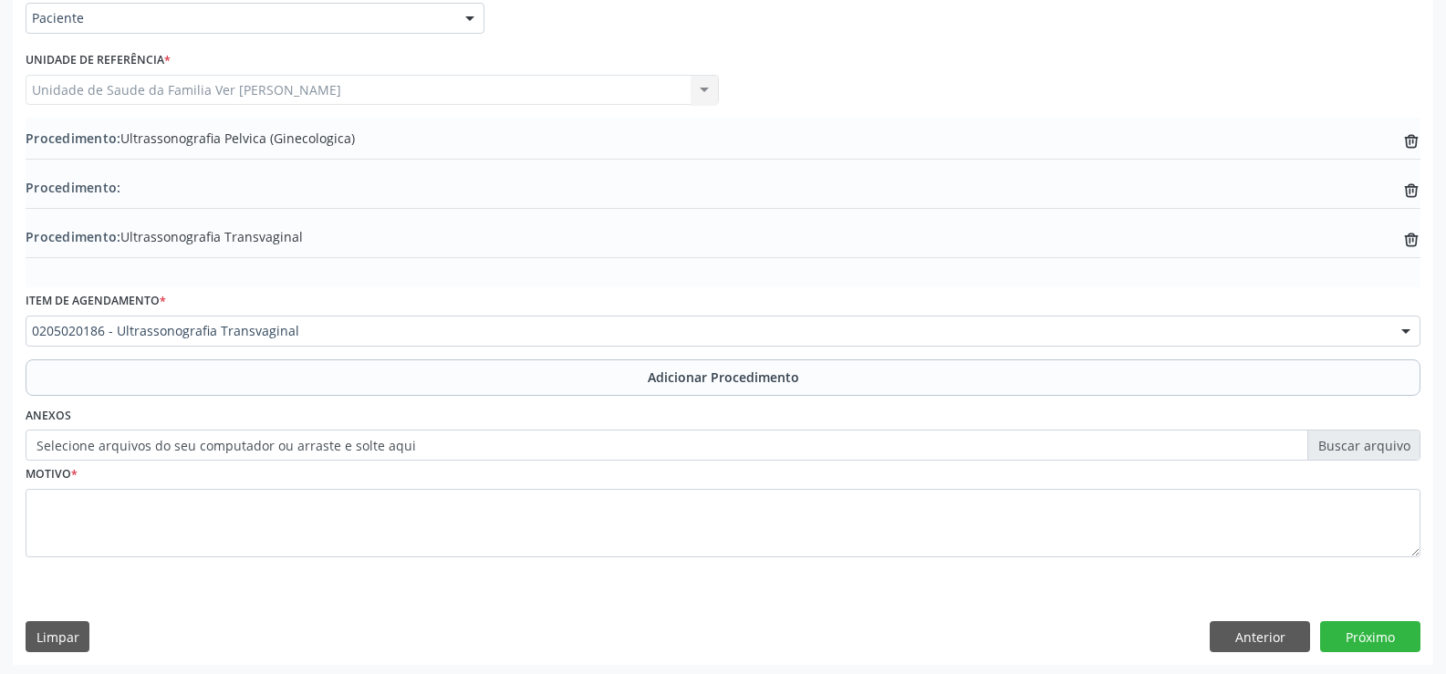
scroll to position [451, 0]
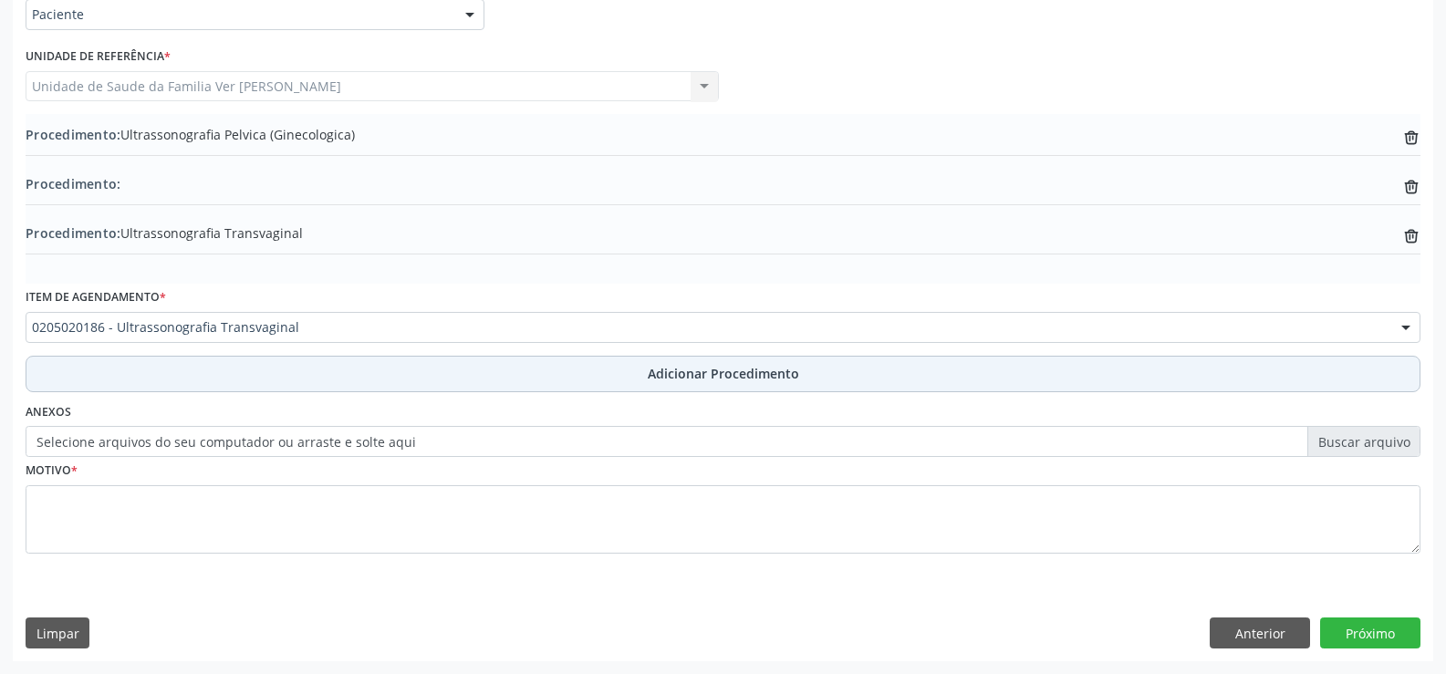
click at [722, 380] on span "Adicionar Procedimento" at bounding box center [723, 373] width 151 height 19
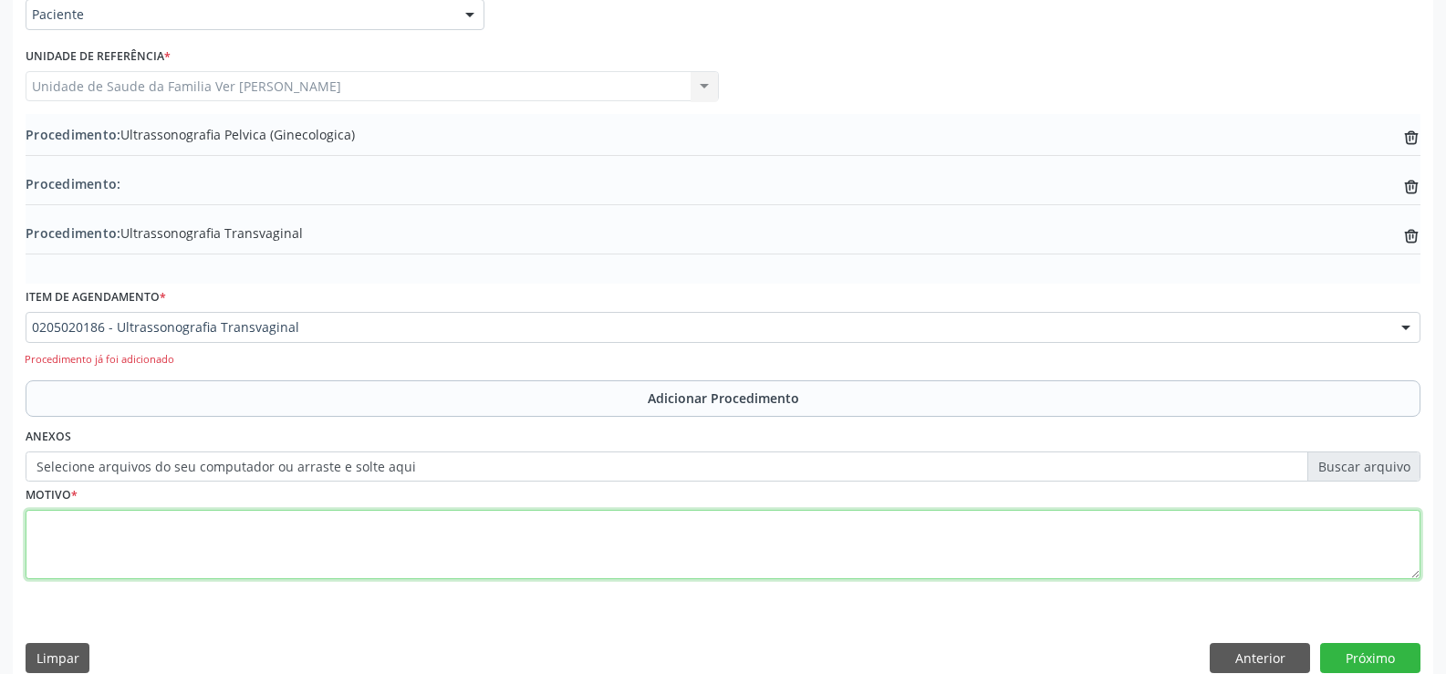
click at [487, 544] on textarea at bounding box center [723, 544] width 1395 height 69
click at [99, 551] on textarea at bounding box center [723, 544] width 1395 height 69
type textarea "amenoneia ha 4 meses"
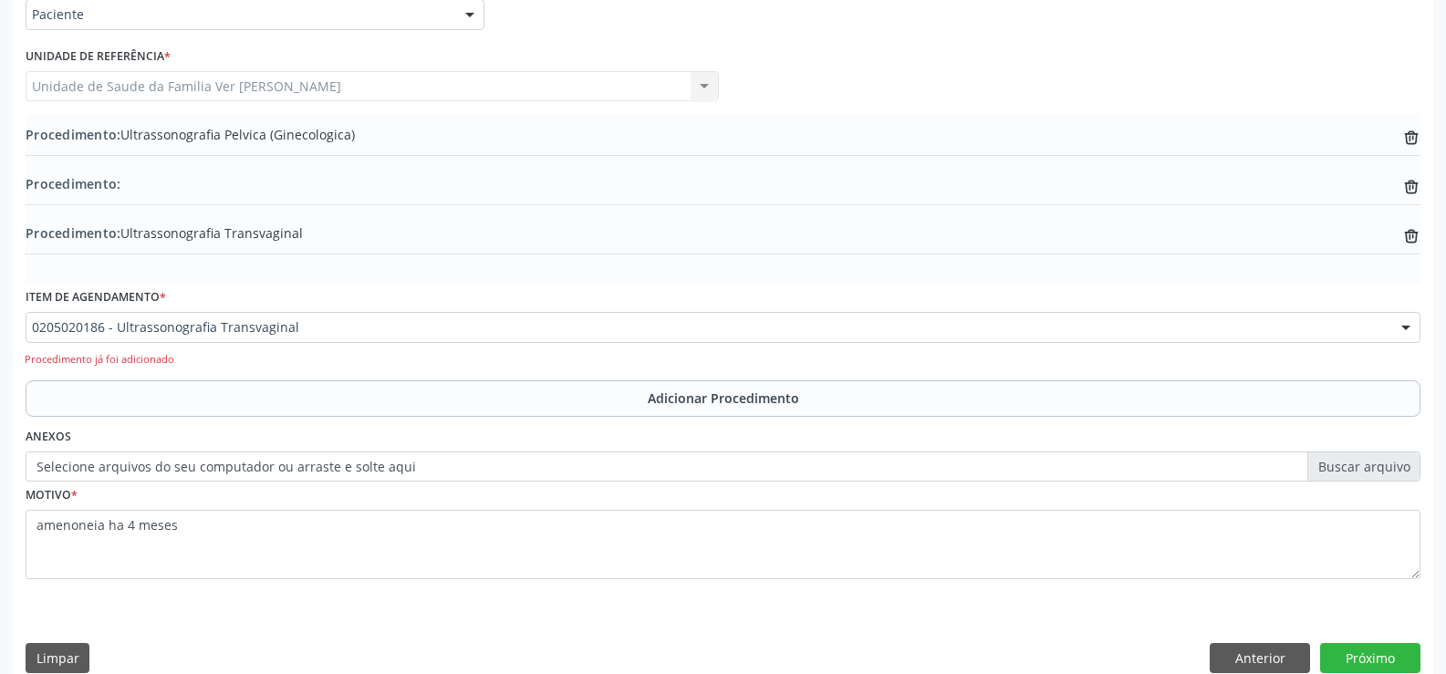
click at [843, 96] on div "Profissional Solicitante Por favor, selecione a Unidade de Atendimento primeiro…" at bounding box center [723, 78] width 1405 height 71
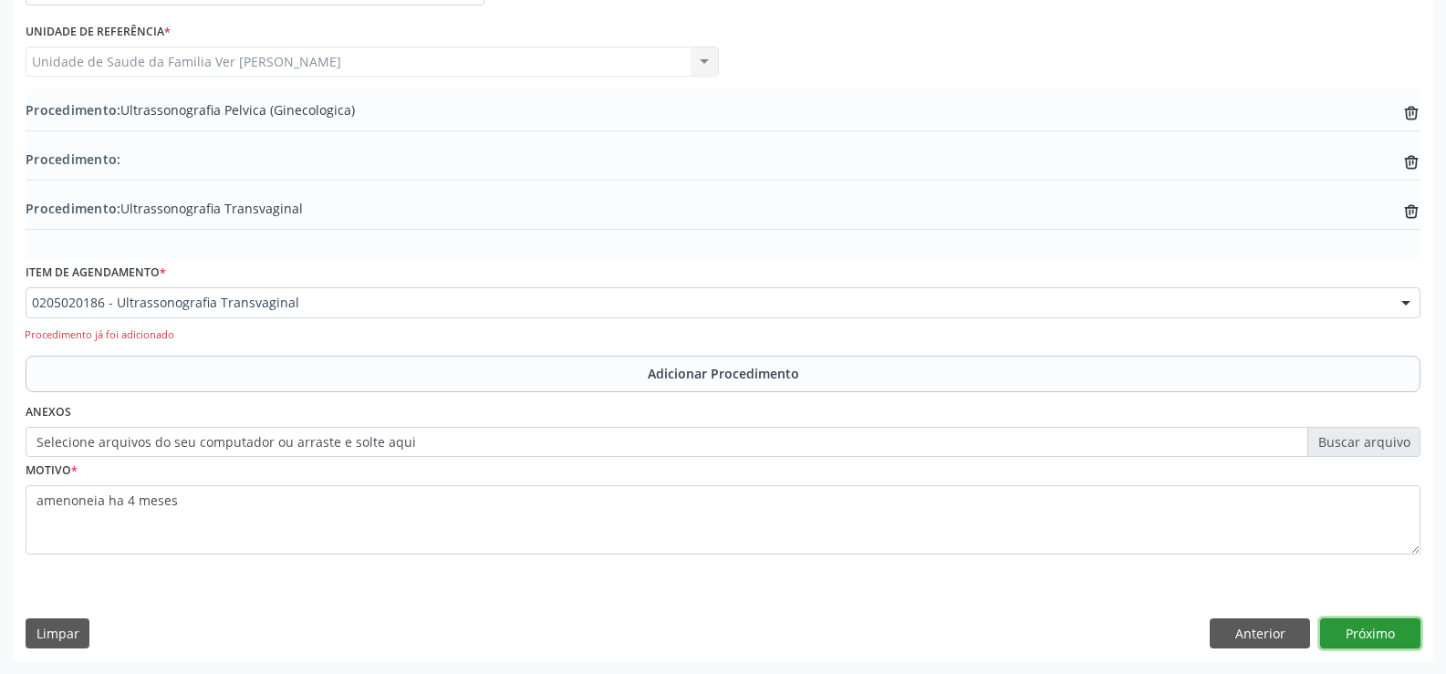
click at [1367, 640] on button "Próximo" at bounding box center [1371, 634] width 100 height 31
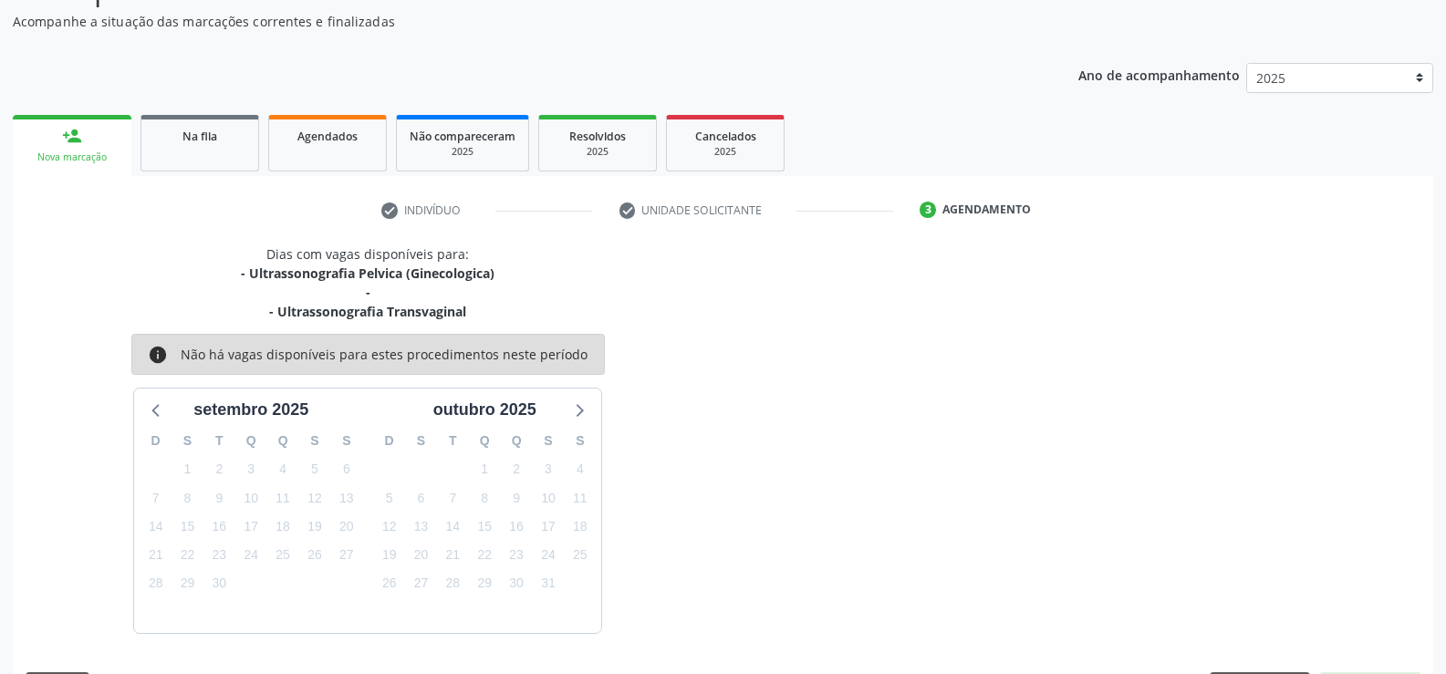
scroll to position [237, 0]
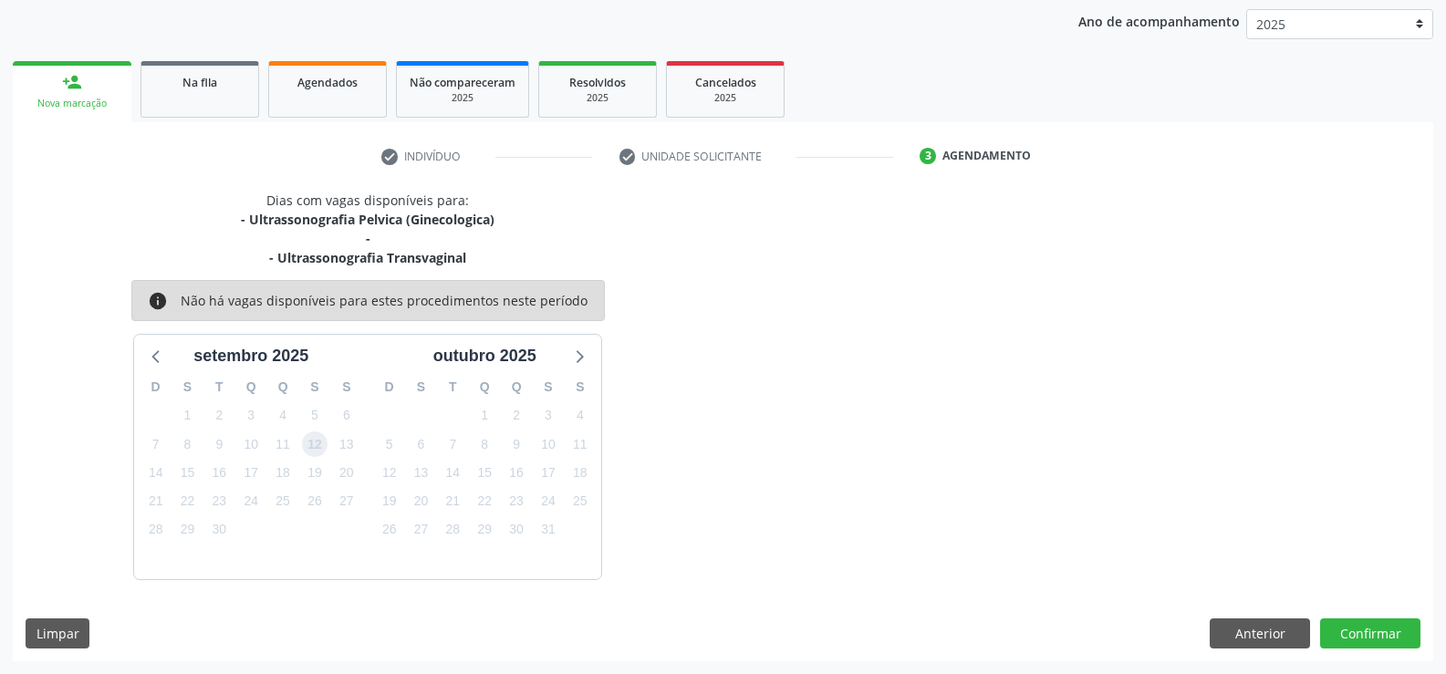
click at [314, 450] on span "12" at bounding box center [315, 445] width 26 height 26
click at [1358, 639] on button "Confirmar" at bounding box center [1371, 634] width 100 height 31
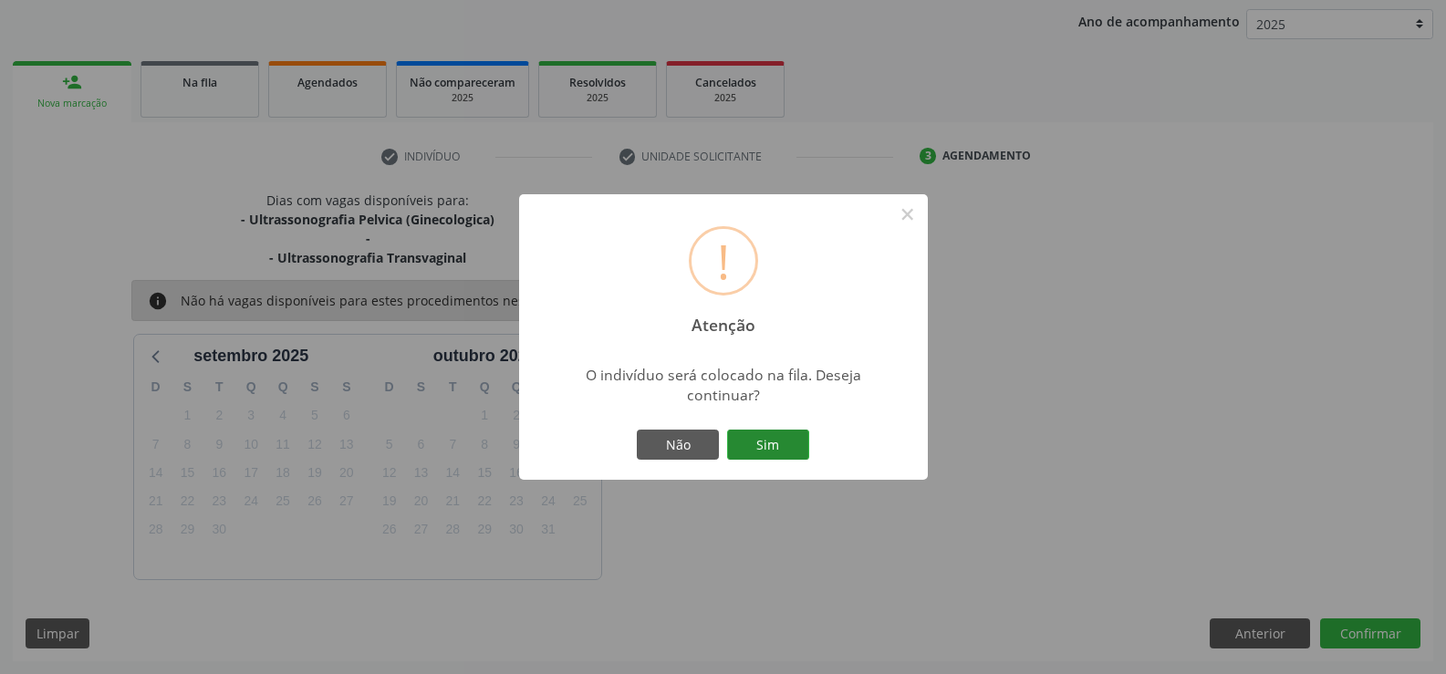
click at [782, 443] on button "Sim" at bounding box center [768, 445] width 82 height 31
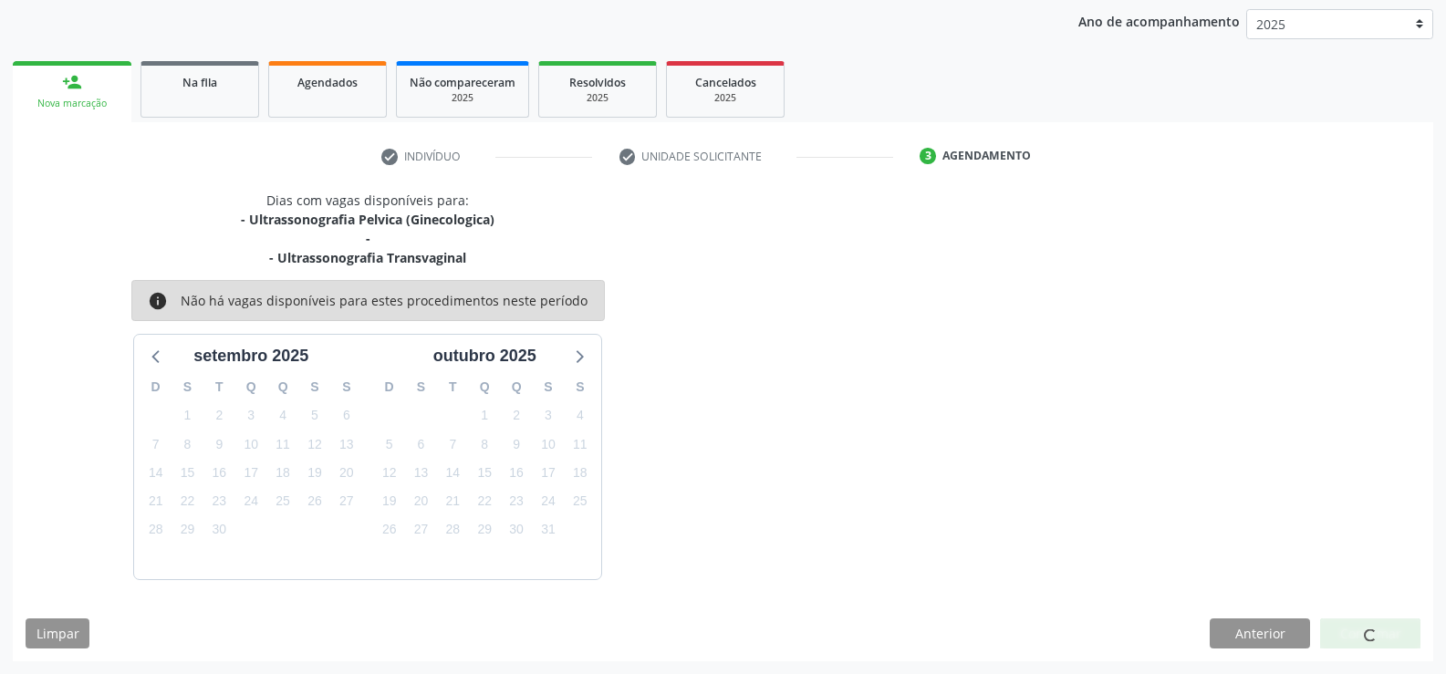
scroll to position [0, 0]
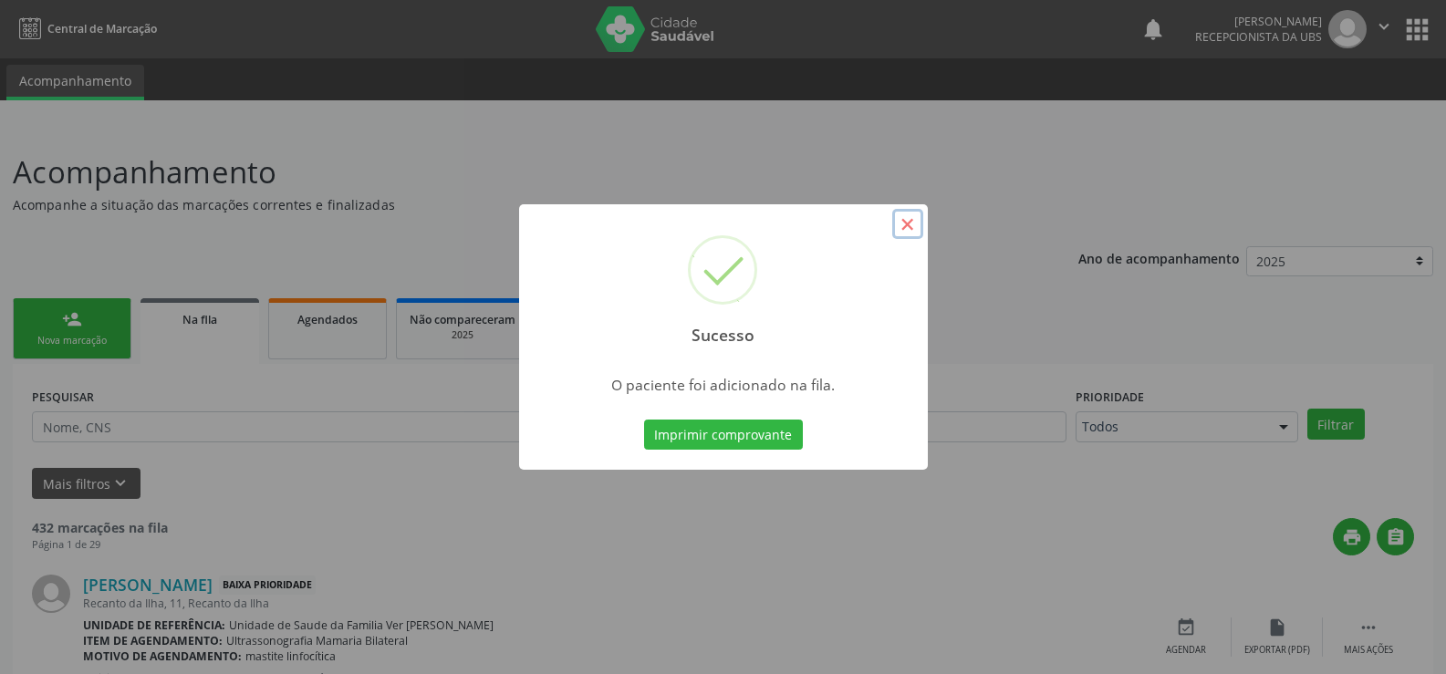
click at [914, 232] on button "×" at bounding box center [908, 224] width 31 height 31
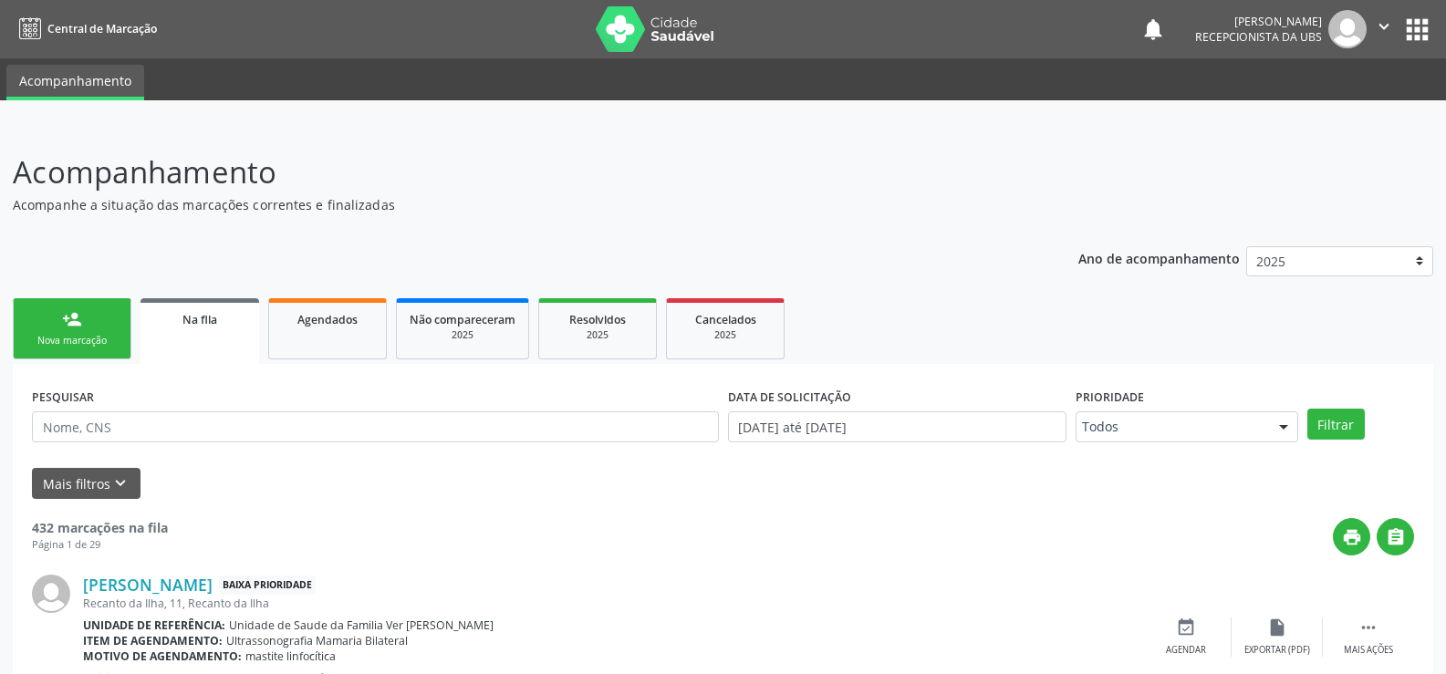
click at [105, 322] on link "person_add Nova marcação" at bounding box center [72, 328] width 119 height 61
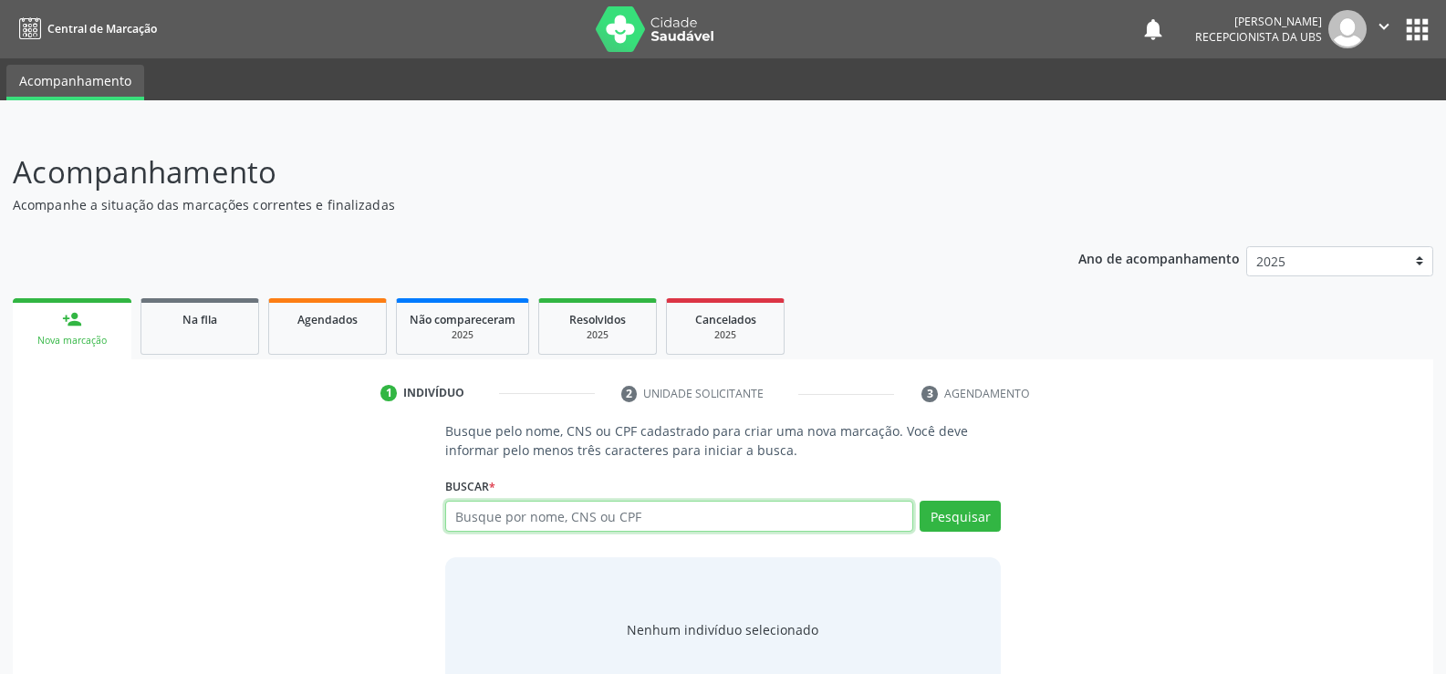
click at [508, 519] on input "text" at bounding box center [679, 516] width 468 height 31
type input "700009800861100"
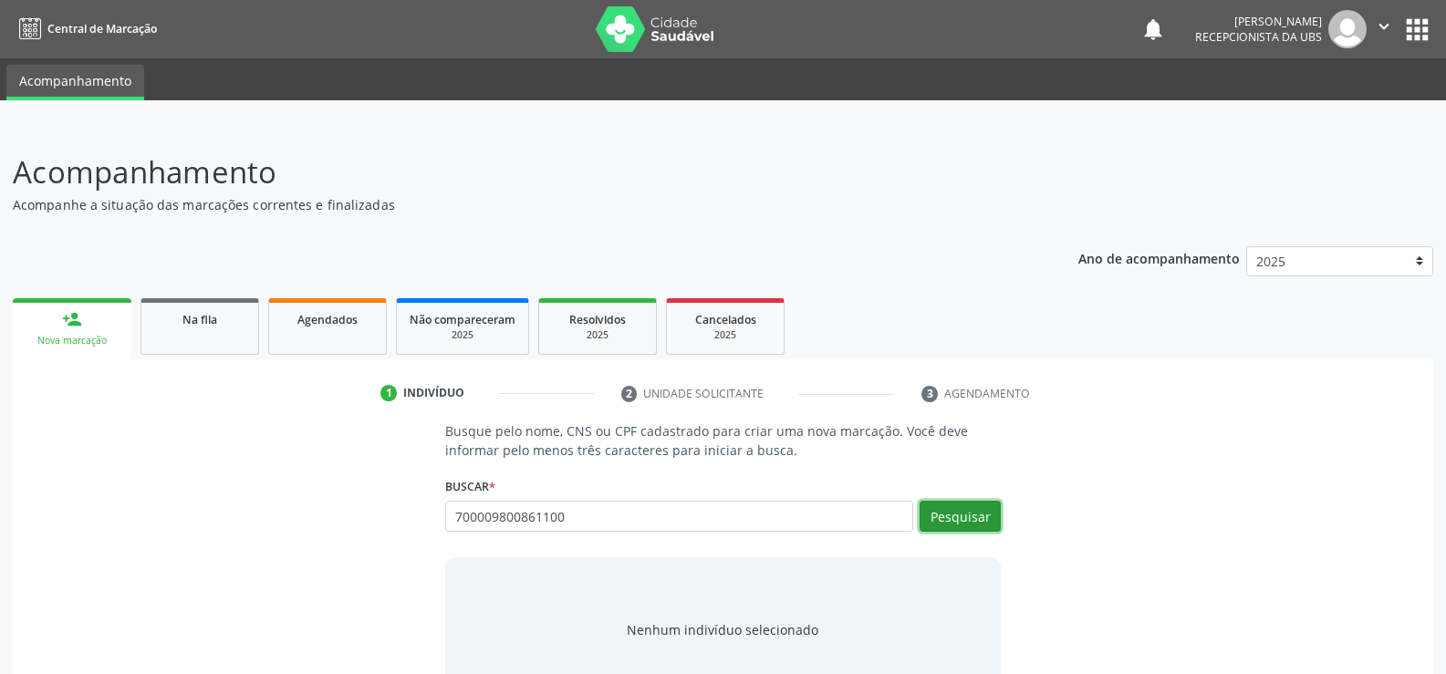
click at [966, 517] on button "Pesquisar" at bounding box center [960, 516] width 81 height 31
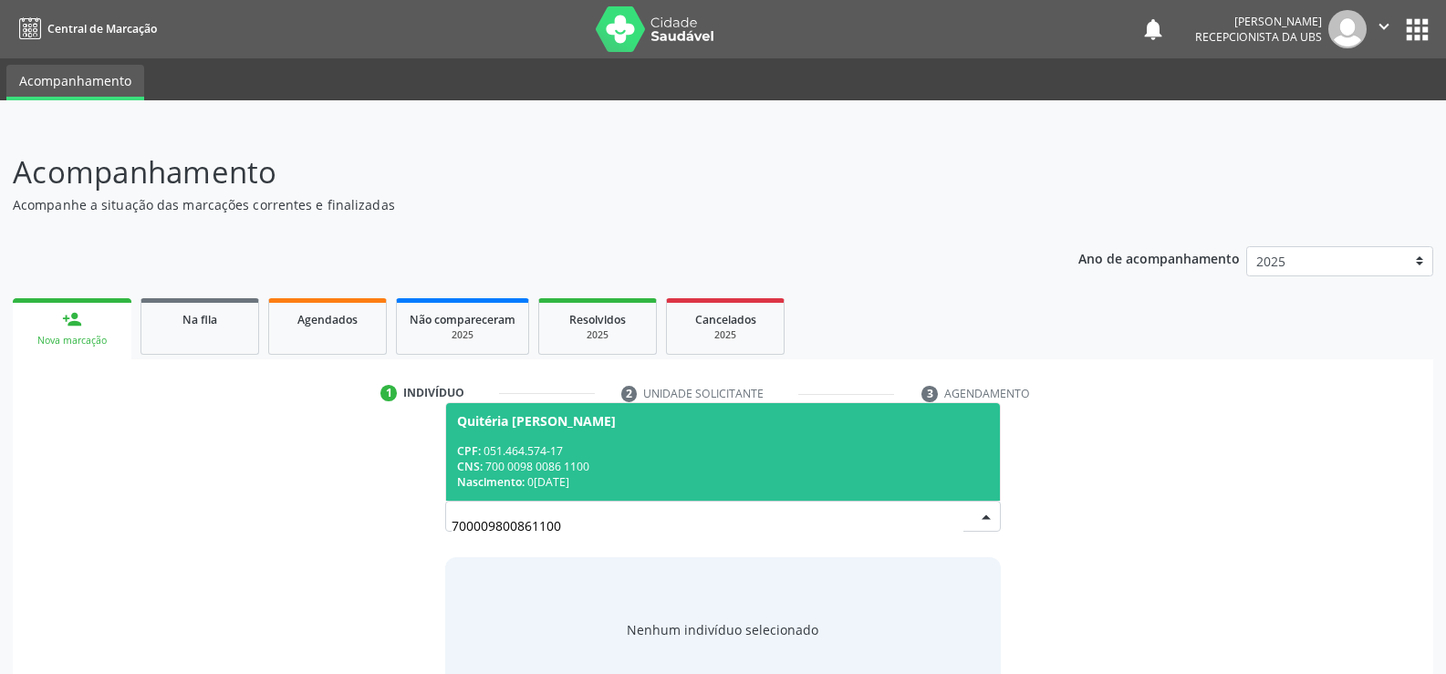
click at [528, 459] on div "CNS: 700 0098 0086 1100" at bounding box center [723, 467] width 532 height 16
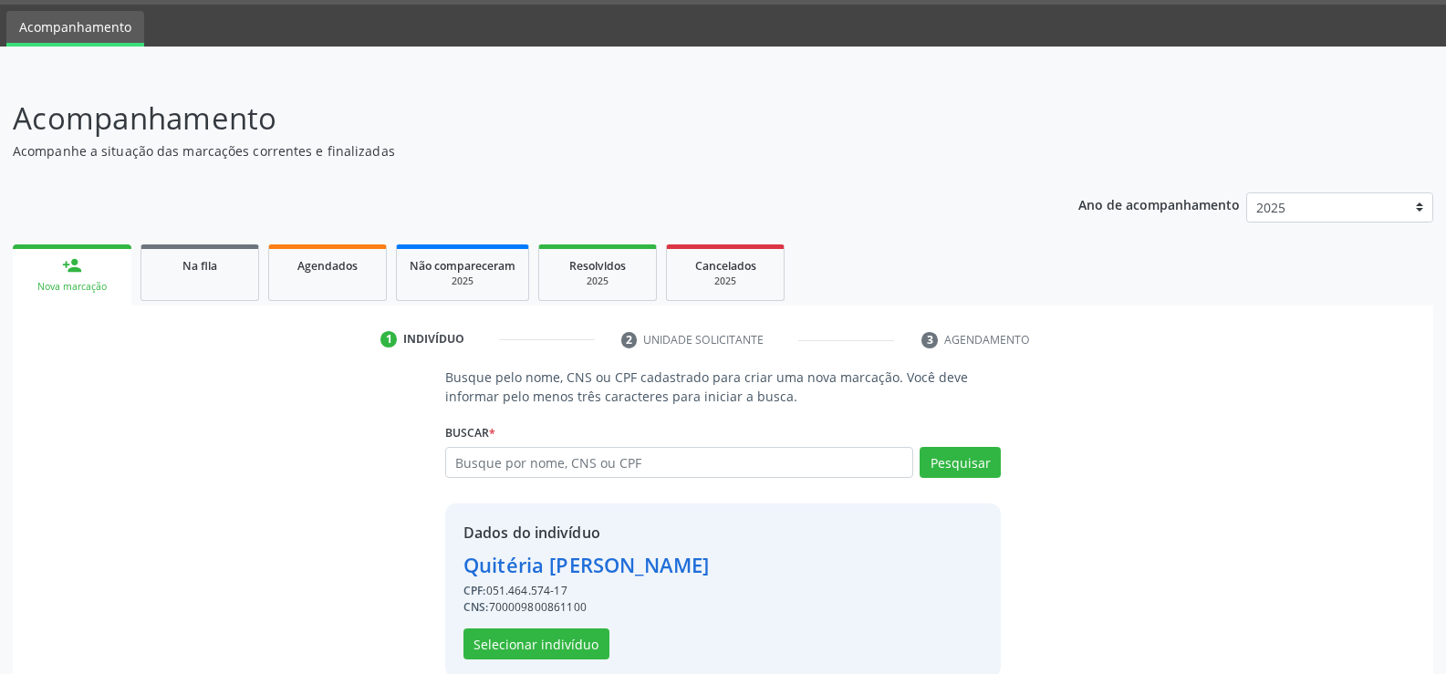
scroll to position [83, 0]
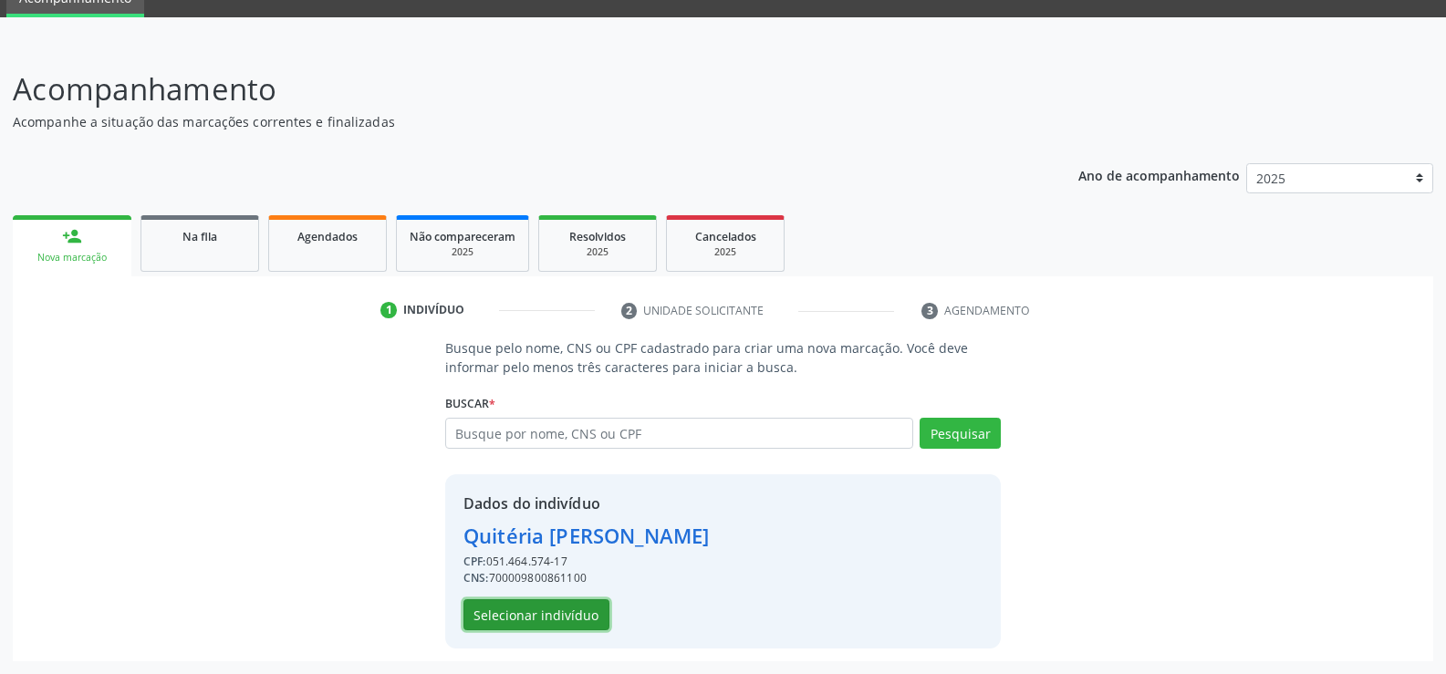
click at [555, 617] on button "Selecionar indivíduo" at bounding box center [537, 615] width 146 height 31
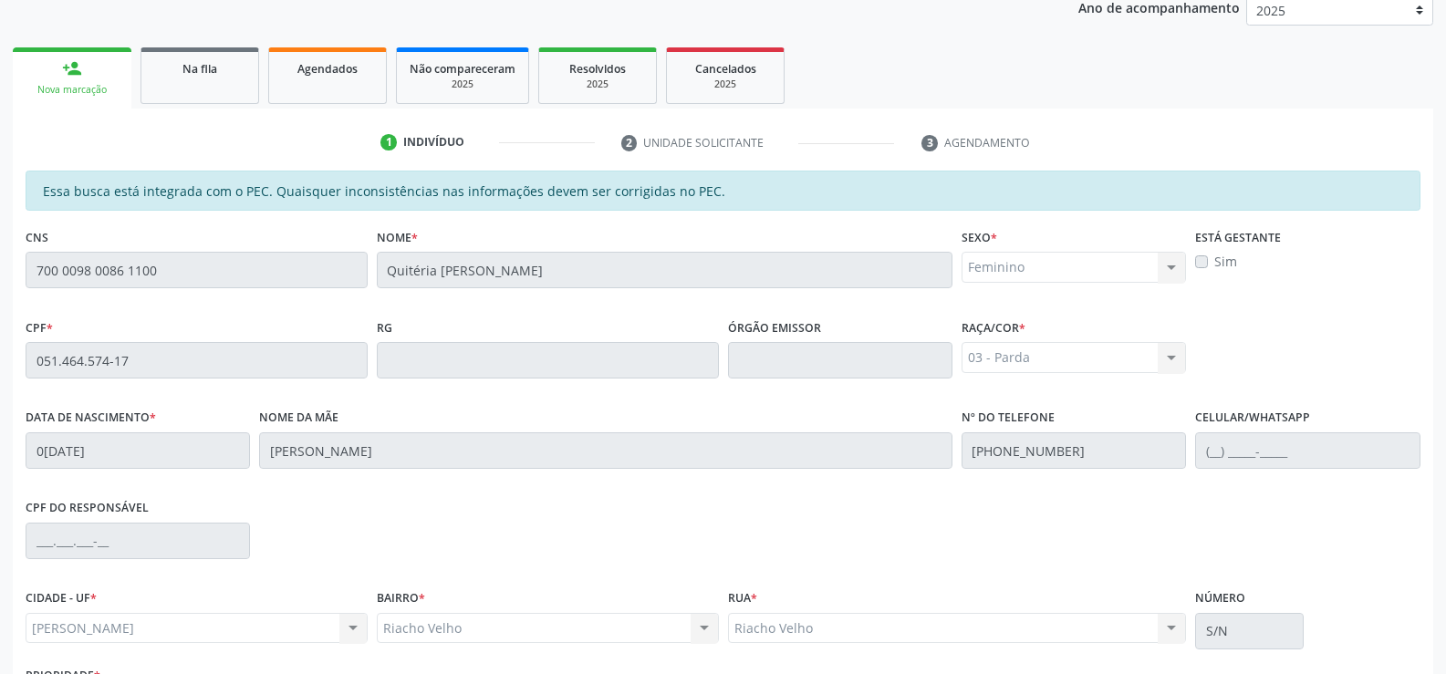
scroll to position [393, 0]
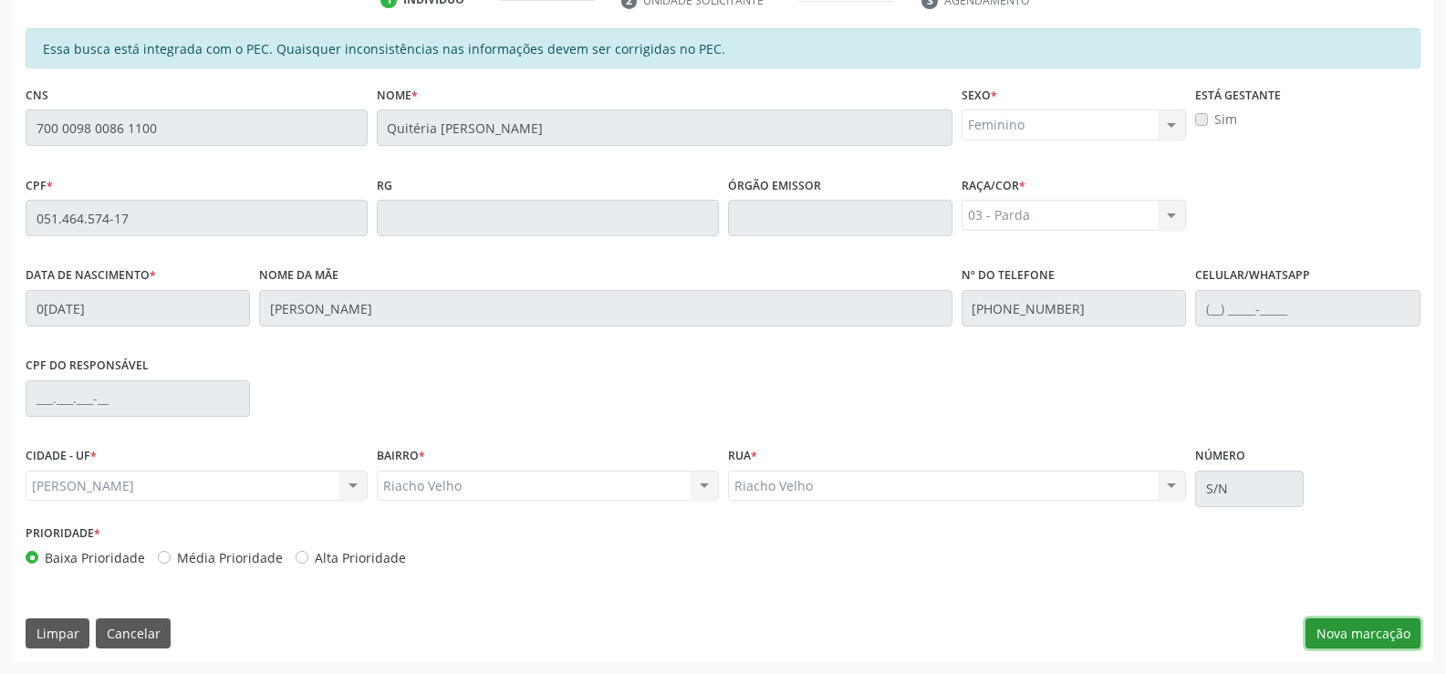
click at [1376, 625] on button "Nova marcação" at bounding box center [1363, 634] width 115 height 31
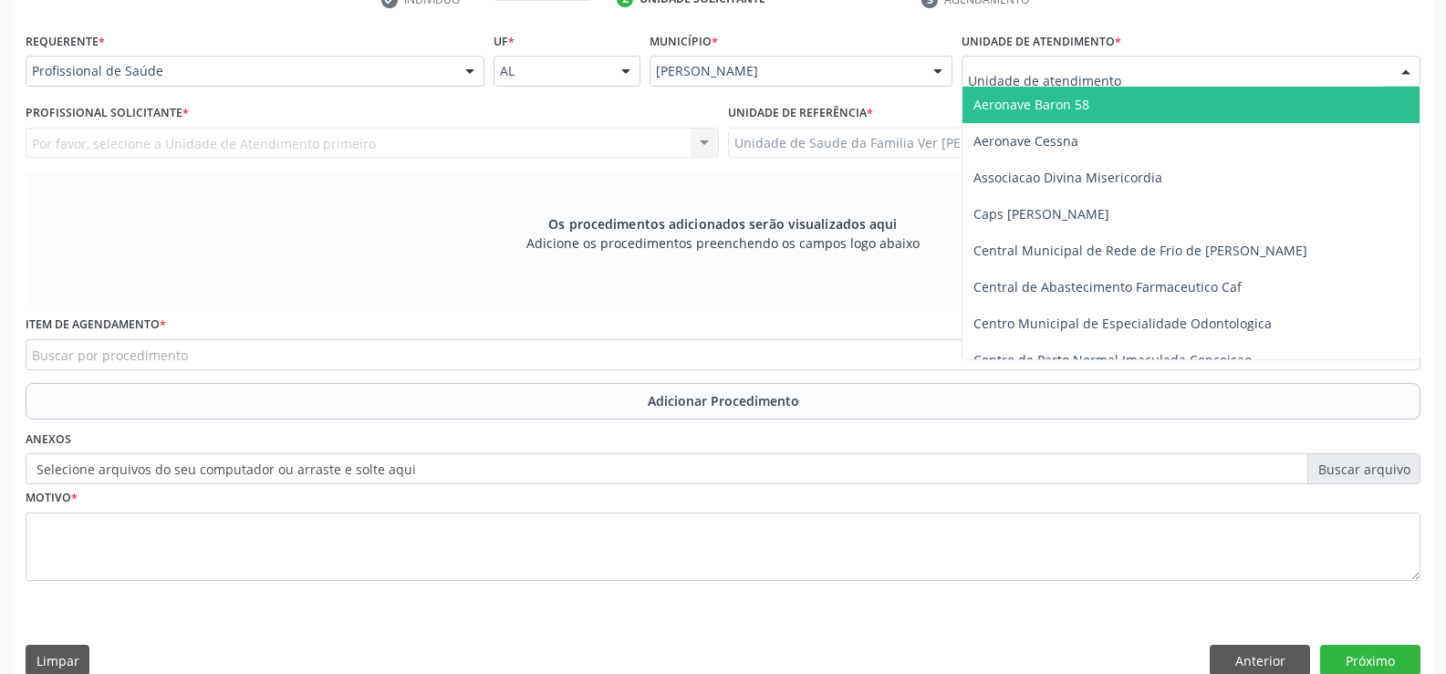
click at [1410, 63] on div at bounding box center [1406, 72] width 27 height 31
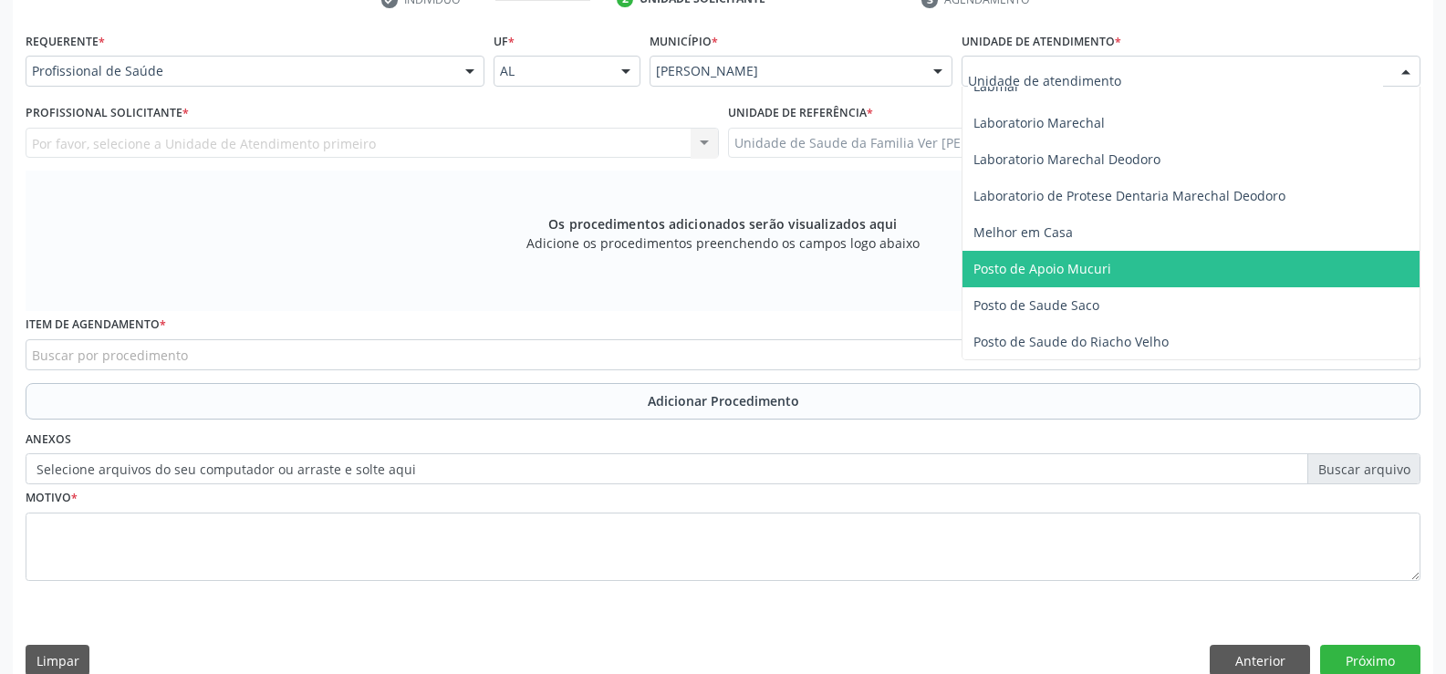
scroll to position [730, 0]
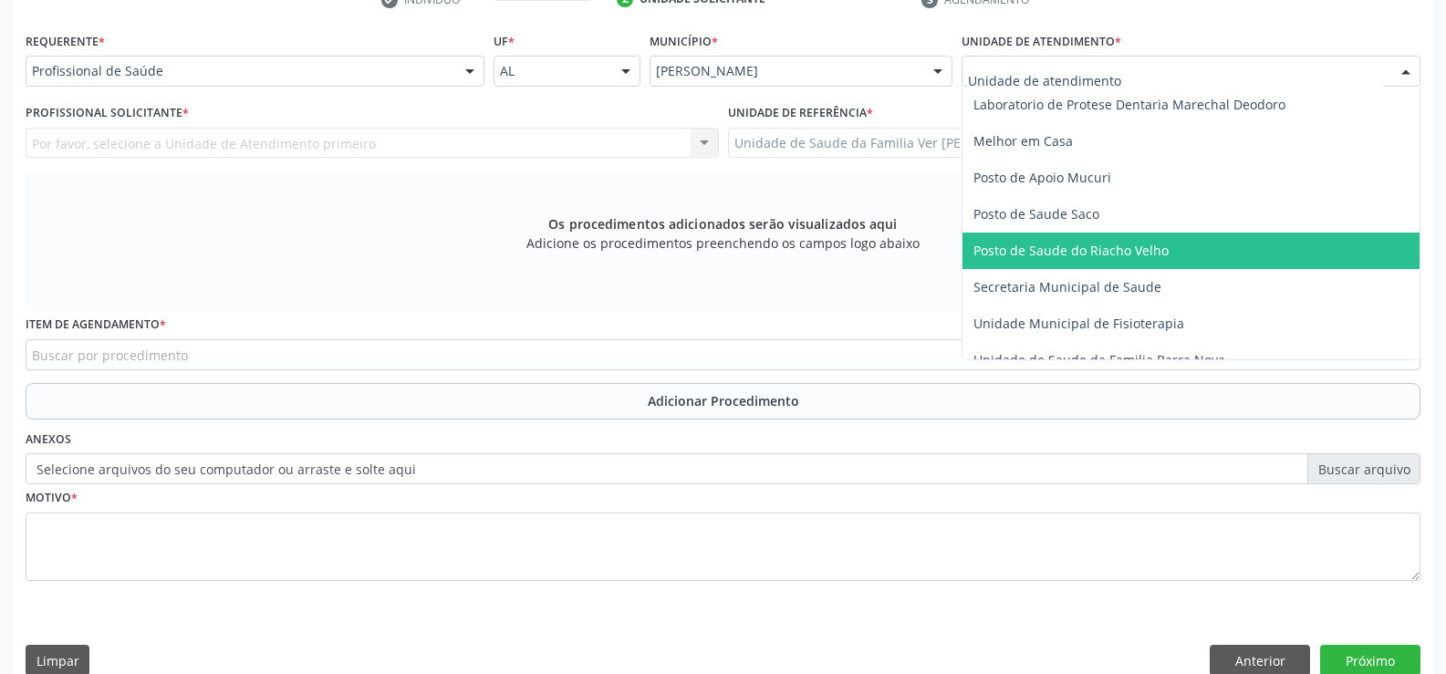
click at [1166, 239] on span "Posto de Saude do Riacho Velho" at bounding box center [1191, 251] width 457 height 37
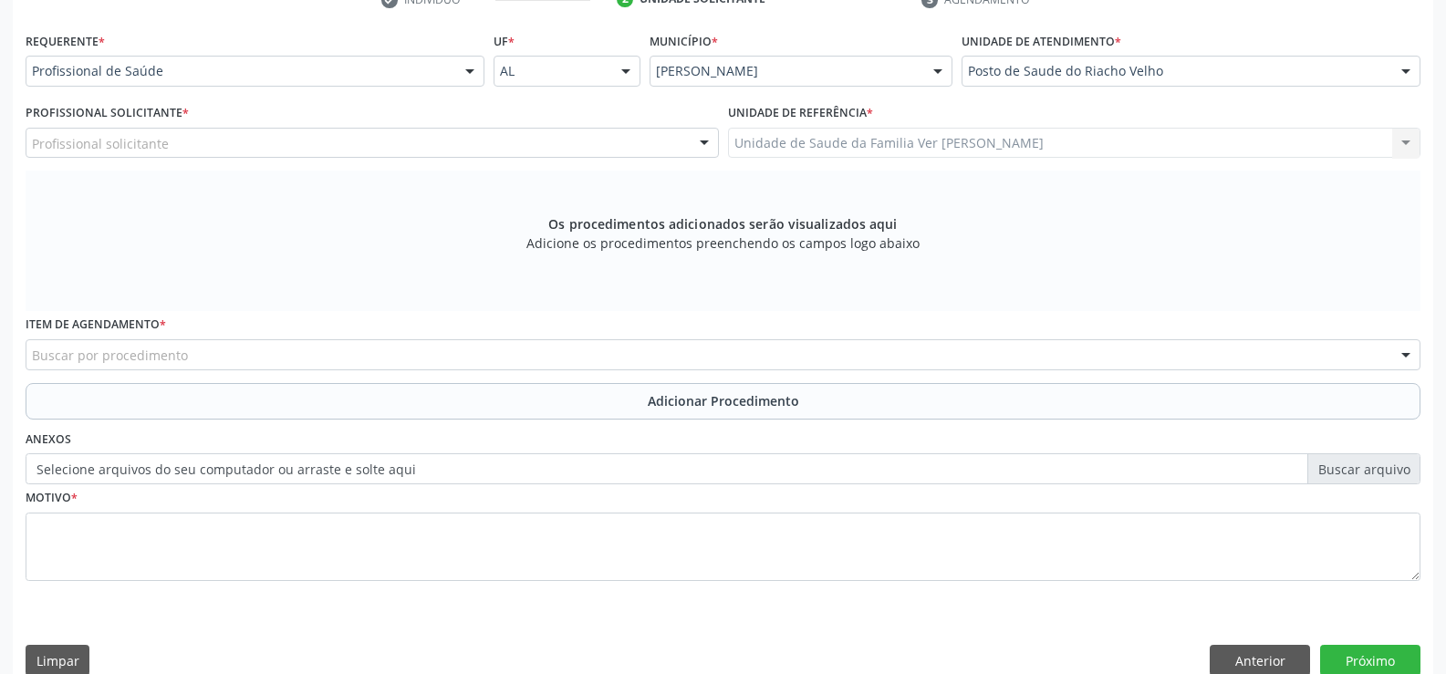
click at [474, 72] on div at bounding box center [469, 72] width 27 height 31
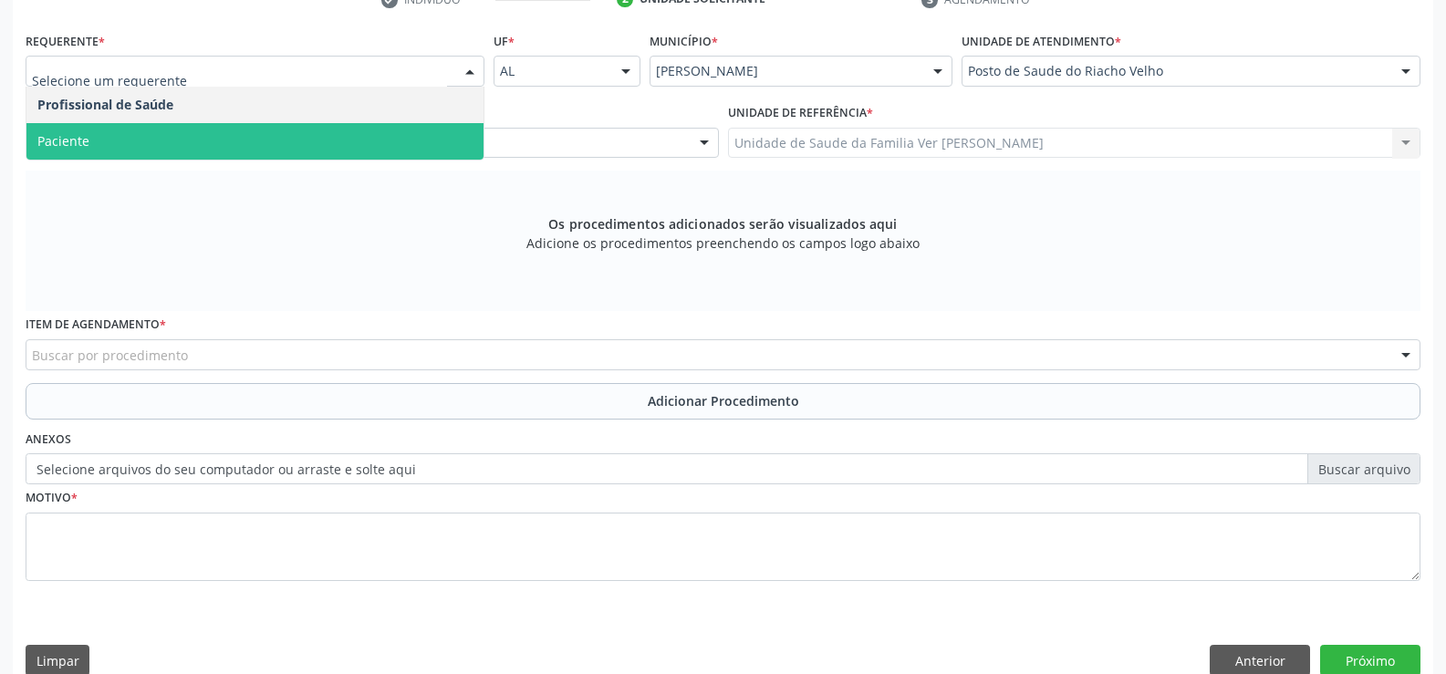
click at [199, 147] on span "Paciente" at bounding box center [254, 141] width 457 height 37
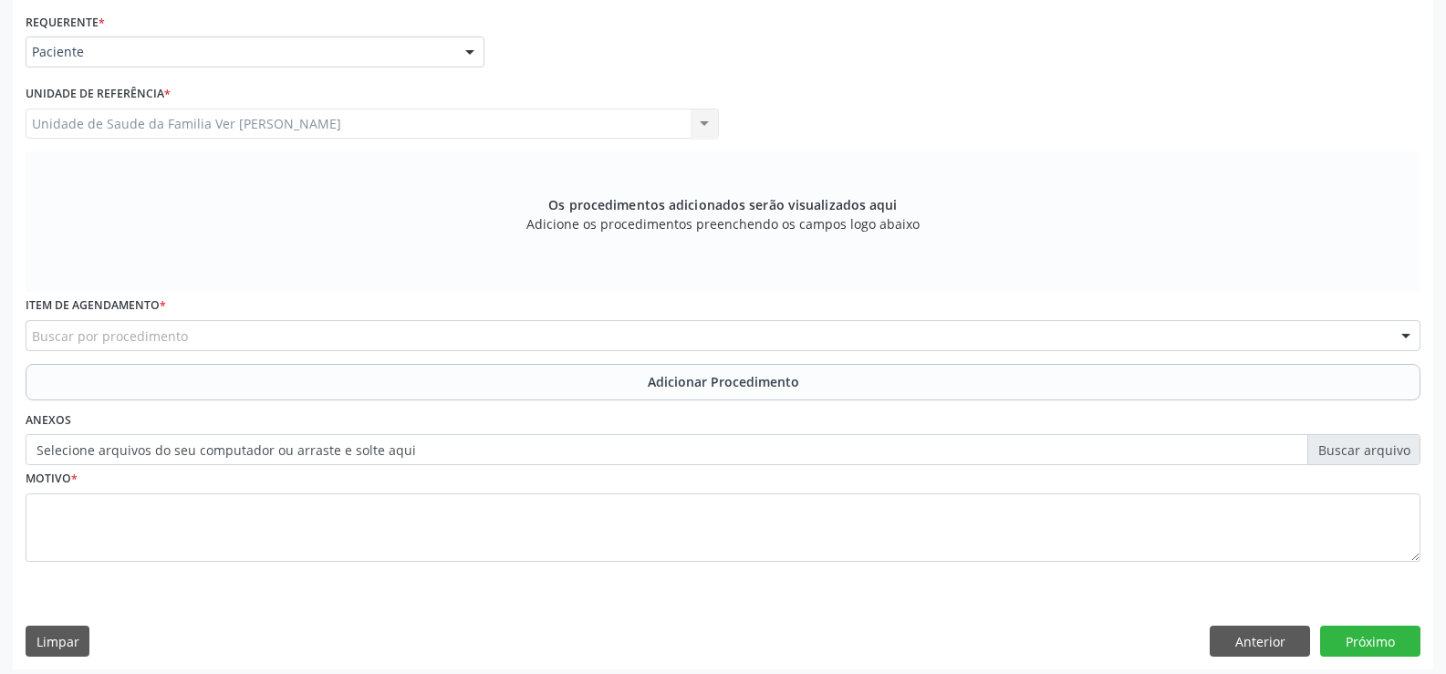
scroll to position [422, 0]
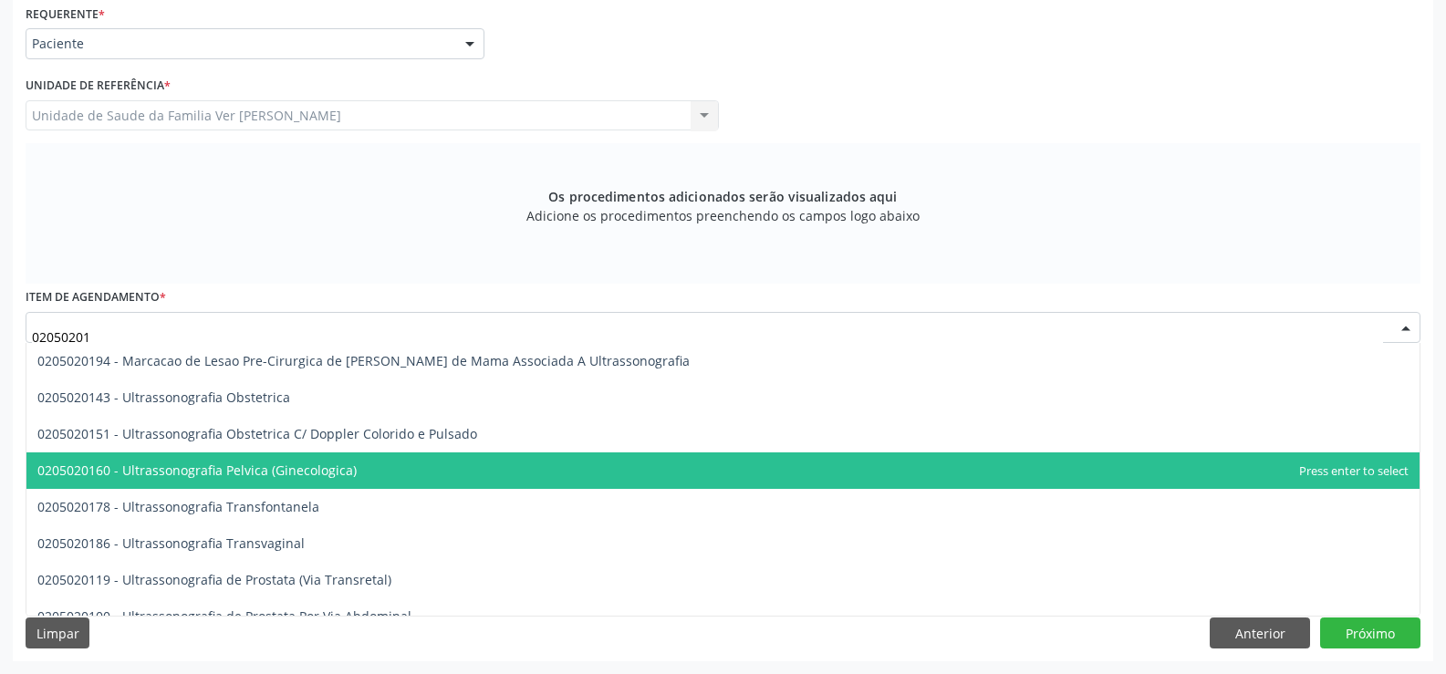
click at [155, 465] on span "0205020160 - Ultrassonografia Pelvica (Ginecologica)" at bounding box center [196, 470] width 319 height 17
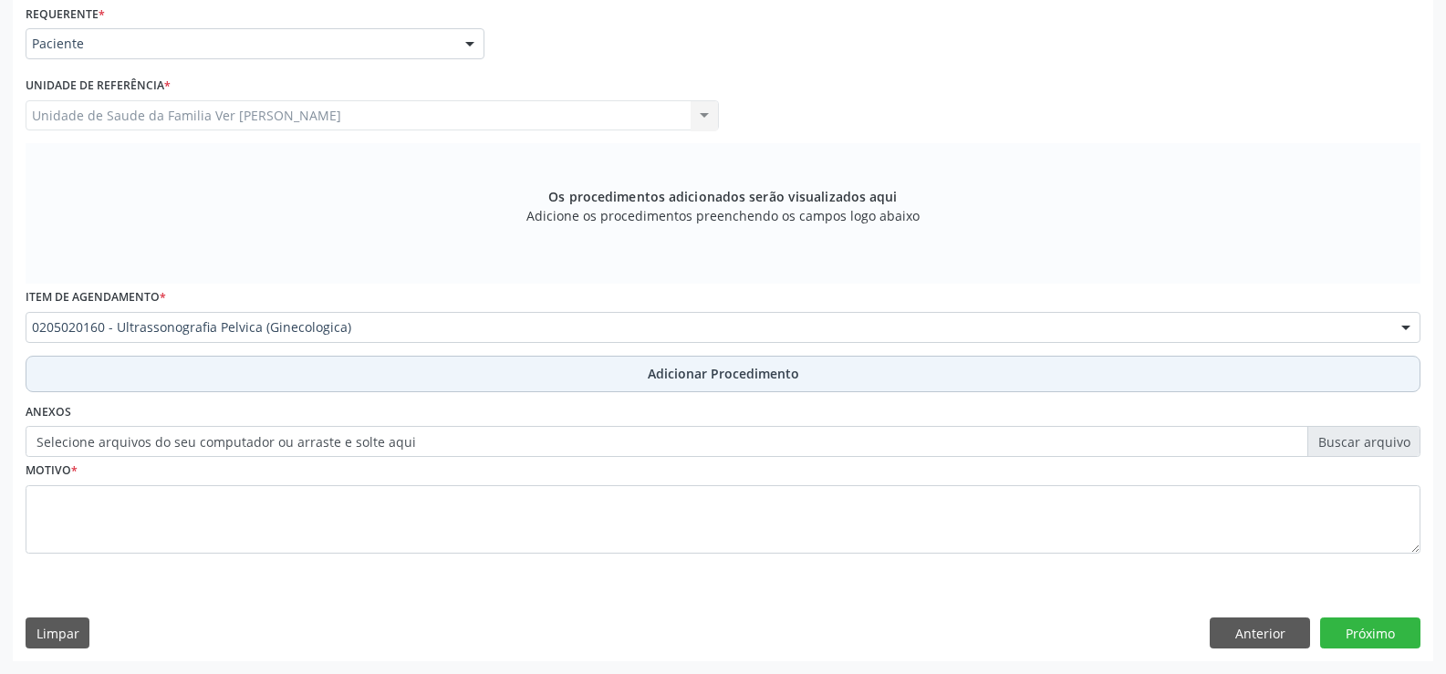
click at [743, 372] on span "Adicionar Procedimento" at bounding box center [723, 373] width 151 height 19
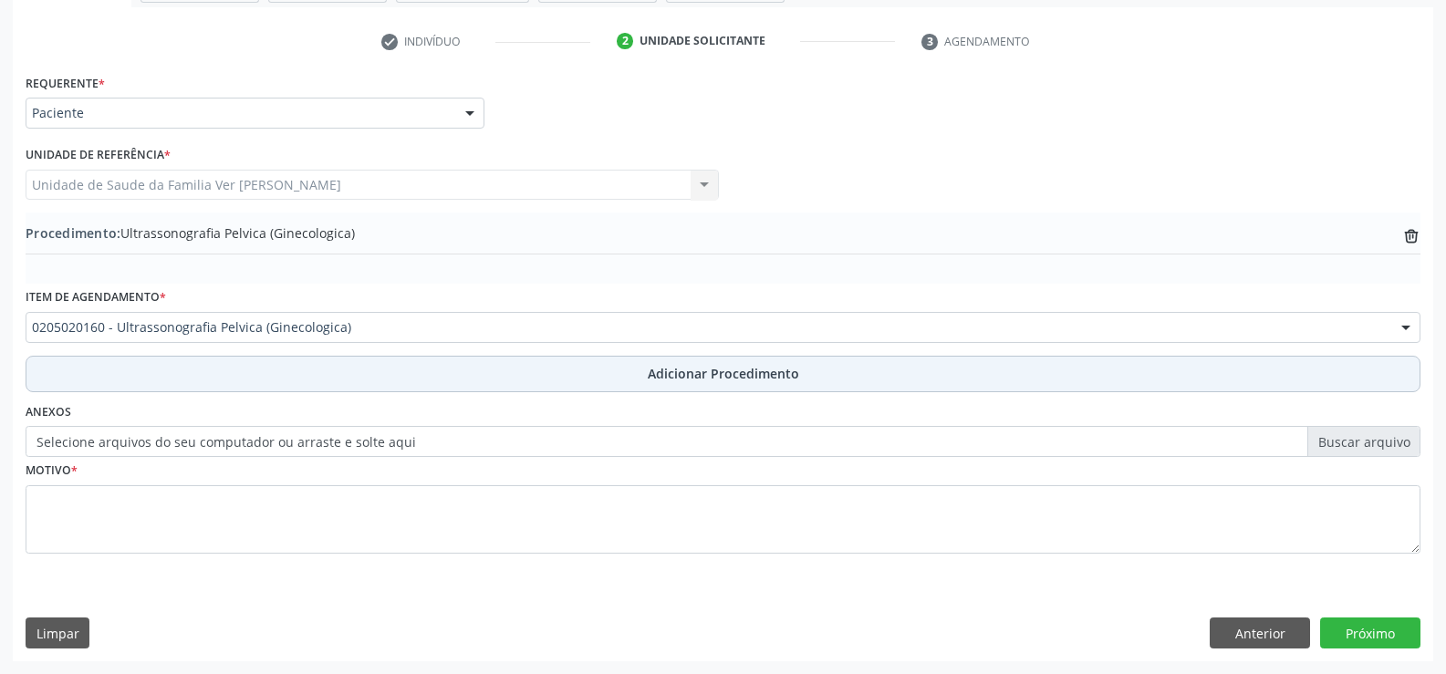
click at [694, 373] on span "Adicionar Procedimento" at bounding box center [723, 373] width 151 height 19
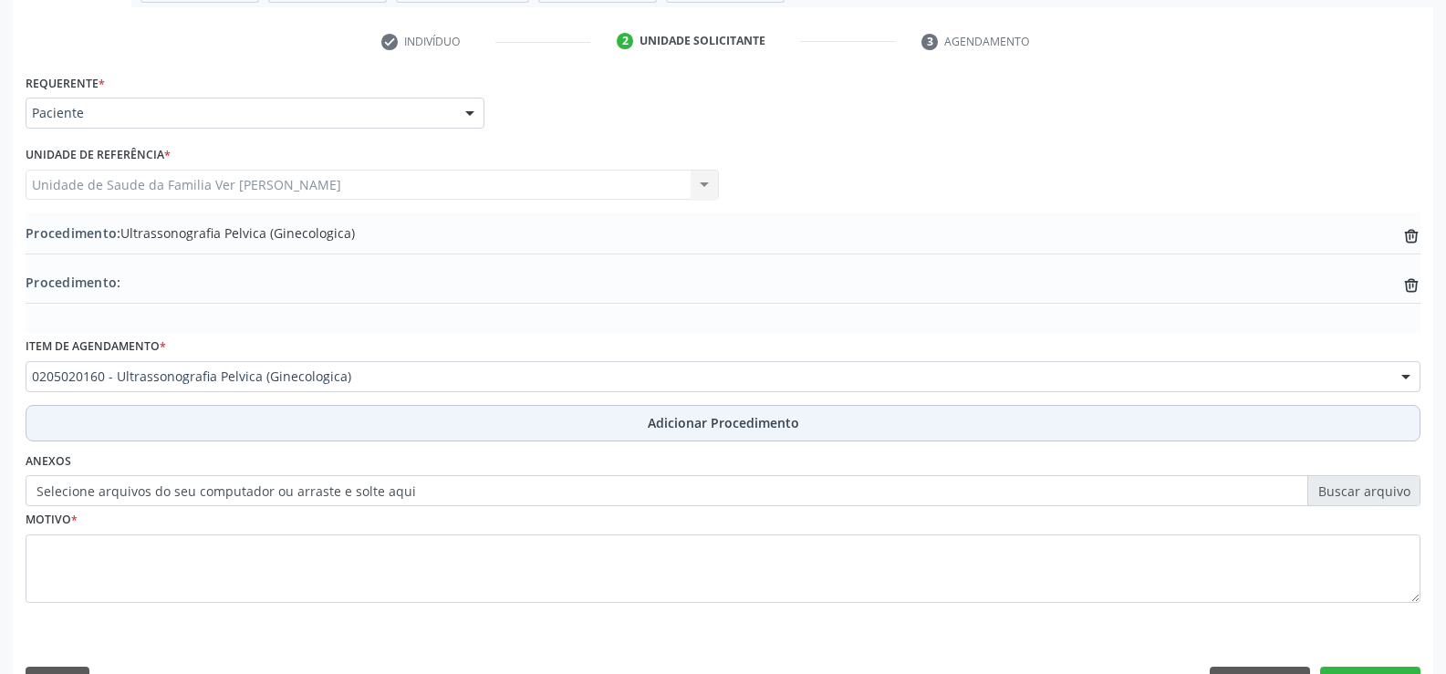
scroll to position [402, 0]
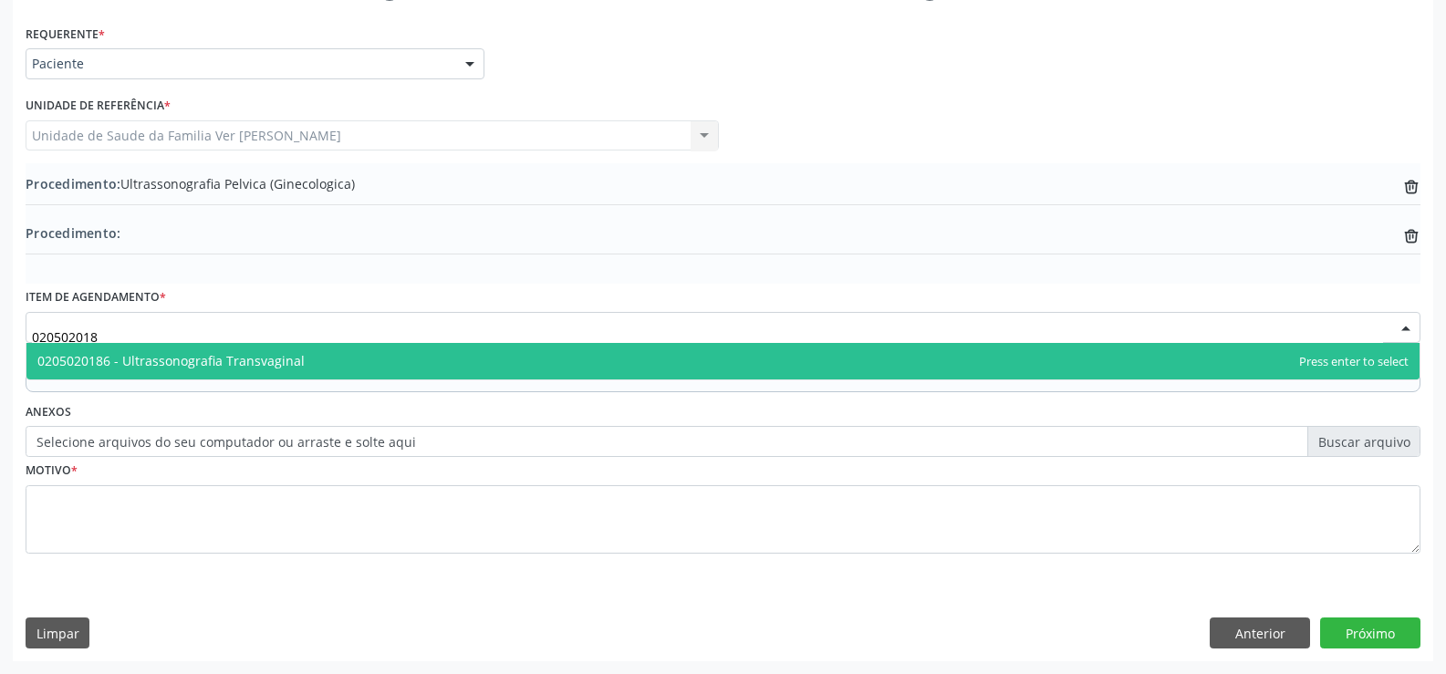
type input "0205020186"
click at [387, 372] on span "0205020186 - Ultrassonografia Transvaginal" at bounding box center [723, 361] width 1394 height 37
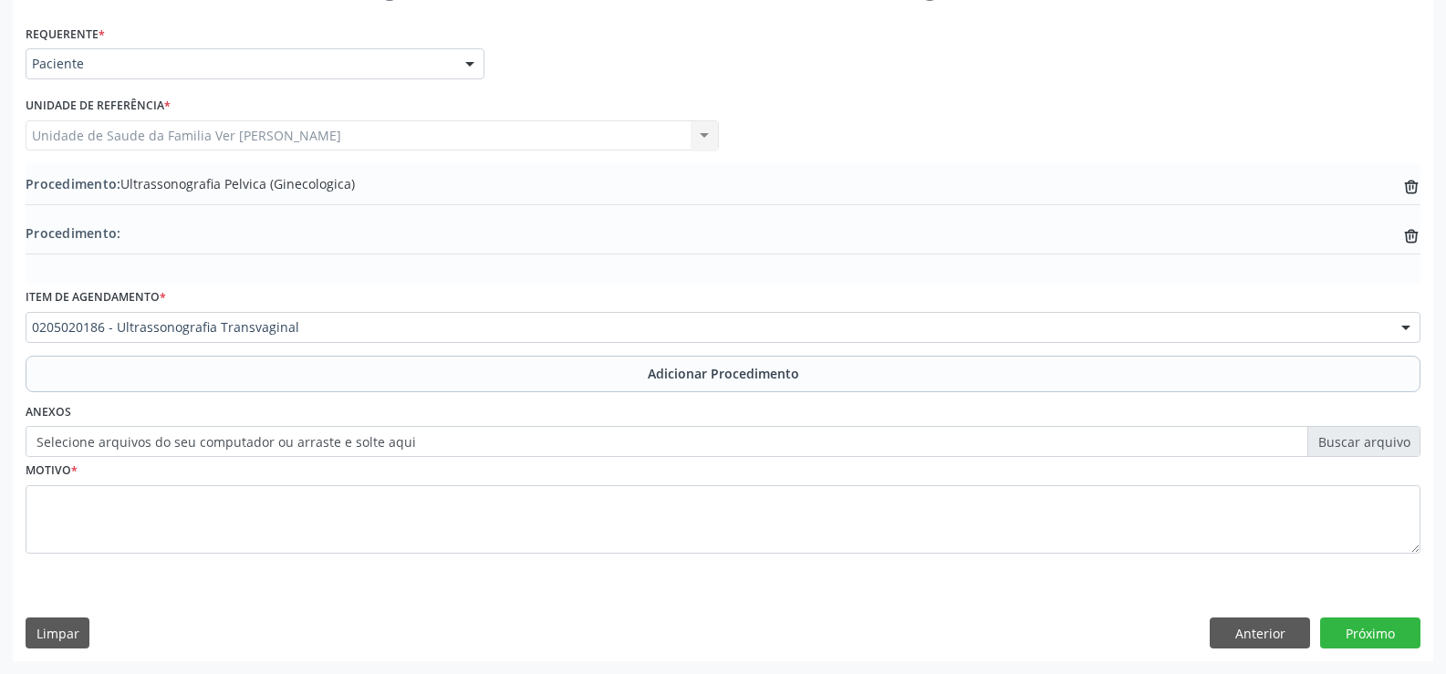
click at [688, 380] on span "Adicionar Procedimento" at bounding box center [723, 373] width 151 height 19
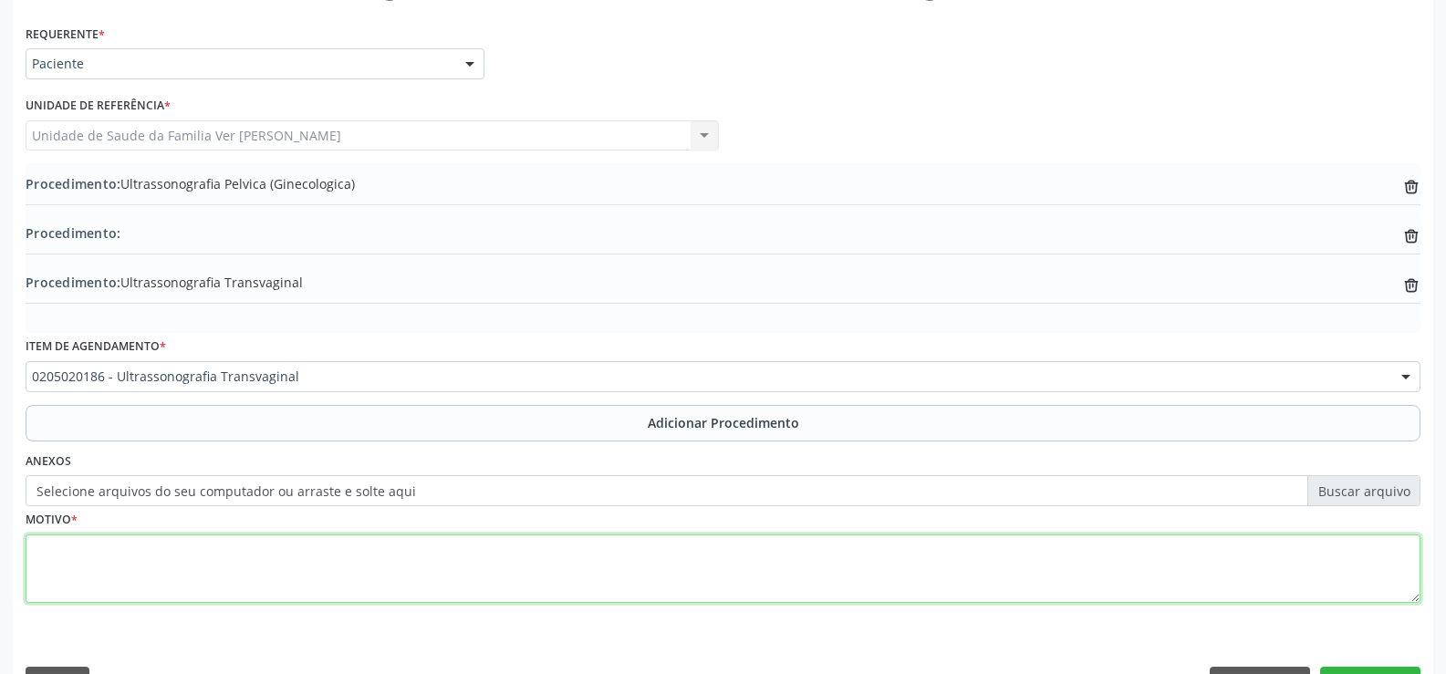
click at [46, 553] on textarea at bounding box center [723, 569] width 1395 height 69
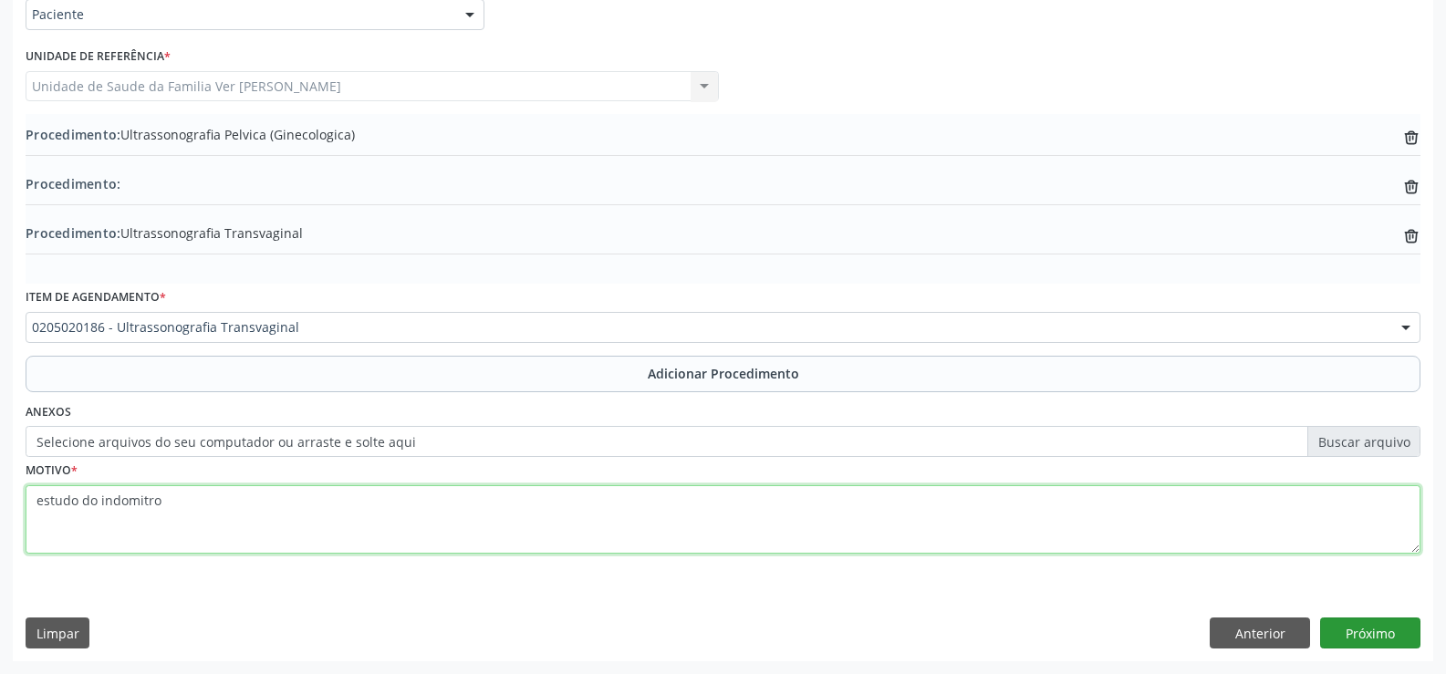
type textarea "estudo do indomitro"
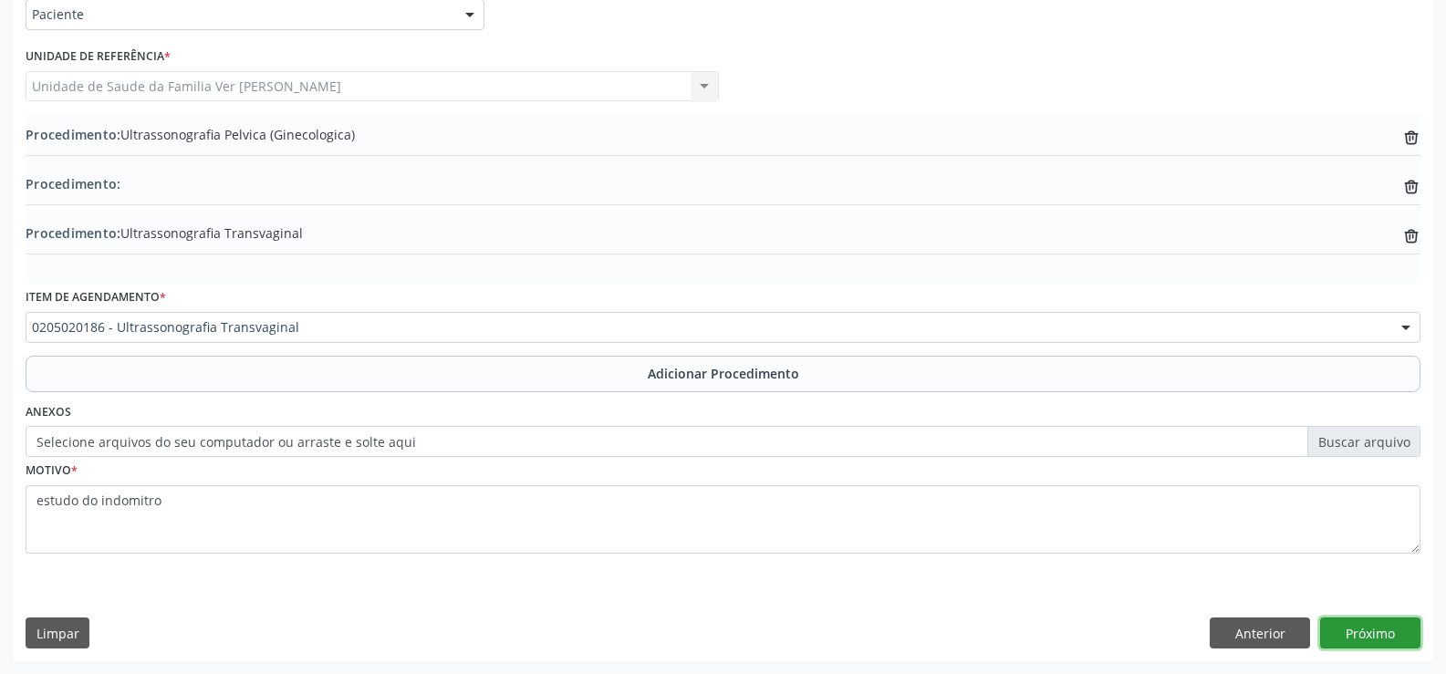
click at [1375, 636] on button "Próximo" at bounding box center [1371, 633] width 100 height 31
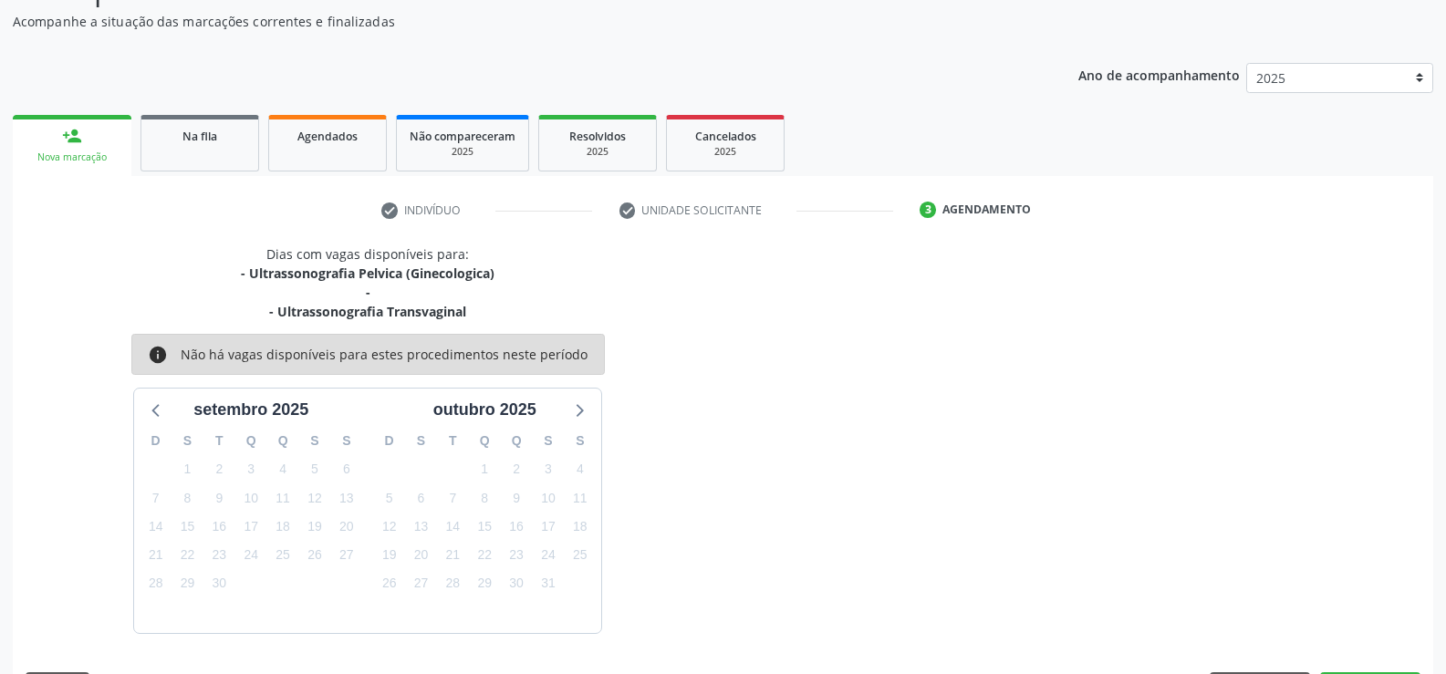
scroll to position [237, 0]
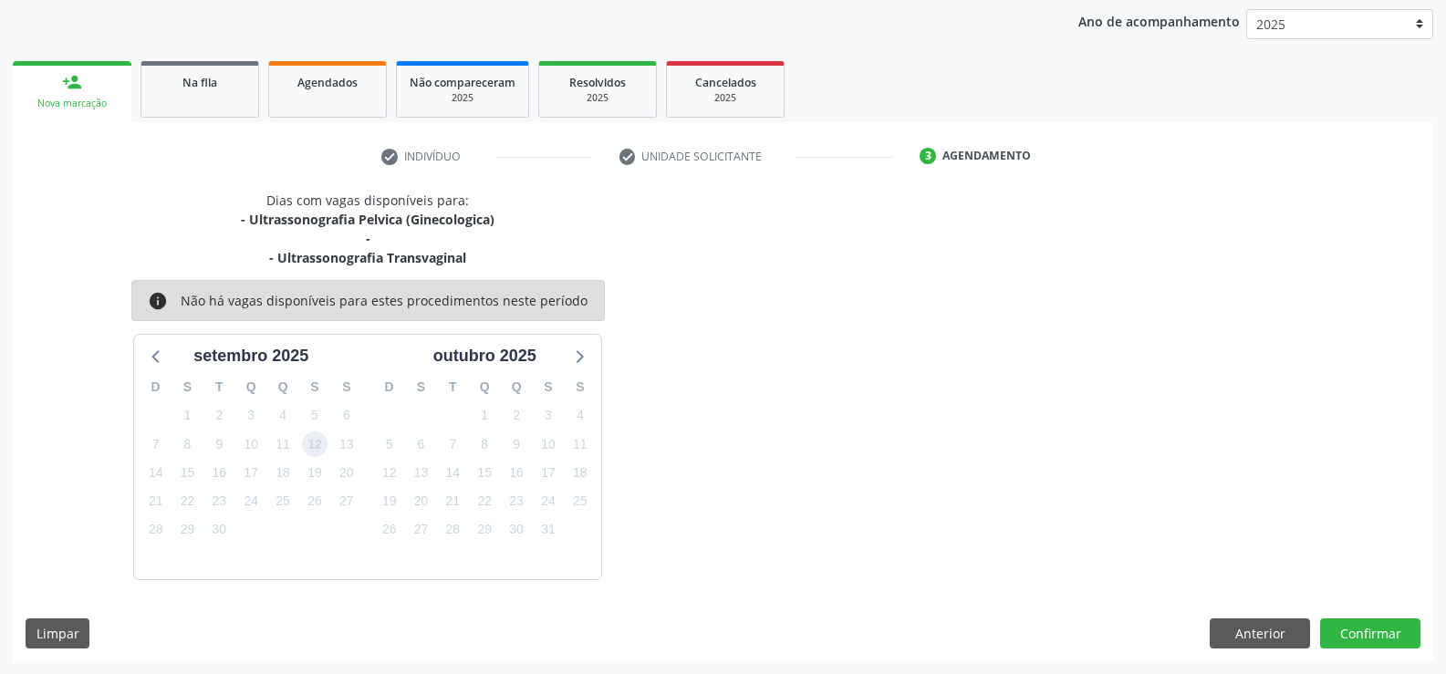
click at [321, 451] on span "12" at bounding box center [315, 445] width 26 height 26
click at [1358, 633] on button "Confirmar" at bounding box center [1371, 634] width 100 height 31
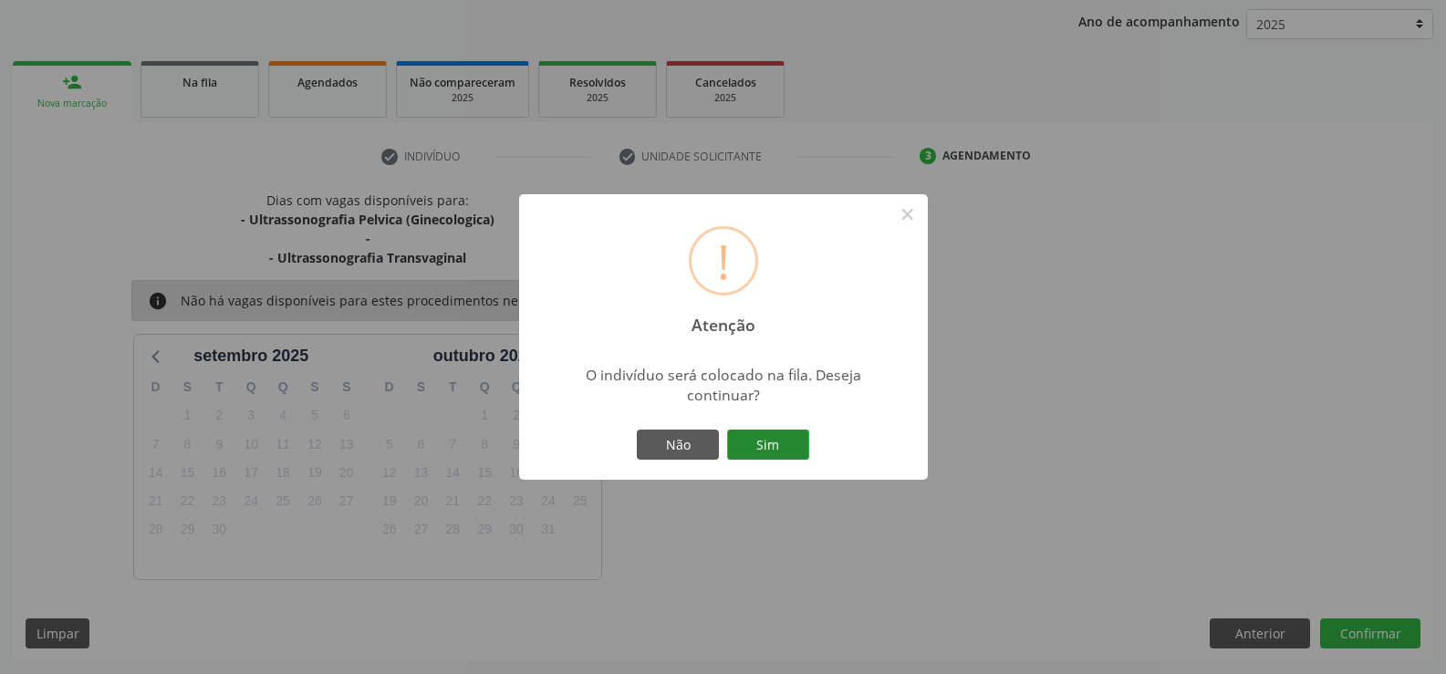
click at [770, 443] on button "Sim" at bounding box center [768, 445] width 82 height 31
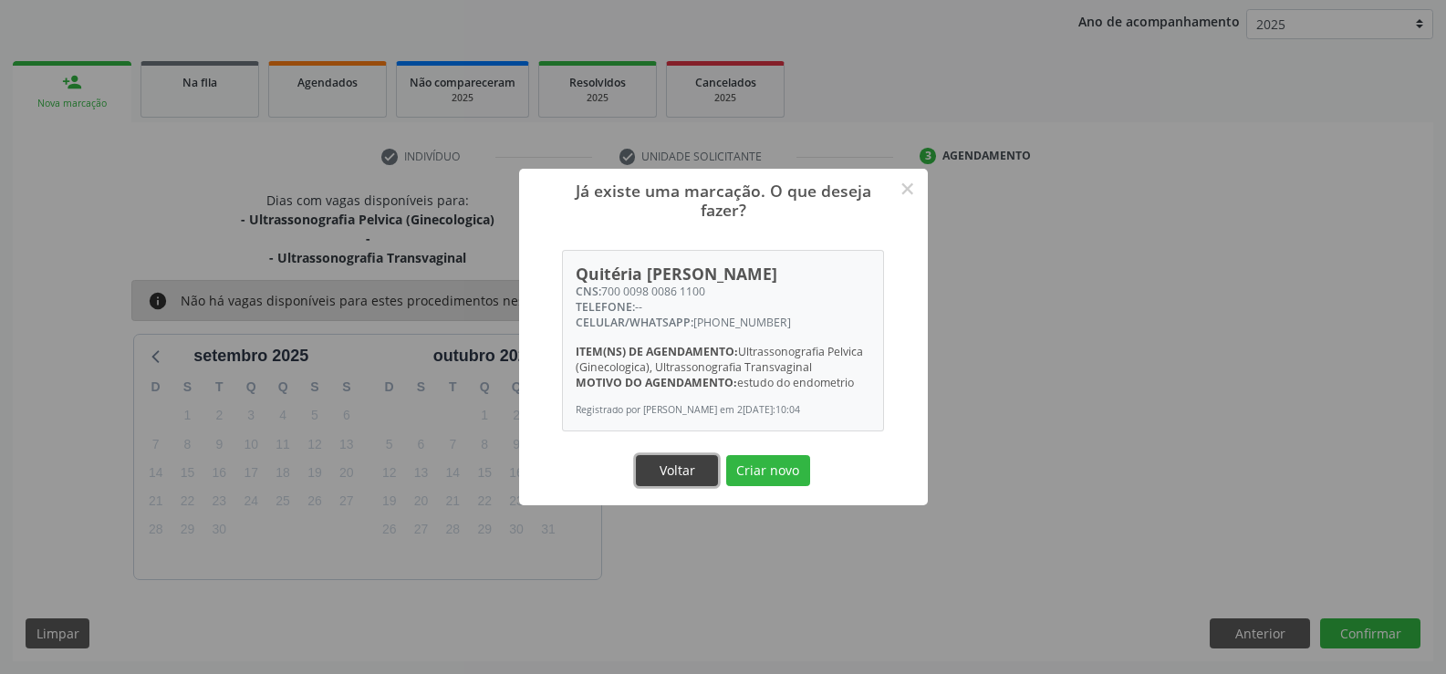
click at [683, 467] on button "Voltar" at bounding box center [677, 470] width 82 height 31
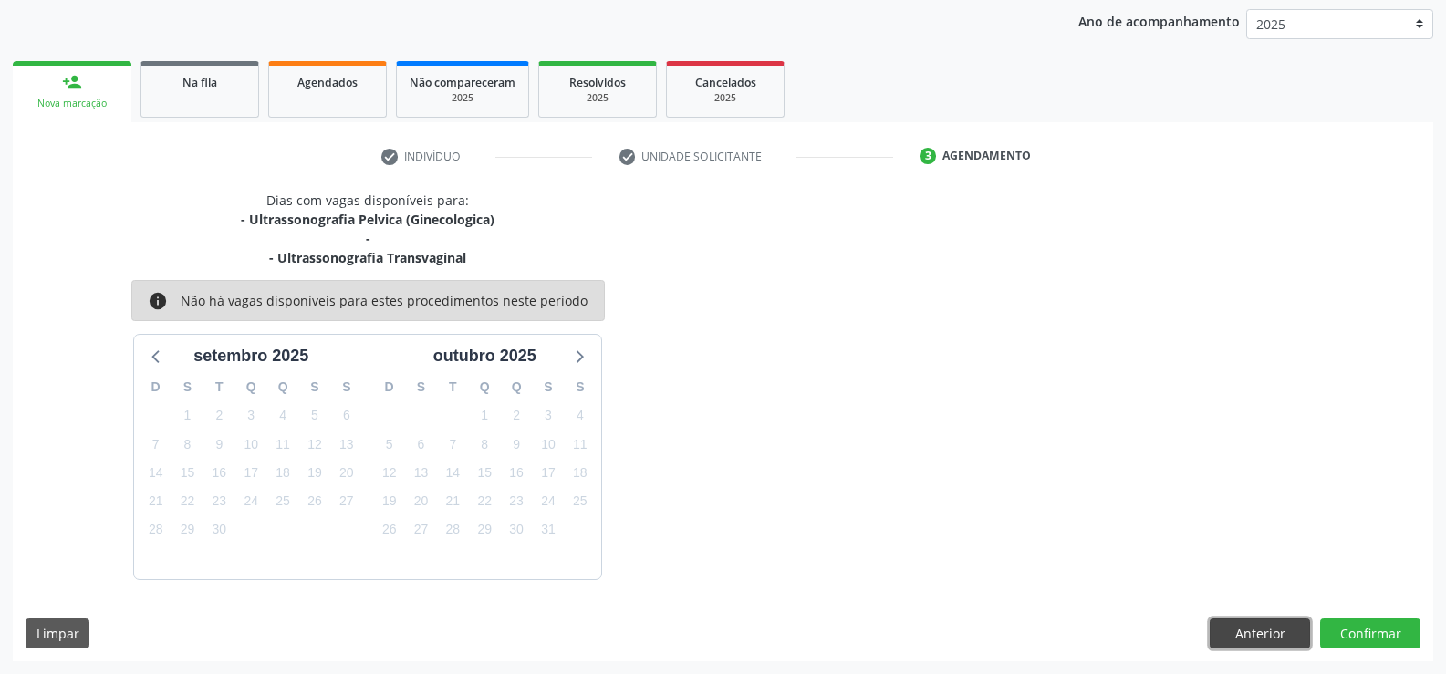
click at [1265, 629] on button "Anterior" at bounding box center [1260, 634] width 100 height 31
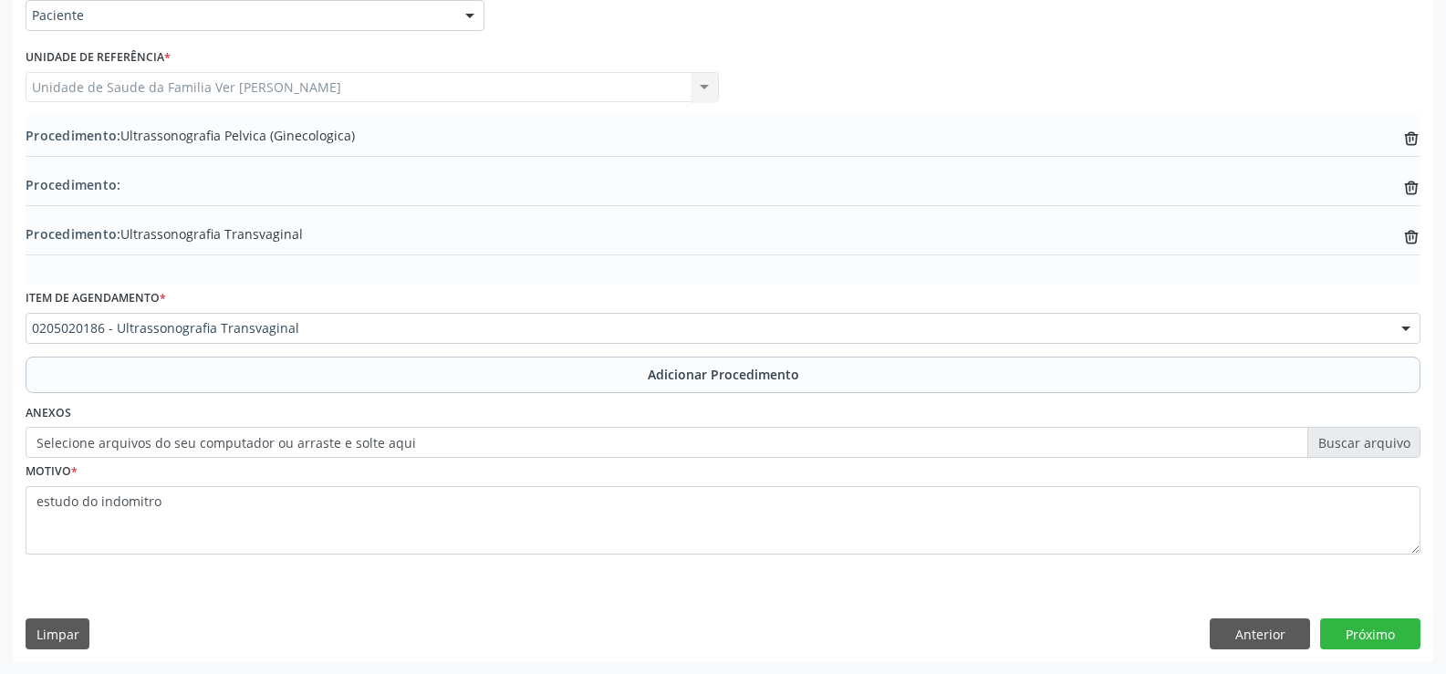
scroll to position [451, 0]
click at [48, 637] on button "Limpar" at bounding box center [58, 633] width 64 height 31
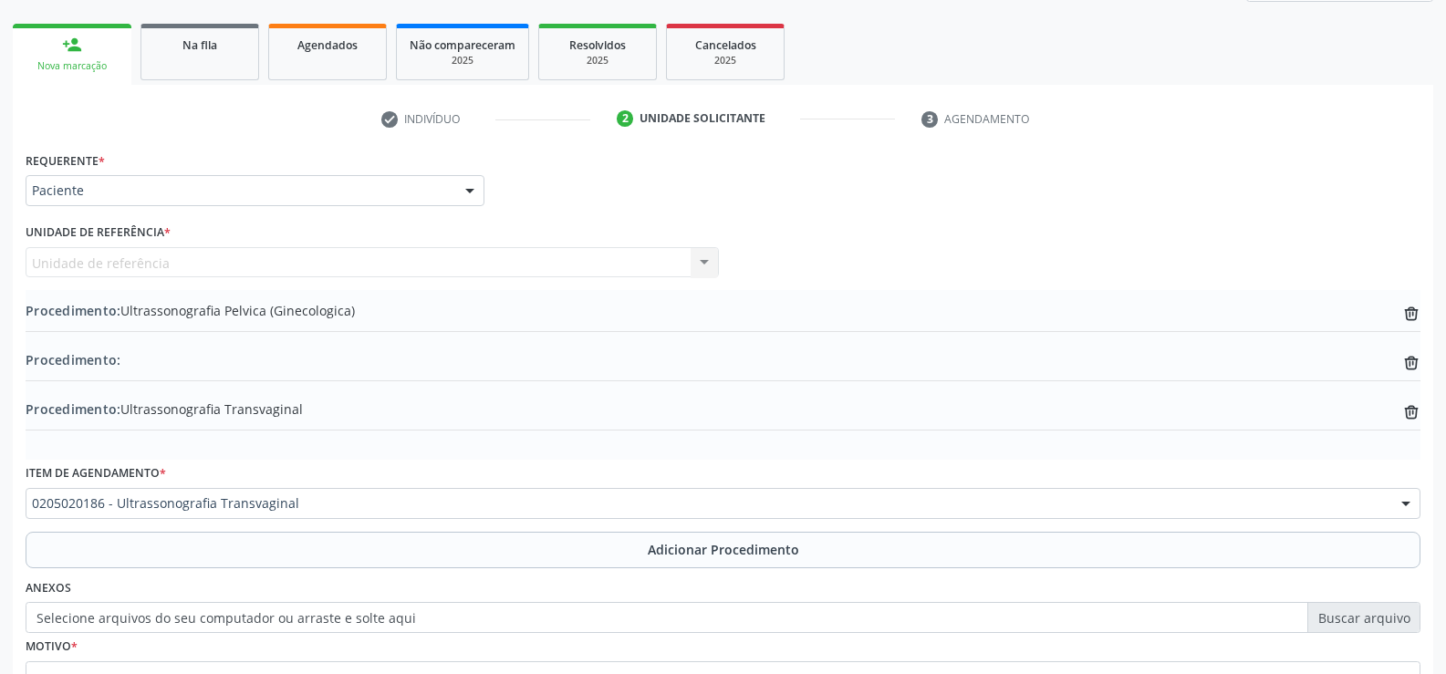
scroll to position [268, 0]
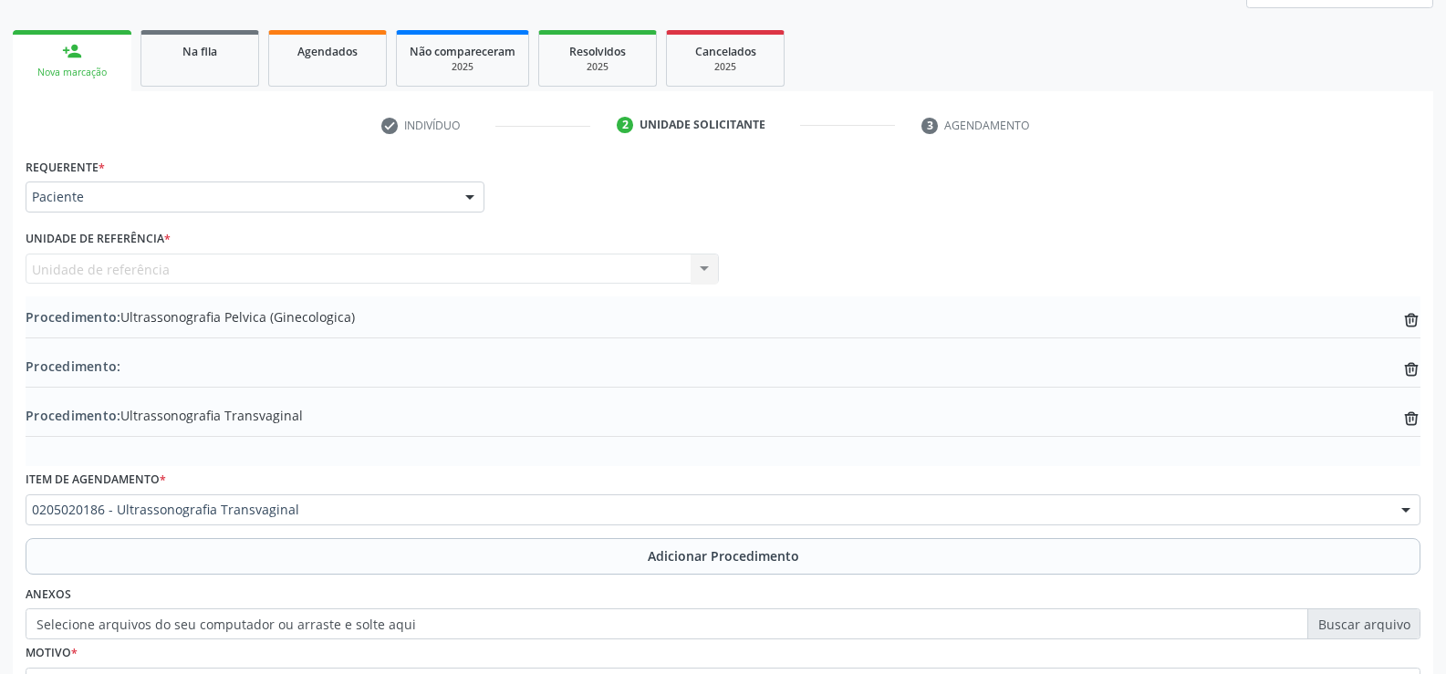
click at [356, 319] on div "Procedimento: Ultrassonografia Pelvica (Ginecologica) trash-outline icon" at bounding box center [723, 319] width 1395 height 23
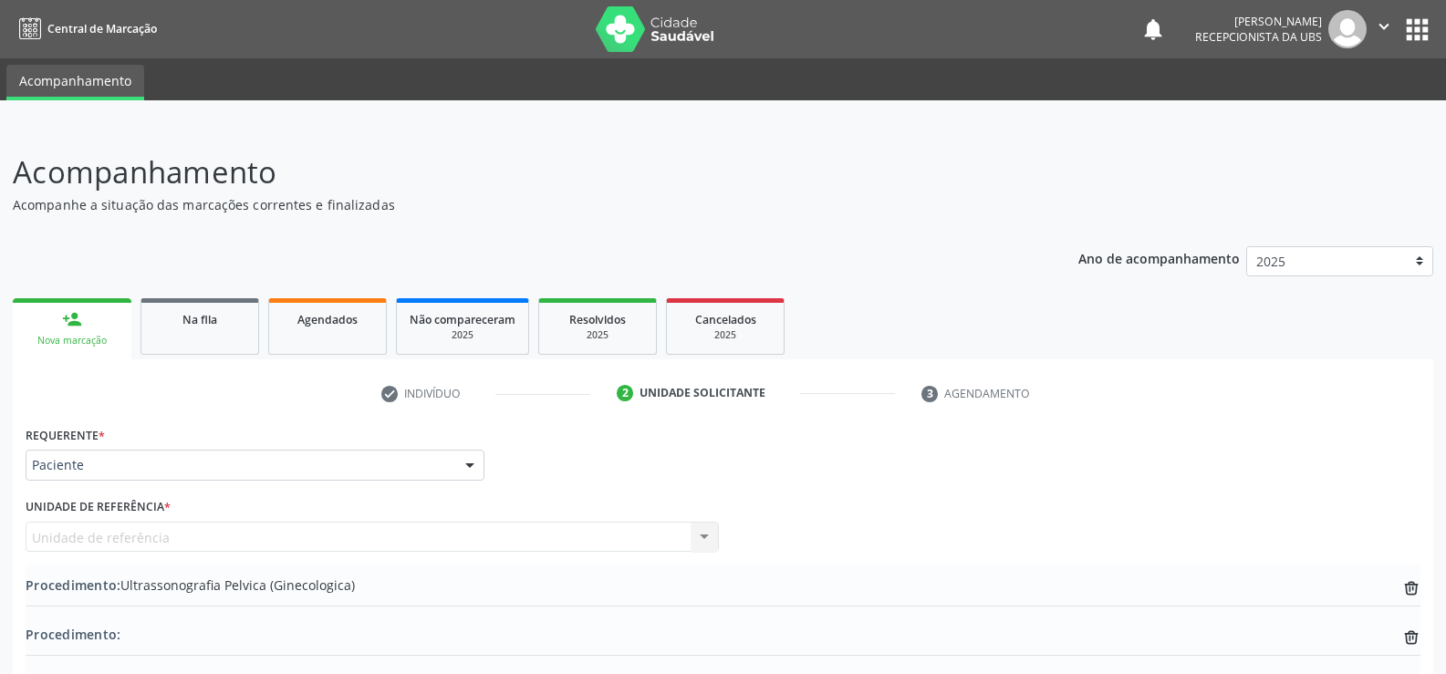
click at [99, 331] on link "person_add Nova marcação" at bounding box center [72, 328] width 119 height 61
click at [55, 320] on link "person_add Nova marcação" at bounding box center [72, 328] width 119 height 61
click at [56, 320] on link "person_add Nova marcação" at bounding box center [72, 328] width 119 height 61
click at [57, 321] on link "person_add Nova marcação" at bounding box center [72, 328] width 119 height 61
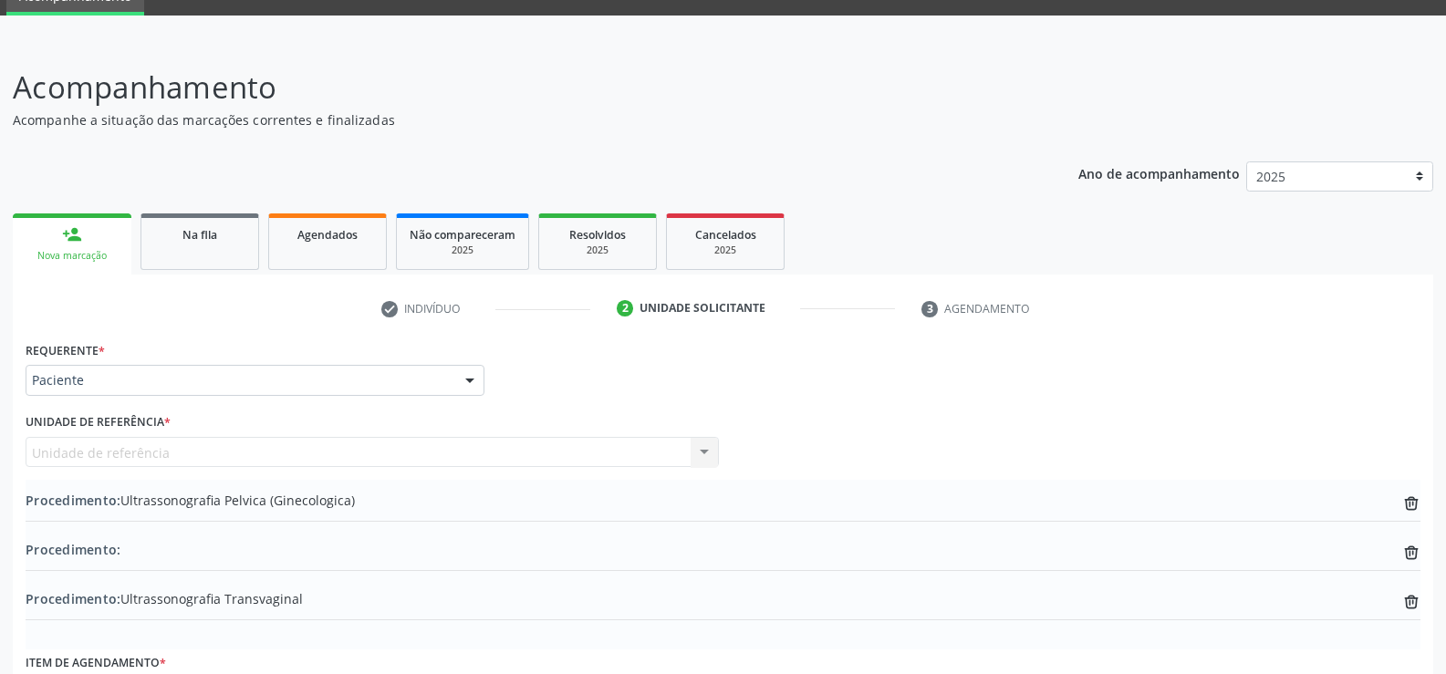
scroll to position [274, 0]
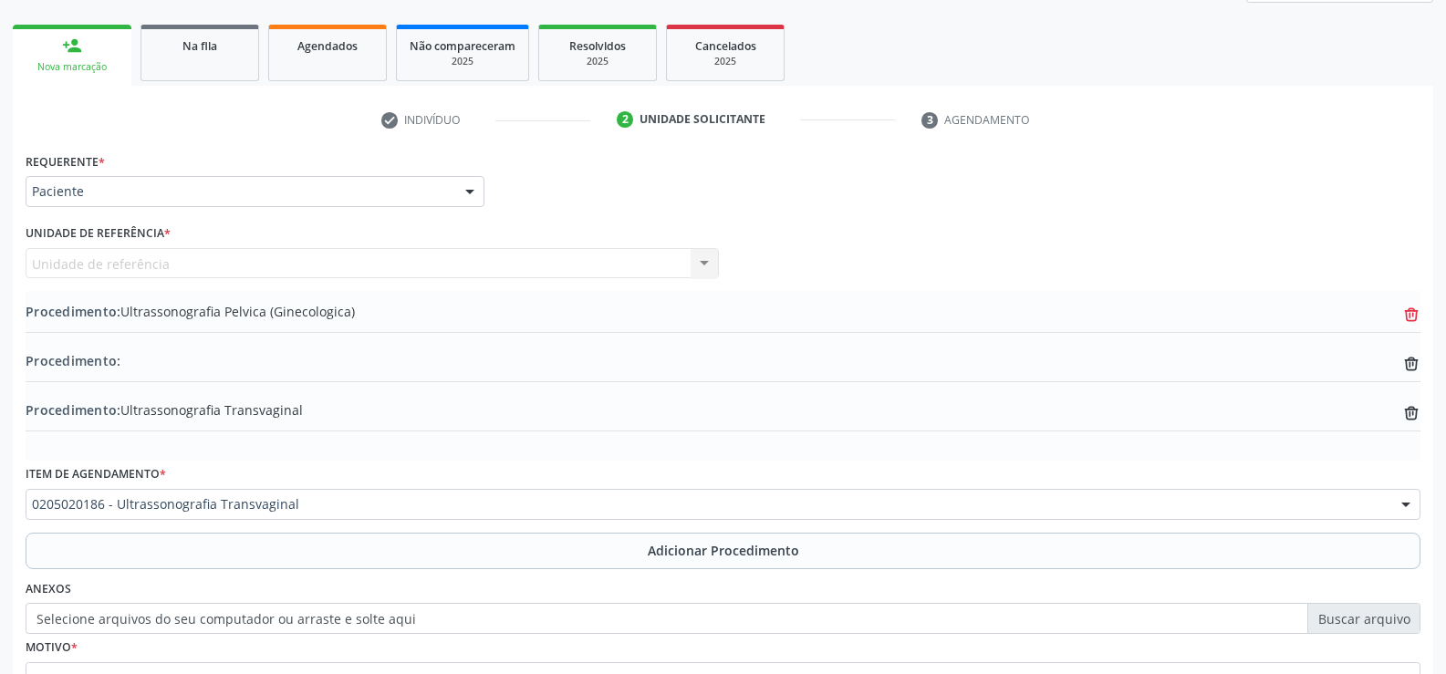
click at [1414, 319] on icon "trash-outline icon" at bounding box center [1412, 315] width 18 height 18
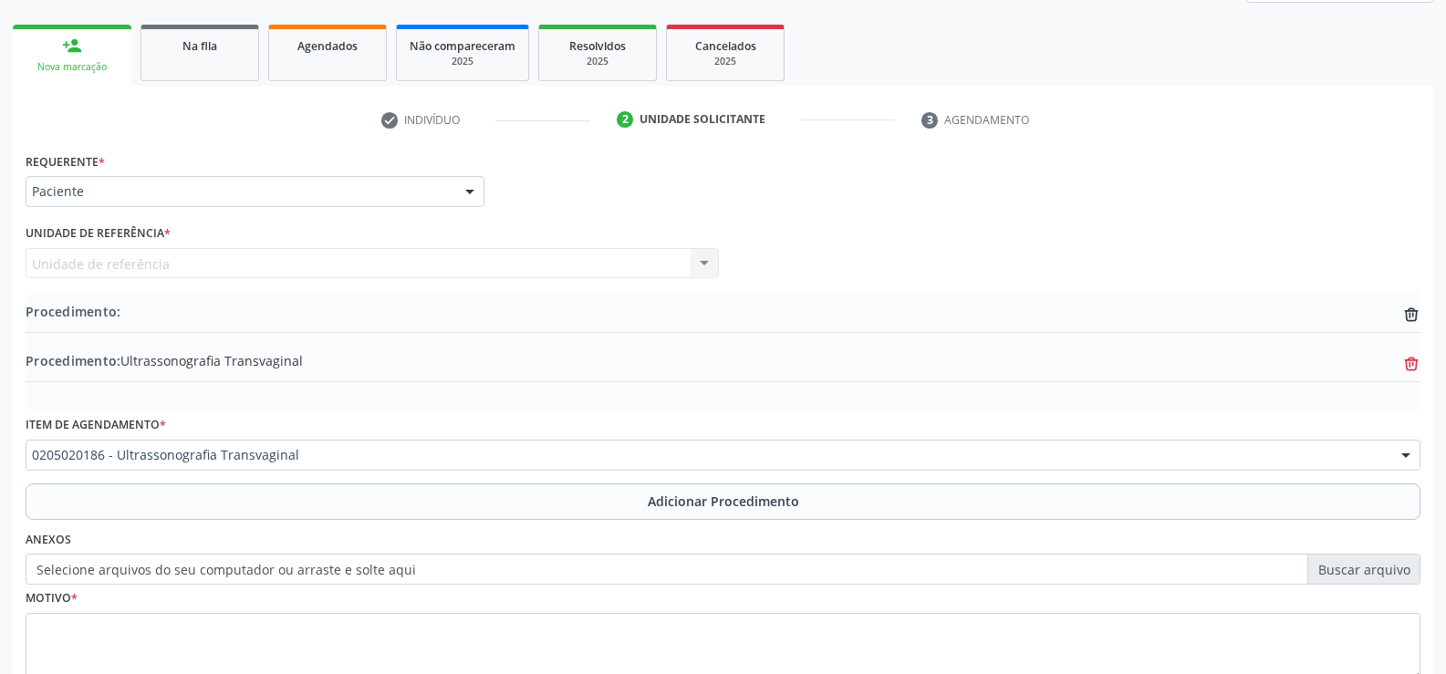
click at [1417, 367] on icon at bounding box center [1411, 366] width 12 height 12
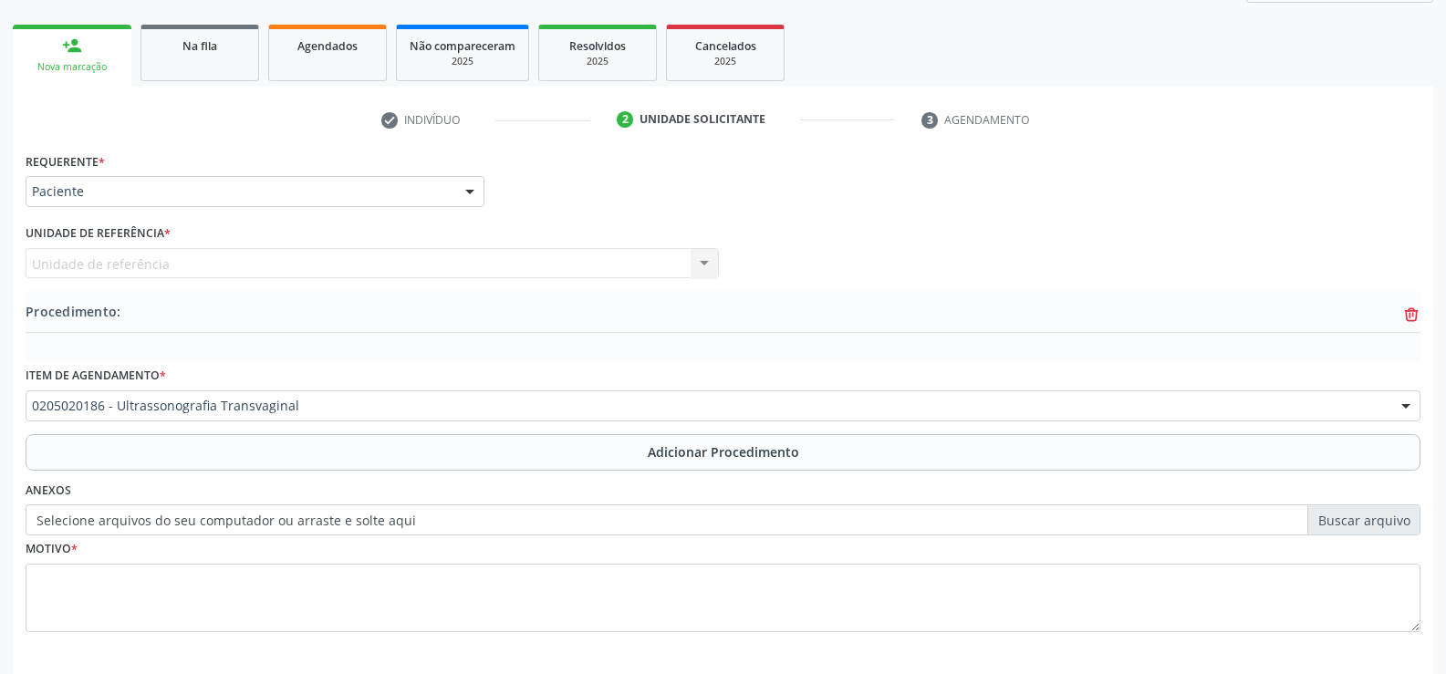
click at [1409, 317] on icon "trash-outline icon" at bounding box center [1412, 315] width 18 height 18
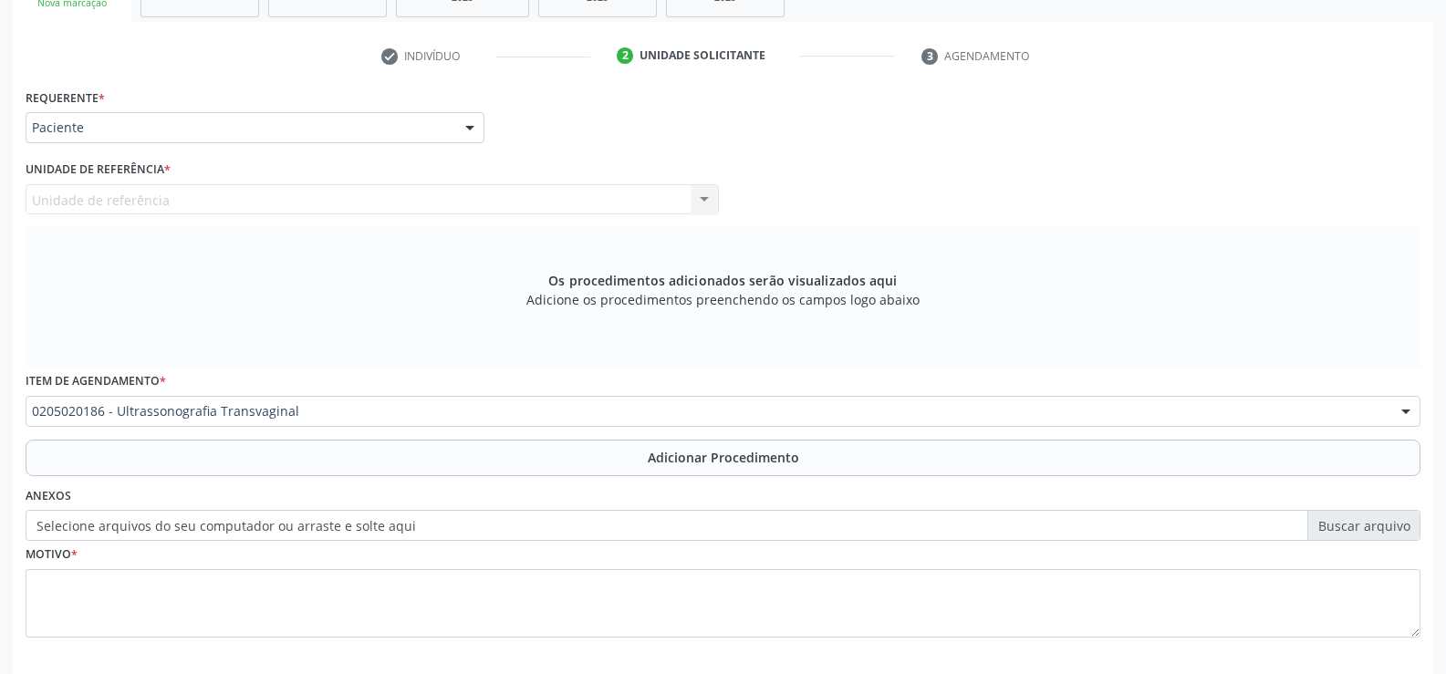
scroll to position [422, 0]
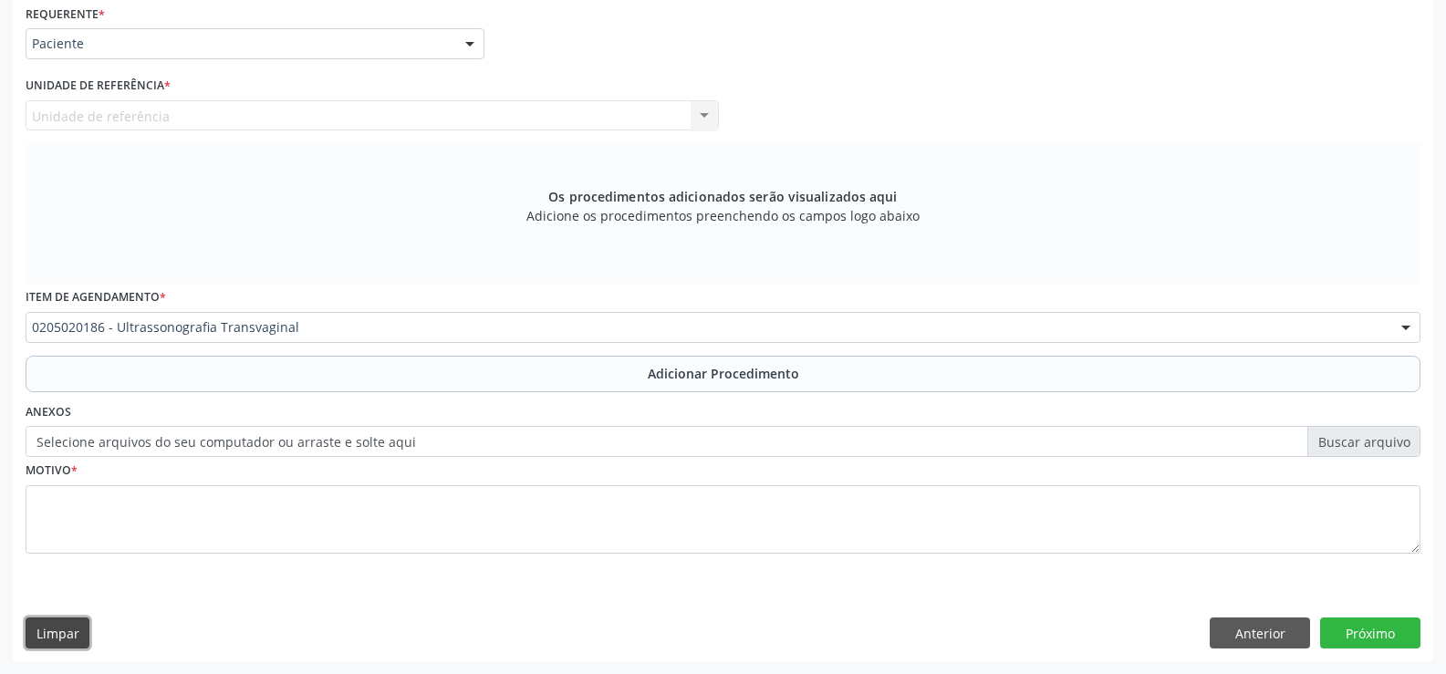
click at [55, 633] on button "Limpar" at bounding box center [58, 633] width 64 height 31
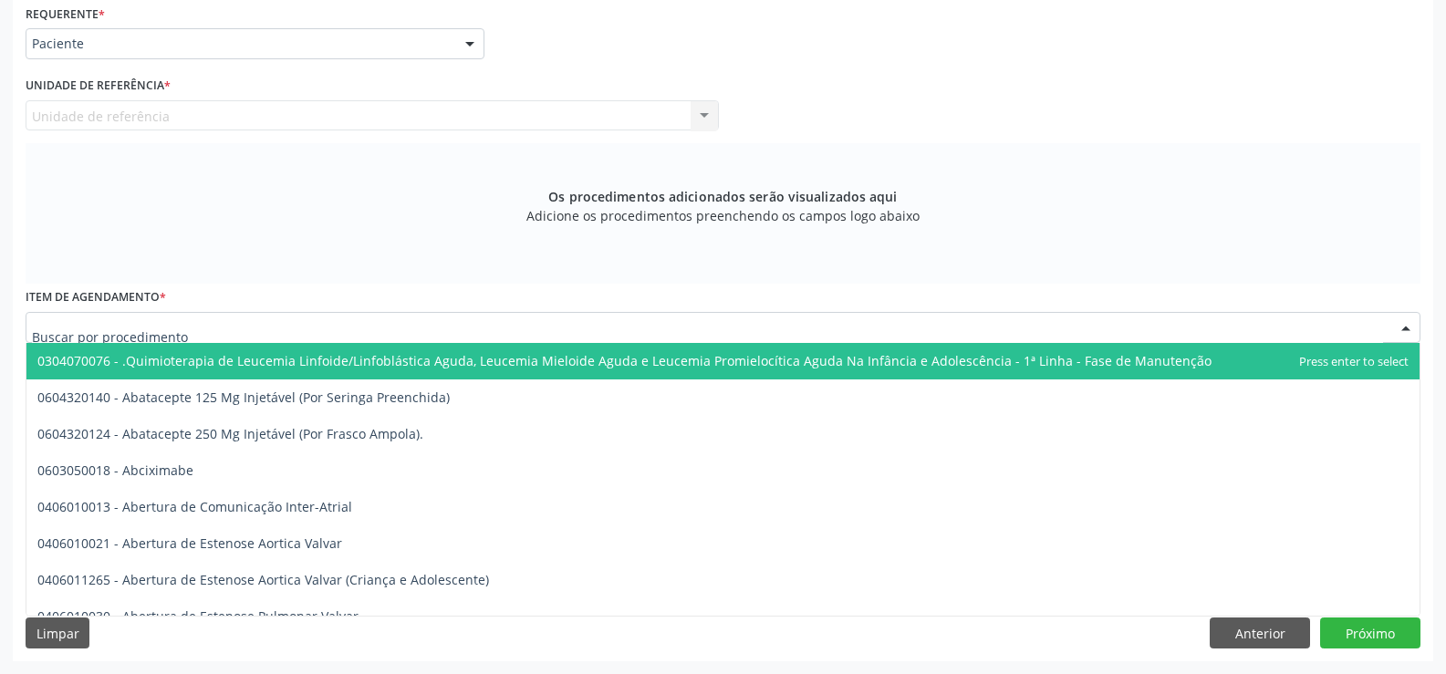
click at [1405, 339] on div at bounding box center [1406, 328] width 27 height 31
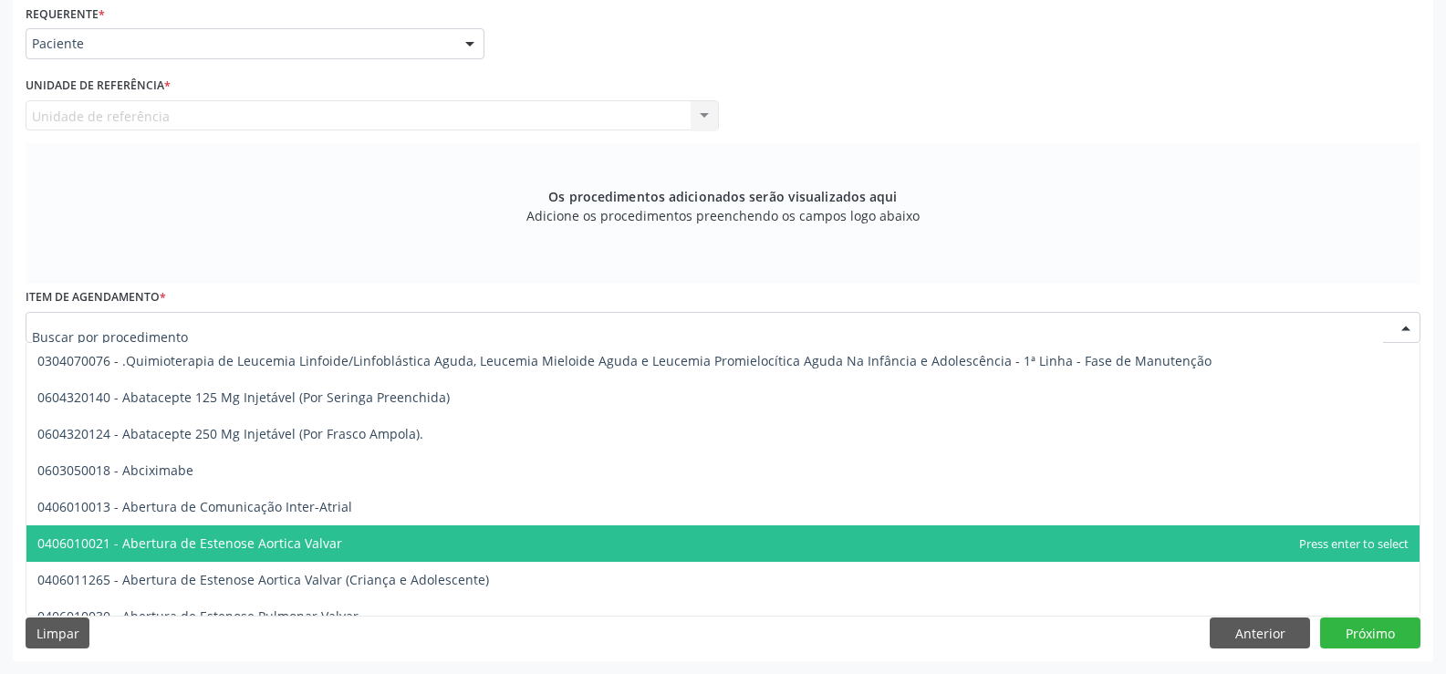
click at [966, 528] on span "0406010021 - Abertura de Estenose Aortica Valvar" at bounding box center [723, 544] width 1394 height 37
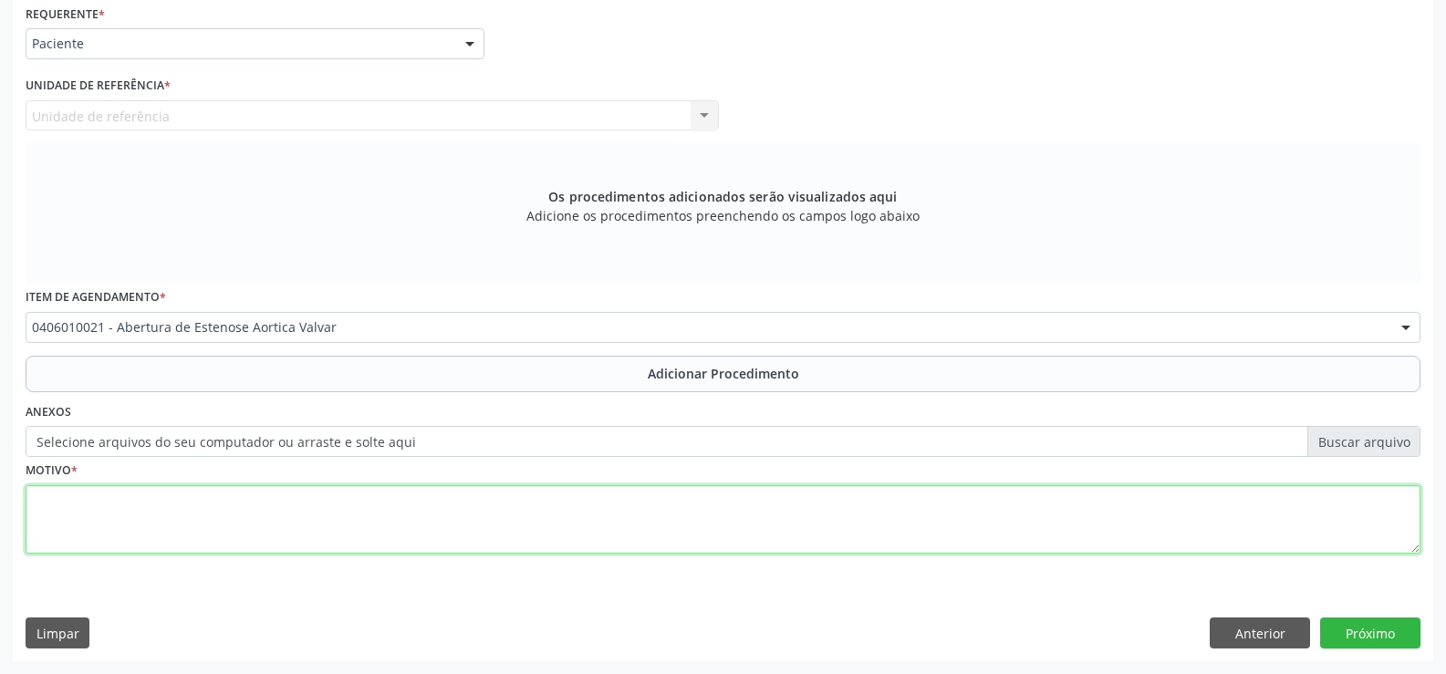
click at [966, 528] on textarea at bounding box center [723, 520] width 1395 height 69
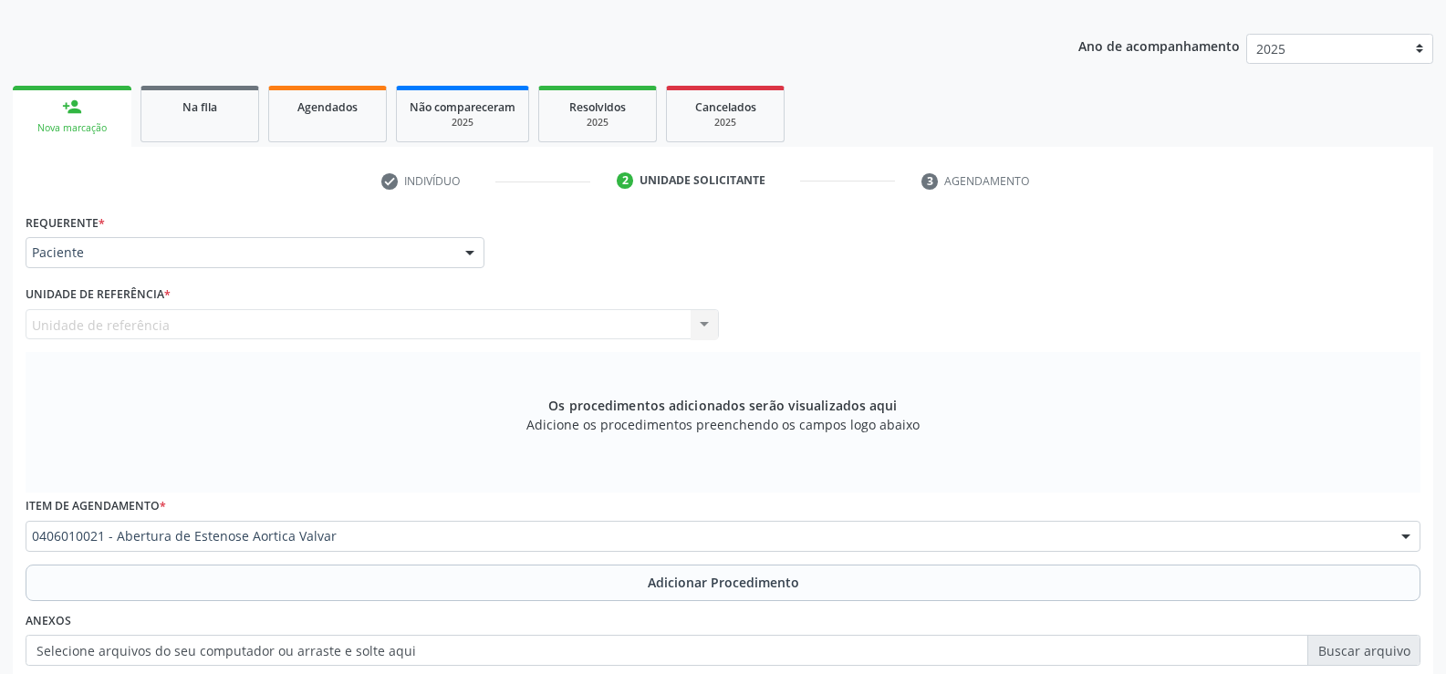
scroll to position [274, 0]
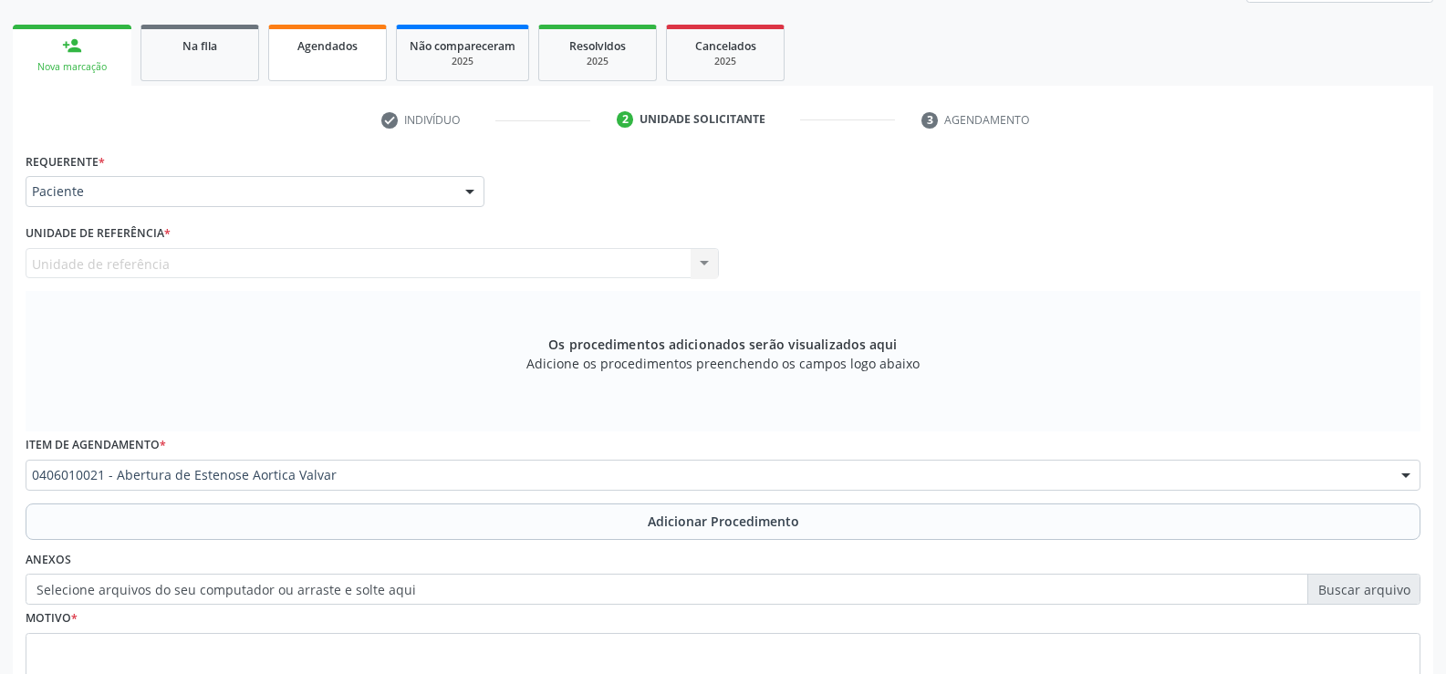
click at [281, 45] on link "Agendados" at bounding box center [327, 53] width 119 height 57
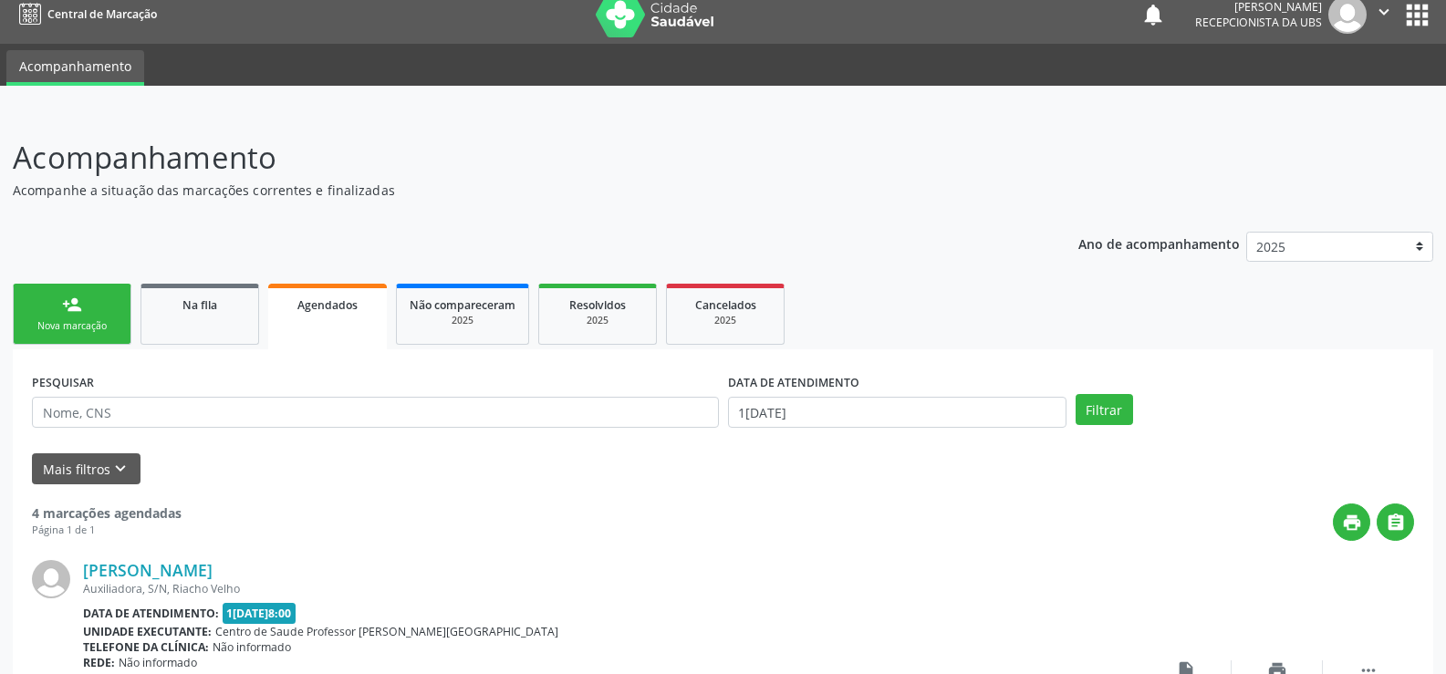
scroll to position [0, 0]
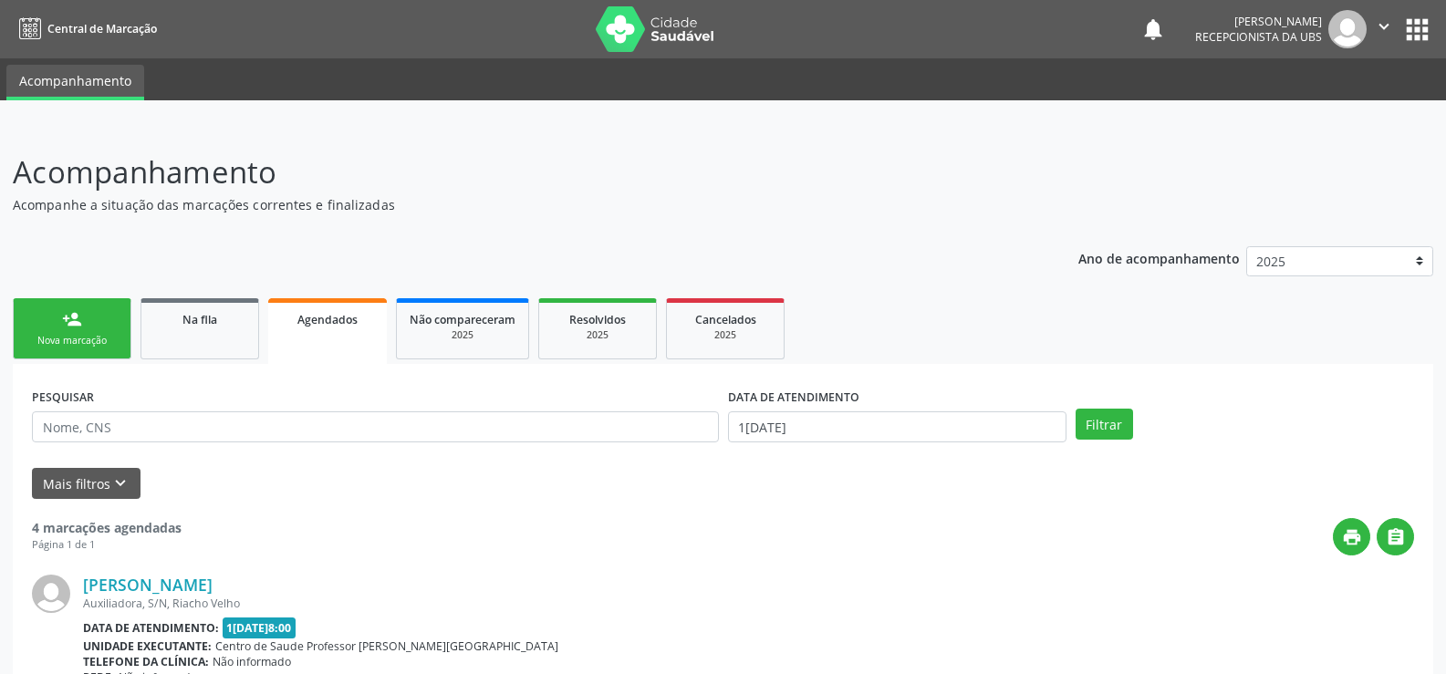
click at [63, 339] on div "Nova marcação" at bounding box center [71, 341] width 91 height 14
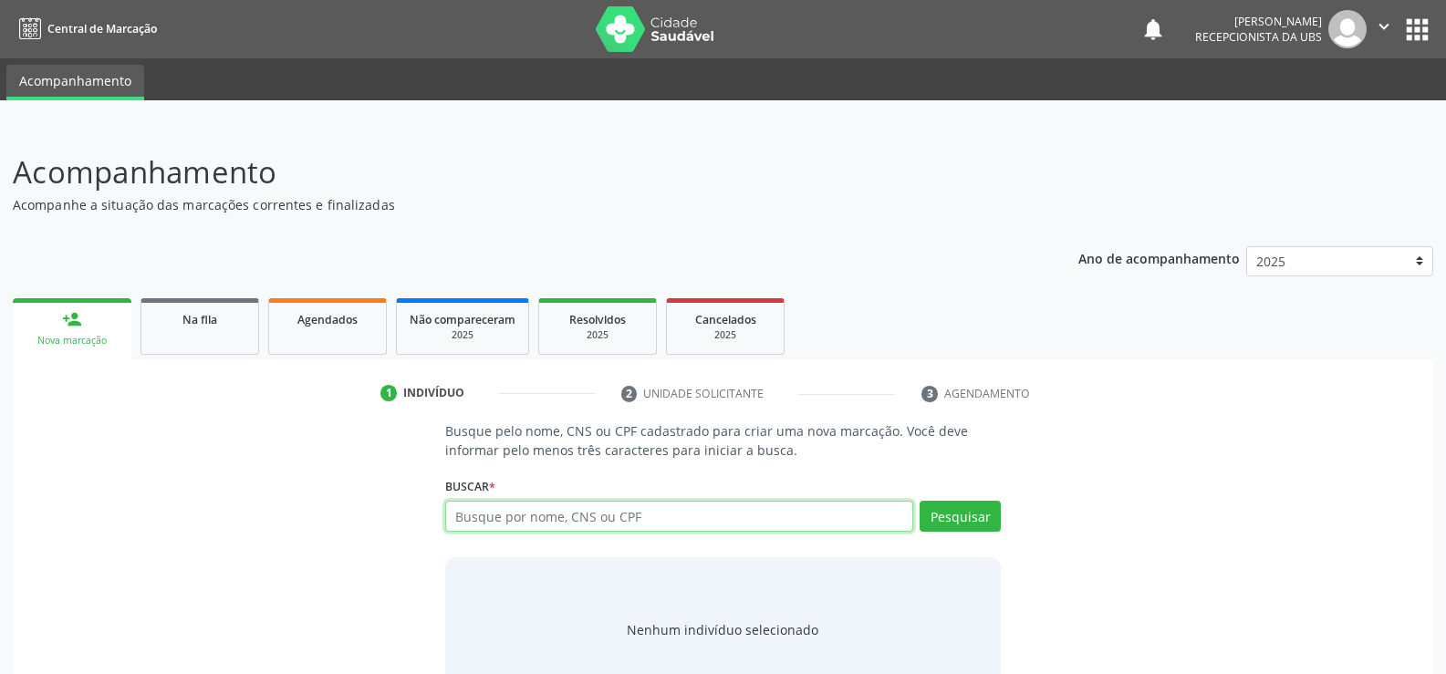
click at [520, 519] on input "text" at bounding box center [679, 516] width 468 height 31
type input "14015740416"
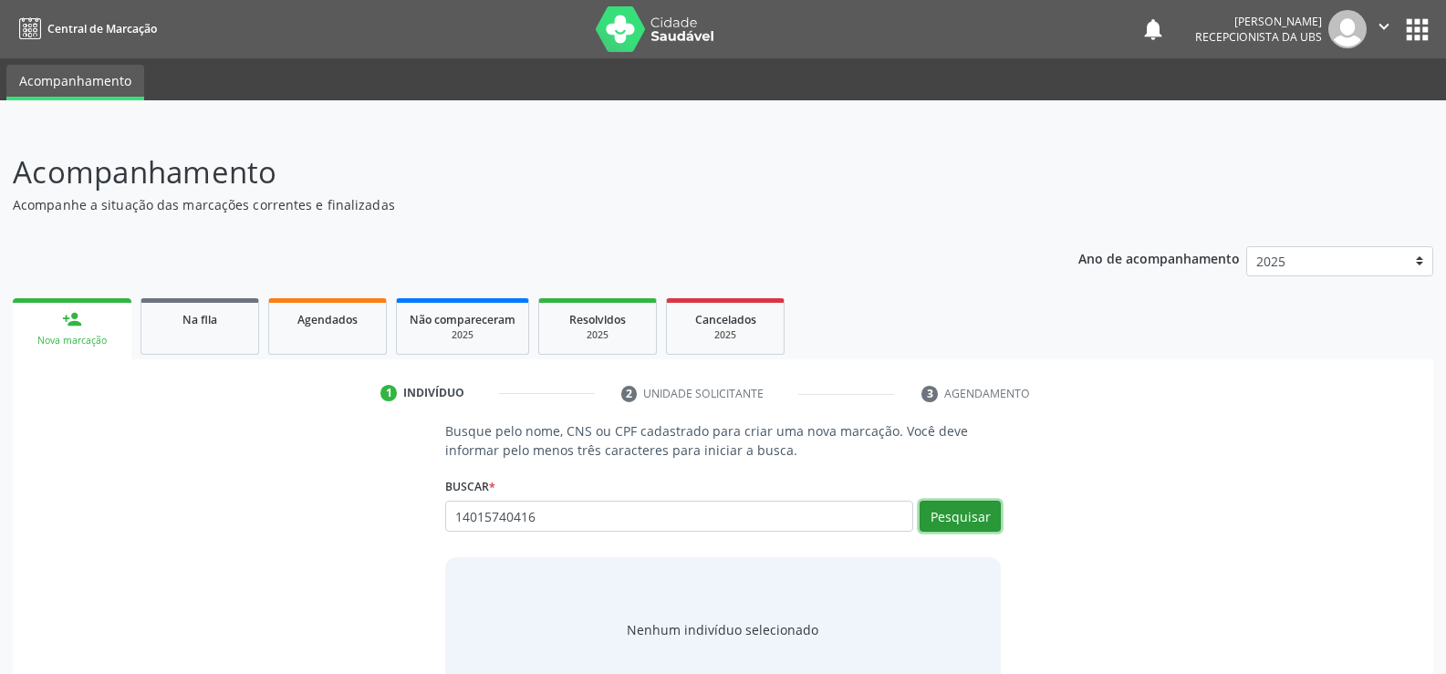
click at [966, 522] on button "Pesquisar" at bounding box center [960, 516] width 81 height 31
type input "14015740416"
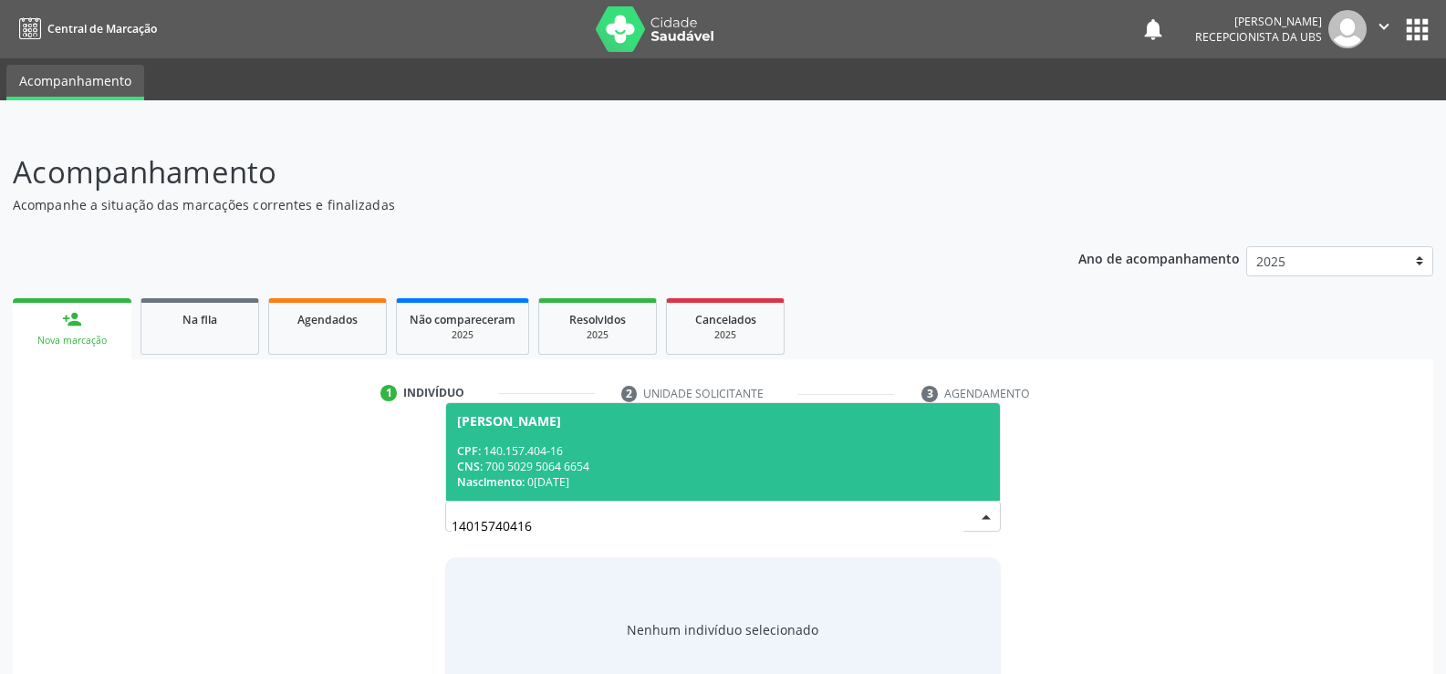
click at [496, 475] on span "Nascimento:" at bounding box center [491, 483] width 68 height 16
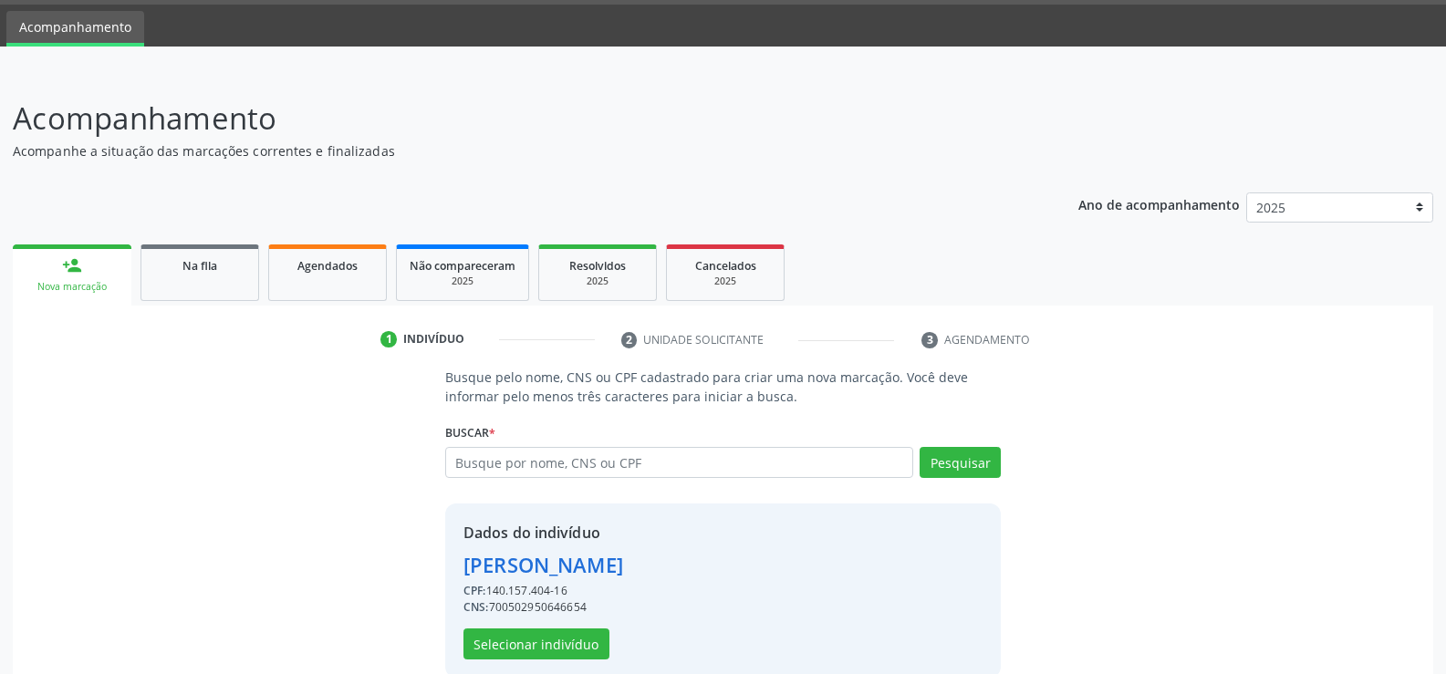
scroll to position [83, 0]
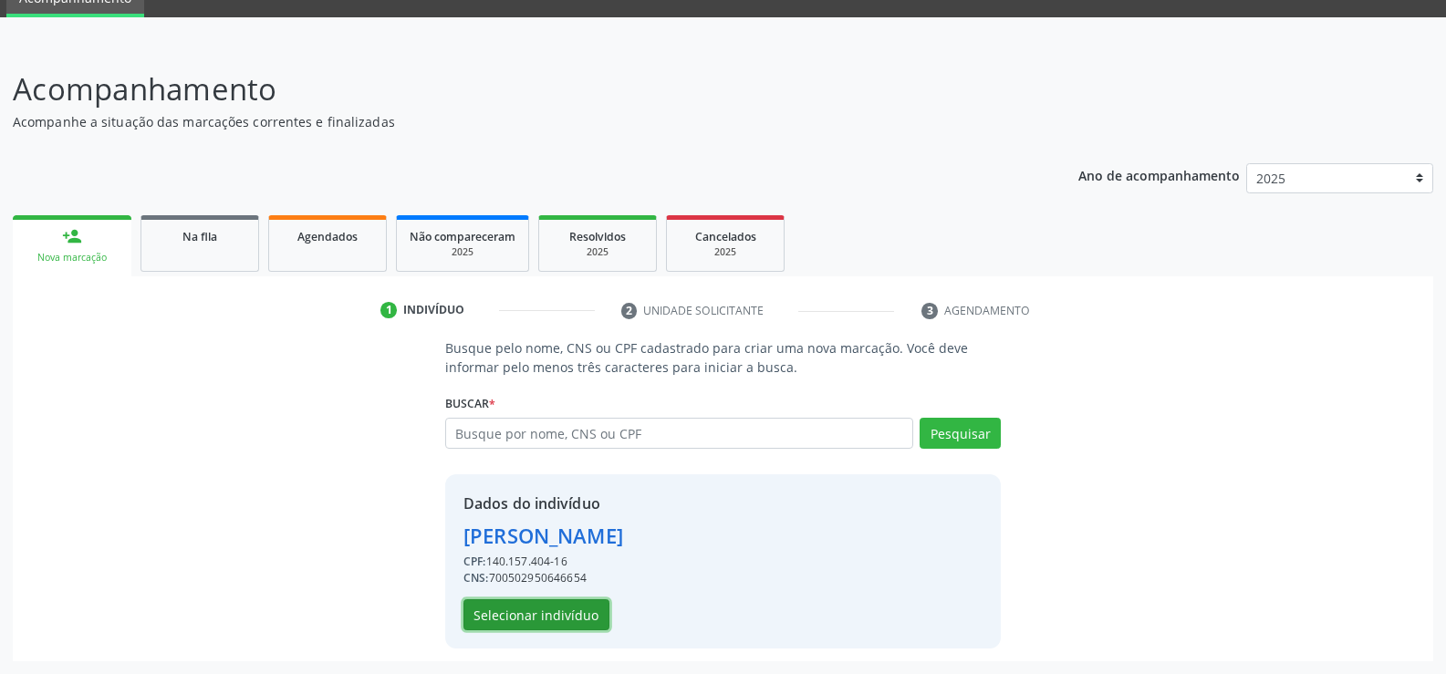
click at [580, 611] on button "Selecionar indivíduo" at bounding box center [537, 615] width 146 height 31
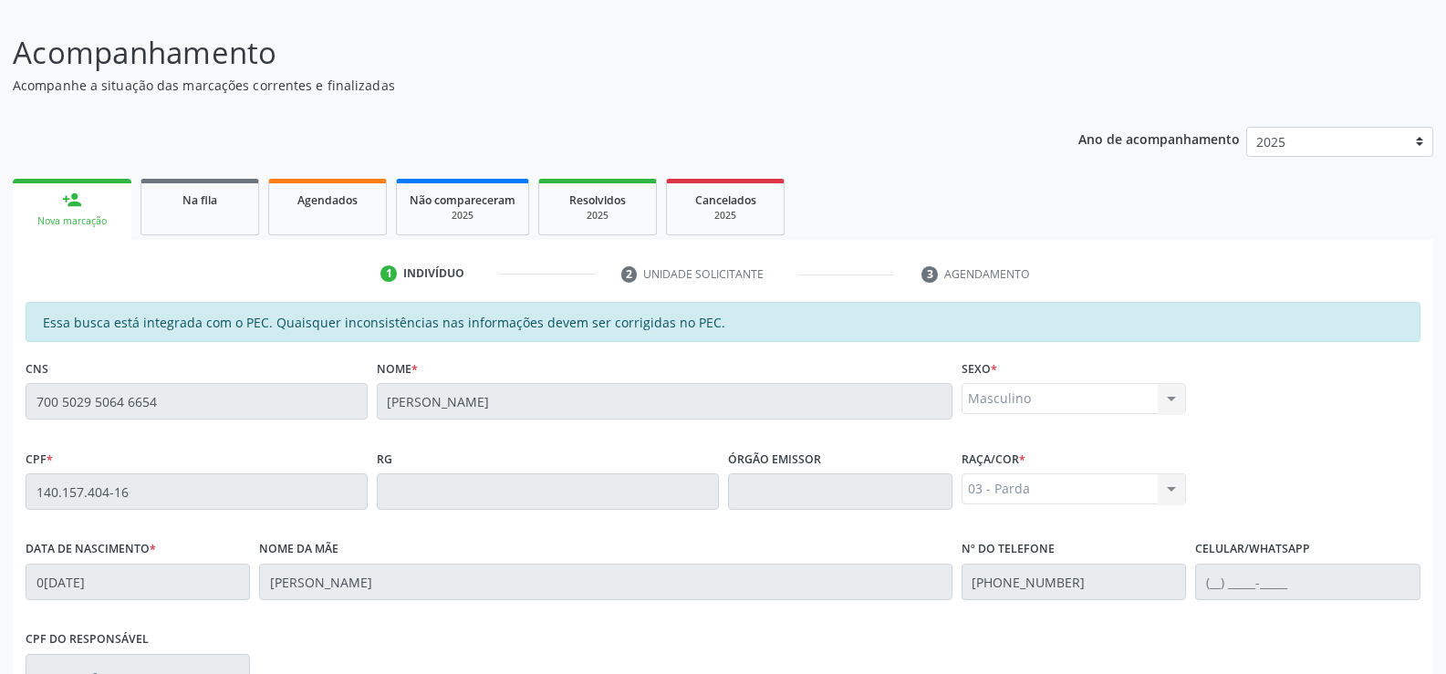
scroll to position [0, 0]
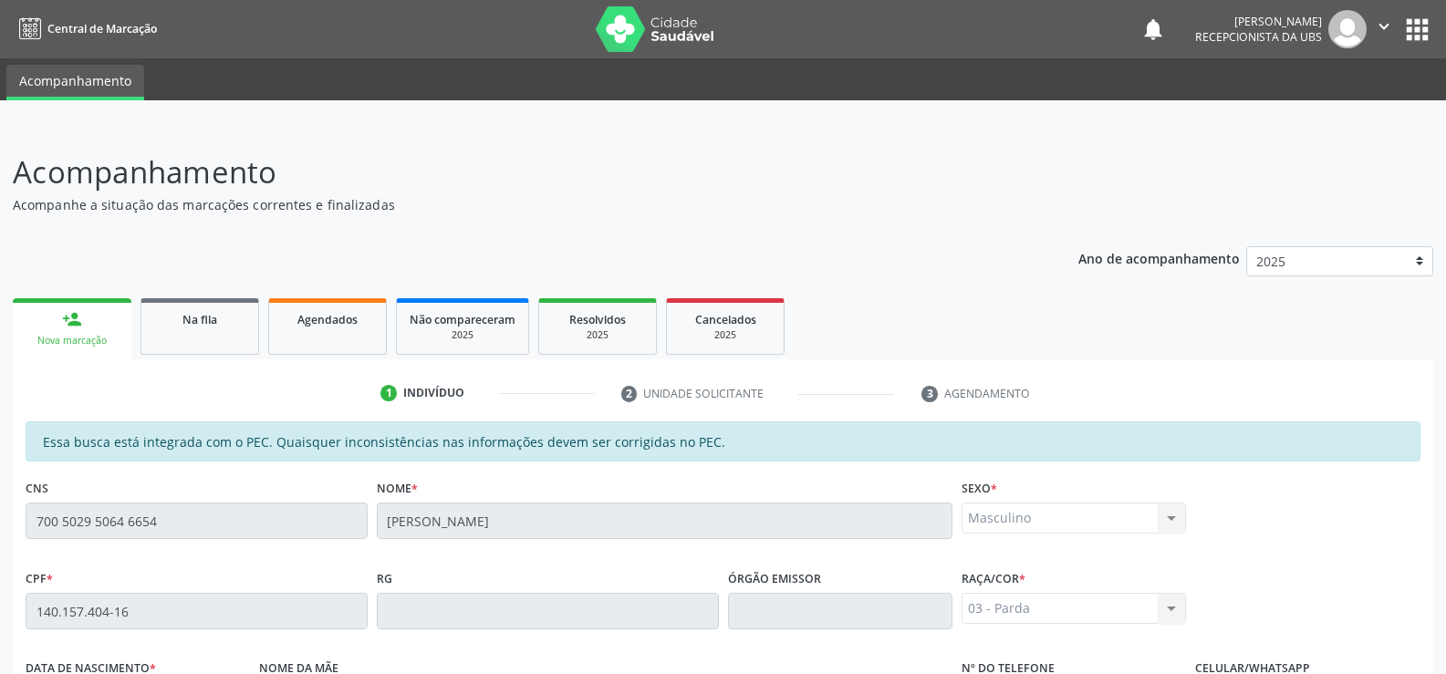
click at [104, 309] on link "person_add Nova marcação" at bounding box center [72, 328] width 119 height 61
